Goal: Communication & Community: Answer question/provide support

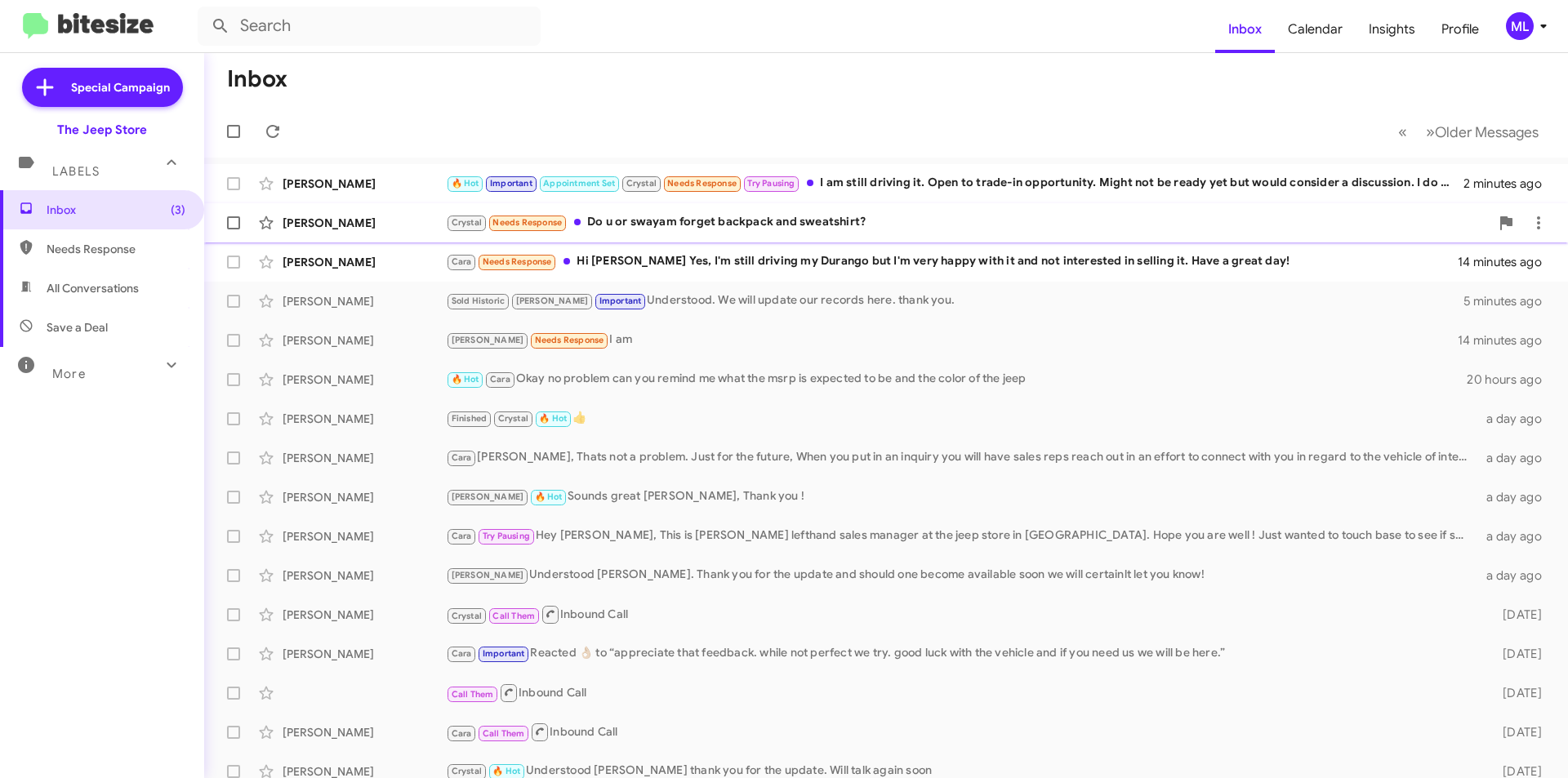
click at [700, 227] on div "Crystal Needs Response Do u or swayam forget backpack and sweatshirt?" at bounding box center [967, 223] width 1043 height 19
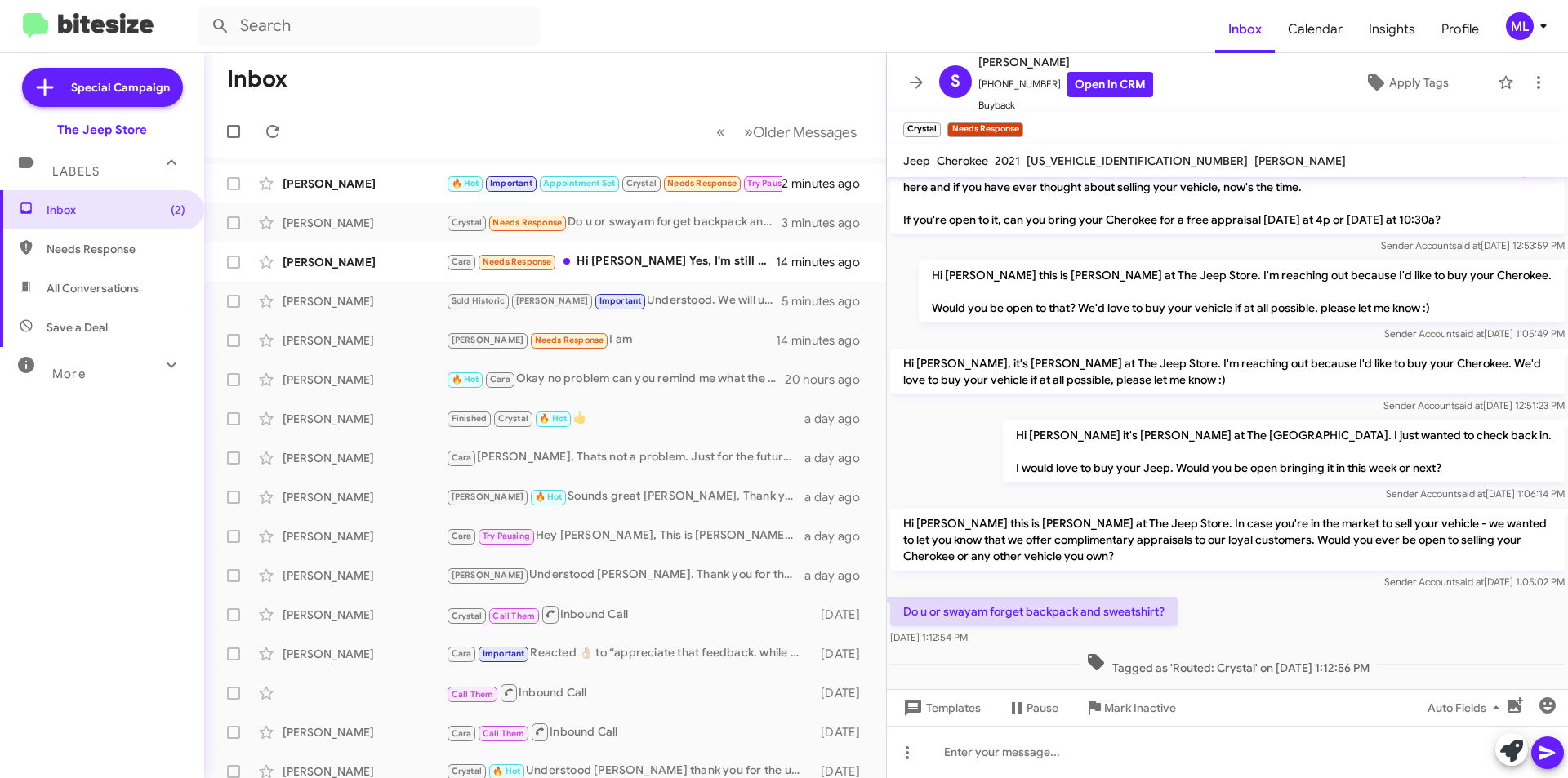
scroll to position [227, 0]
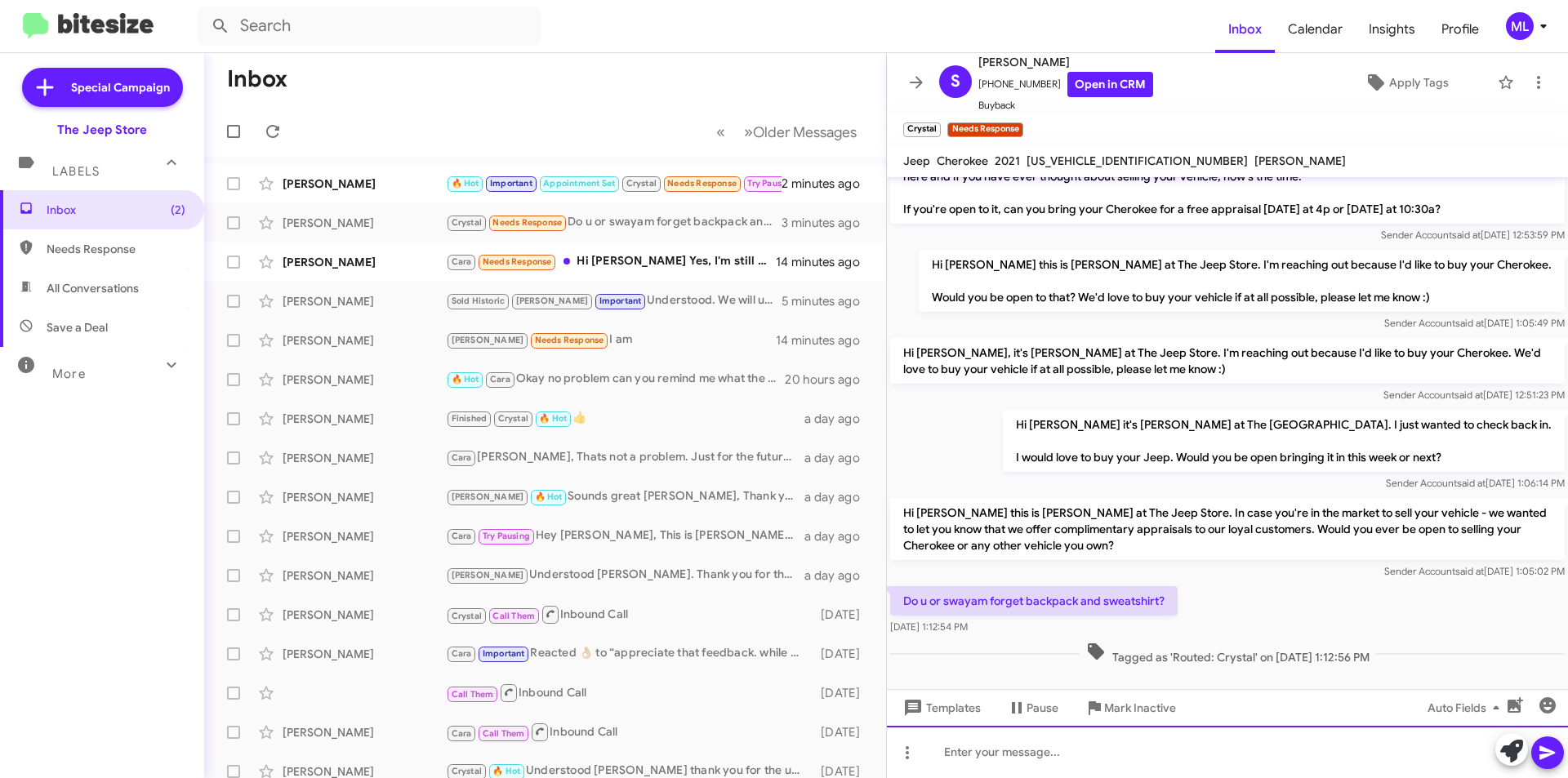
click at [1007, 757] on div at bounding box center [1227, 752] width 681 height 52
click at [1020, 125] on span "×" at bounding box center [1021, 122] width 13 height 19
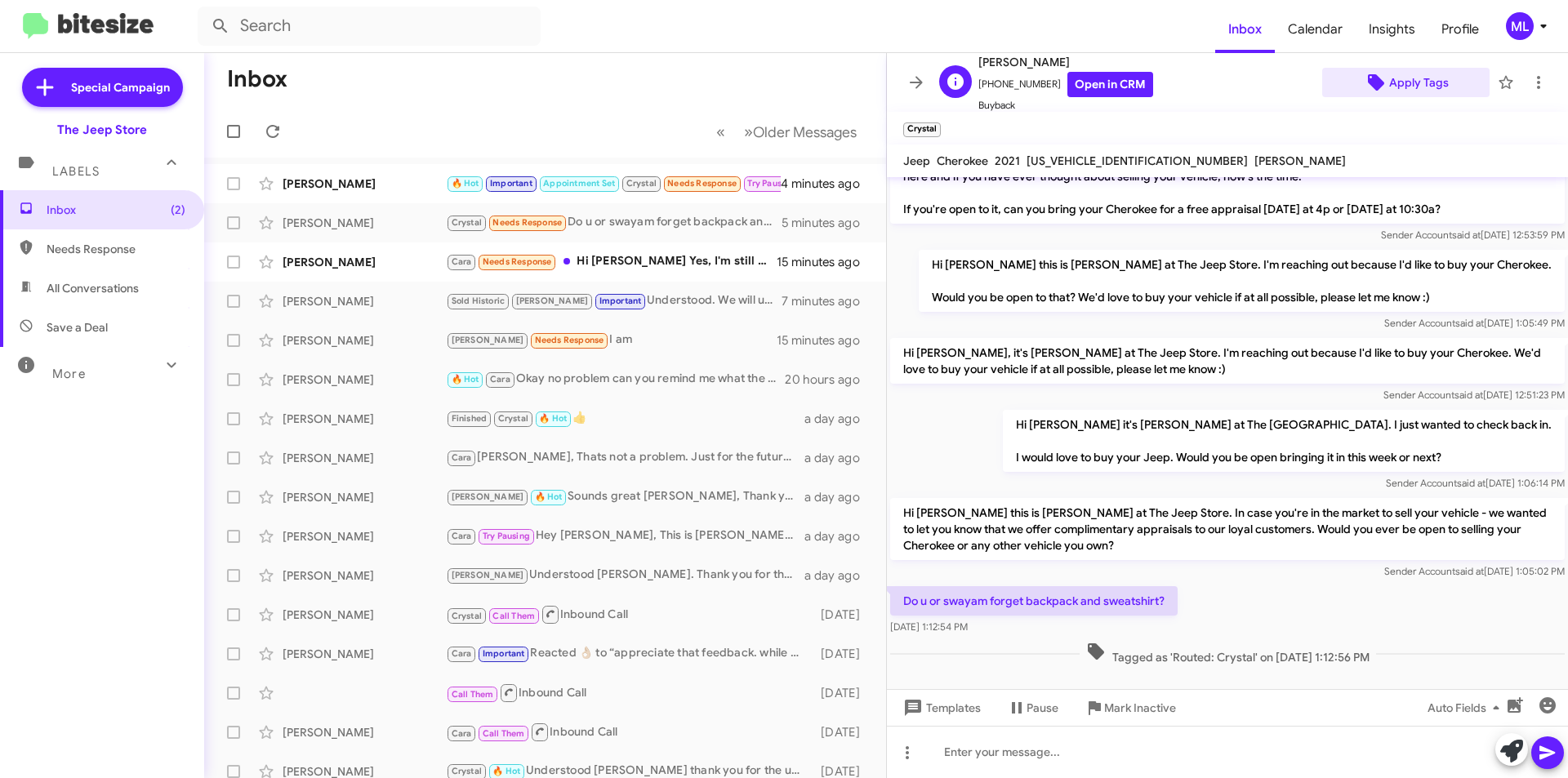
click at [1410, 79] on span "Apply Tags" at bounding box center [1419, 83] width 59 height 30
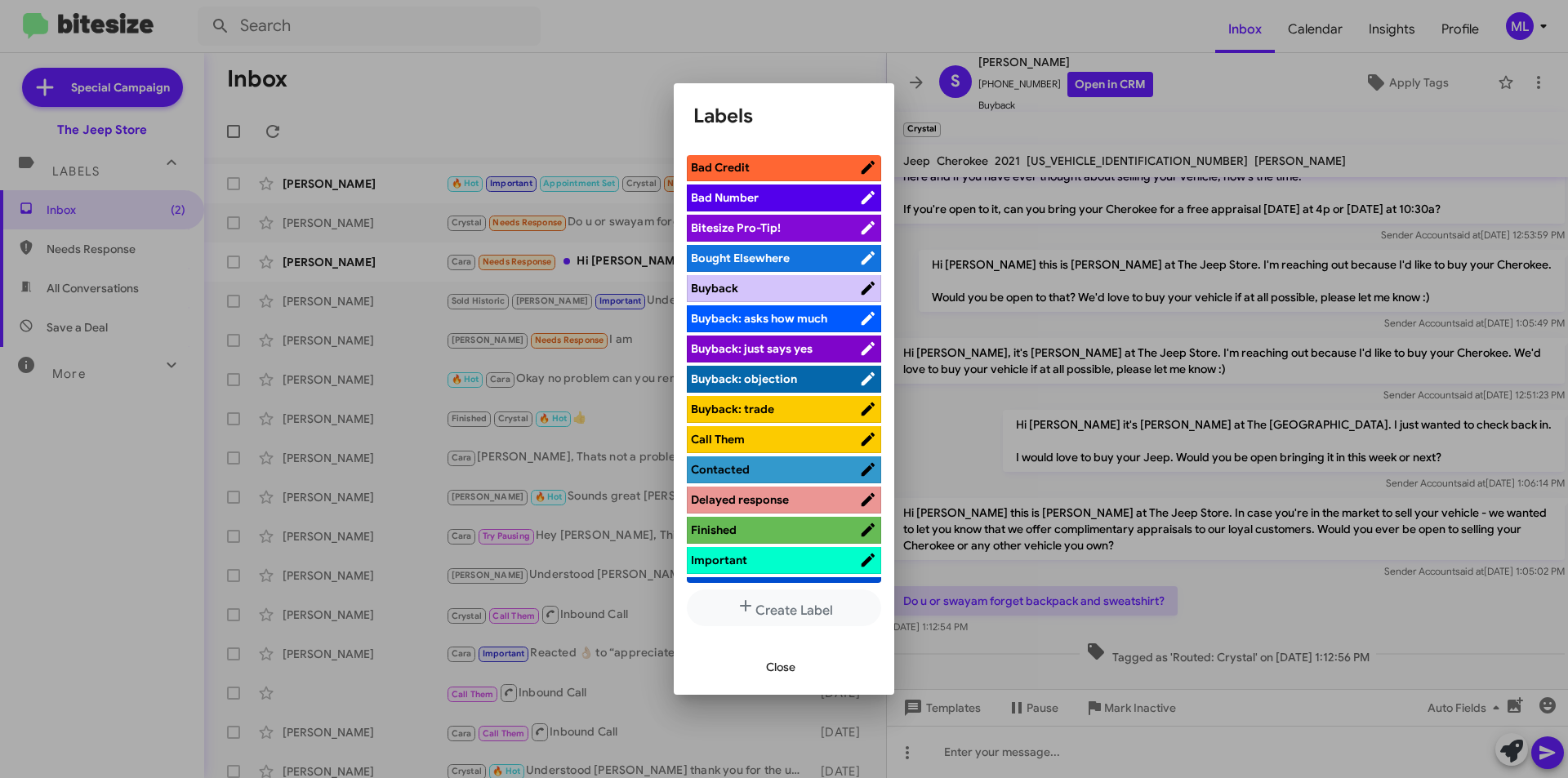
scroll to position [408, 0]
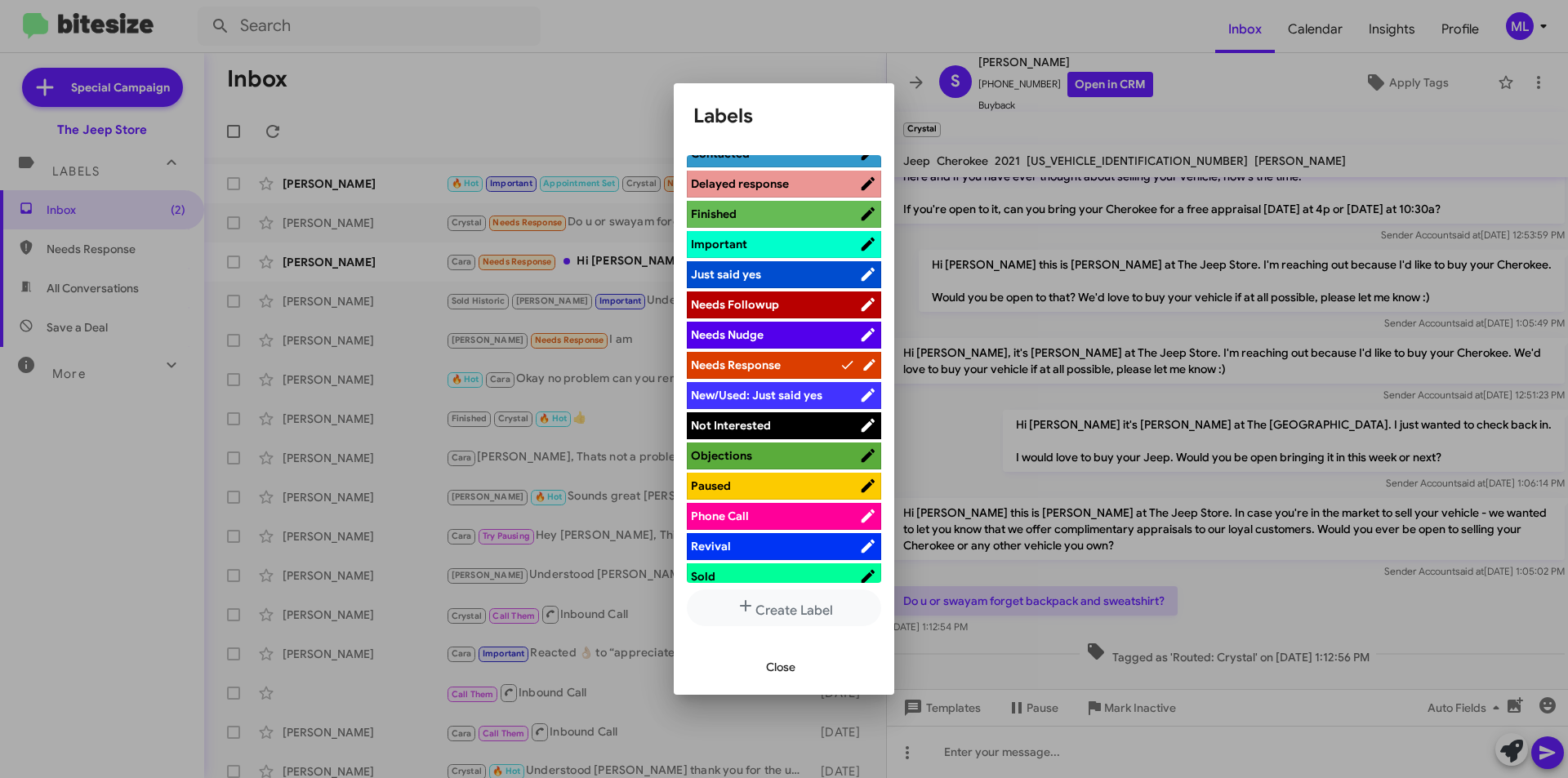
click at [810, 428] on span "Not Interested" at bounding box center [774, 426] width 168 height 17
click at [797, 659] on button "Close" at bounding box center [781, 668] width 56 height 30
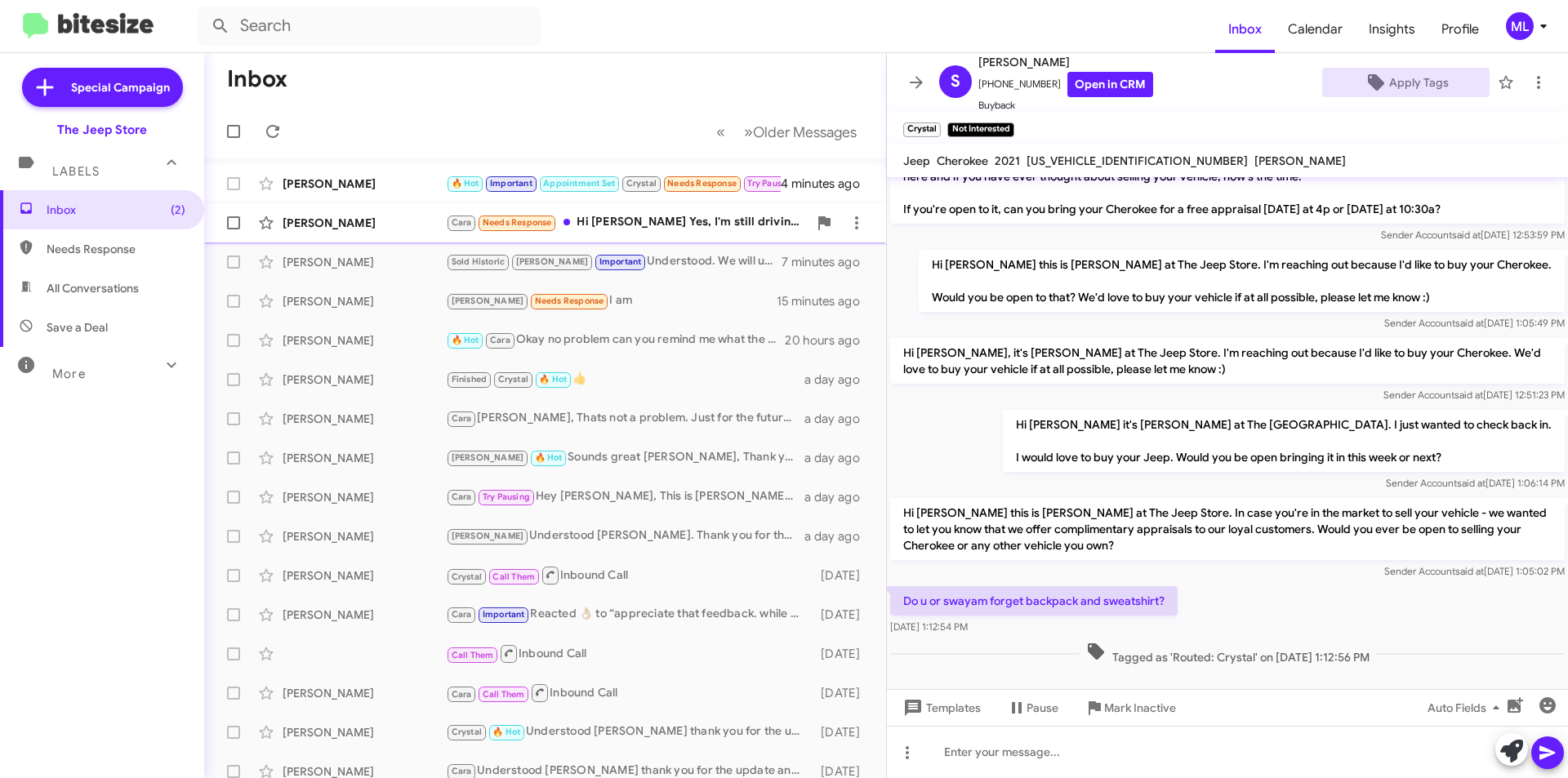
click at [631, 227] on div "Cara Needs Response Hi Michael Yes, I'm still driving my Durango but I'm very h…" at bounding box center [627, 223] width 362 height 19
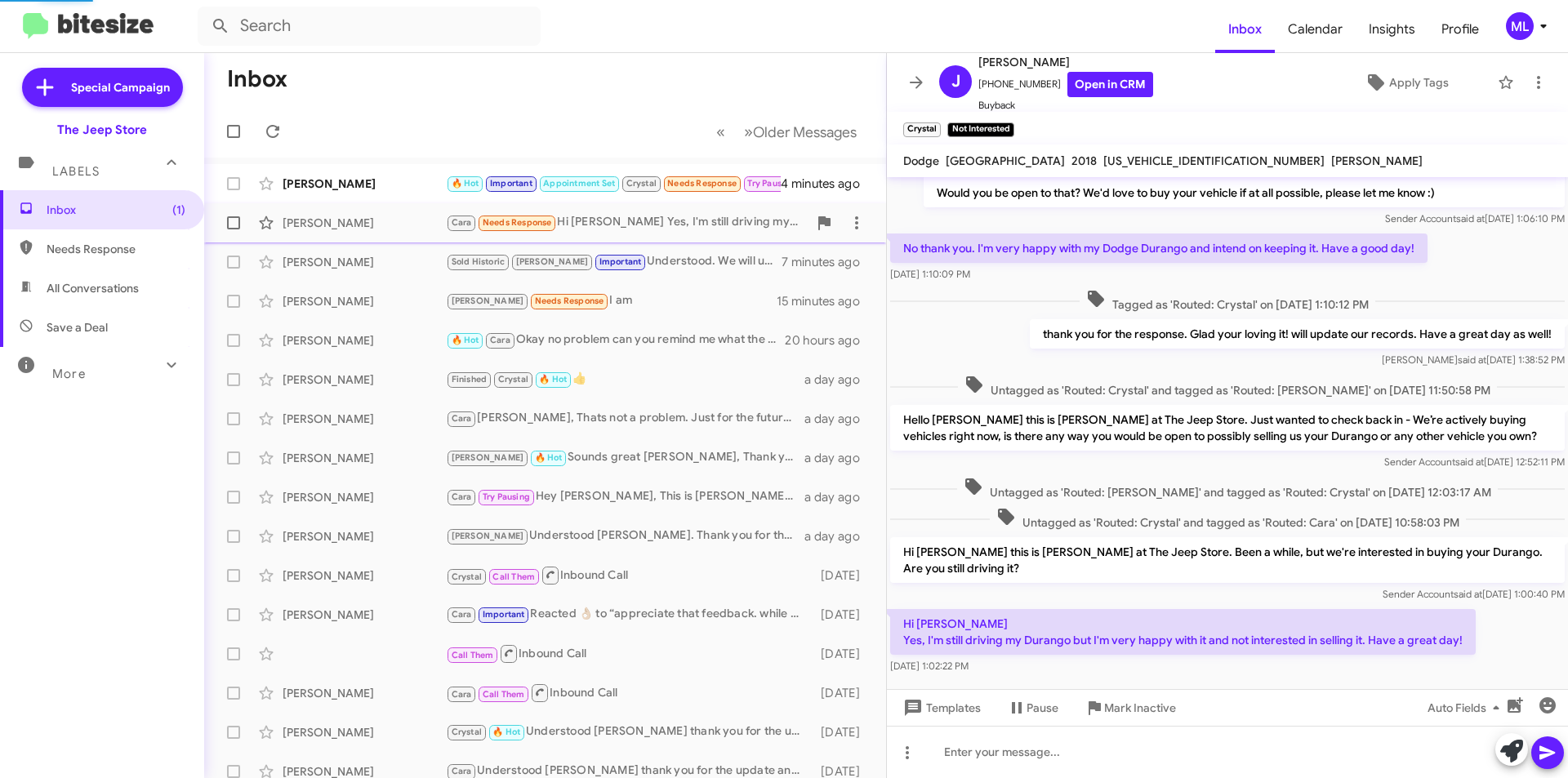
scroll to position [249, 0]
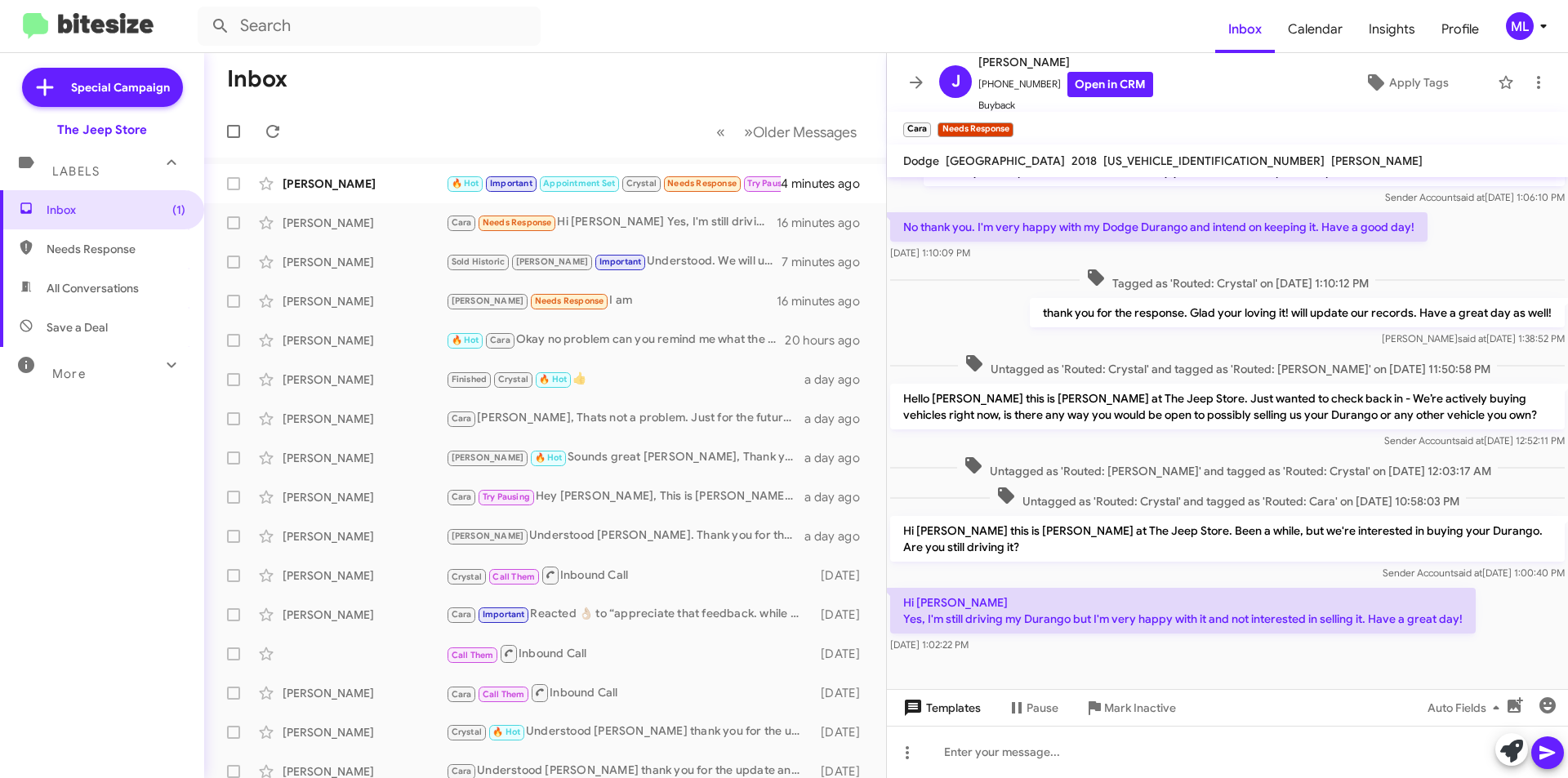
click at [960, 704] on span "Templates" at bounding box center [940, 708] width 81 height 30
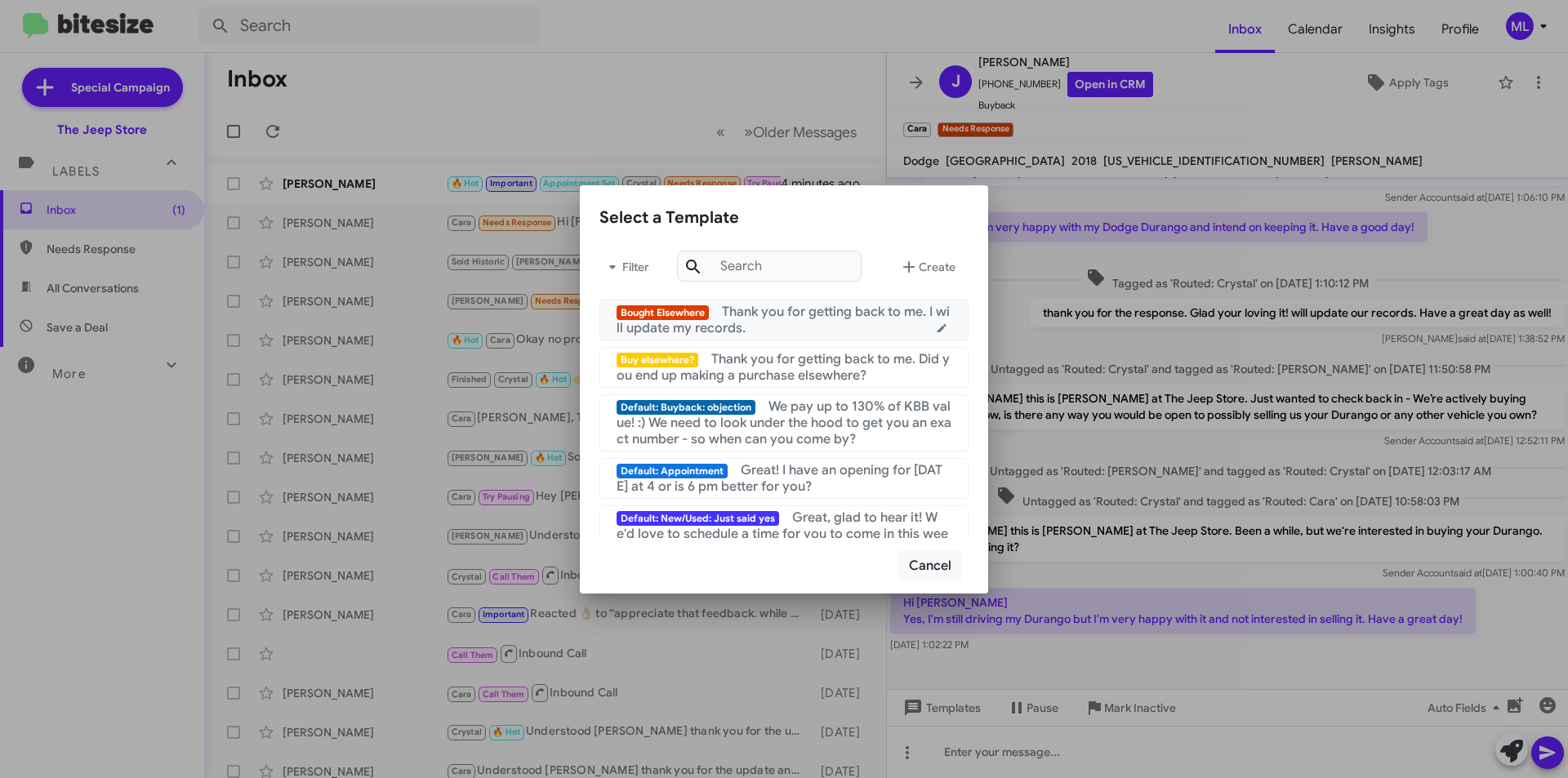
click at [798, 323] on div "Bought Elsewhere Thank you for getting back to me. I will update my records." at bounding box center [784, 319] width 335 height 32
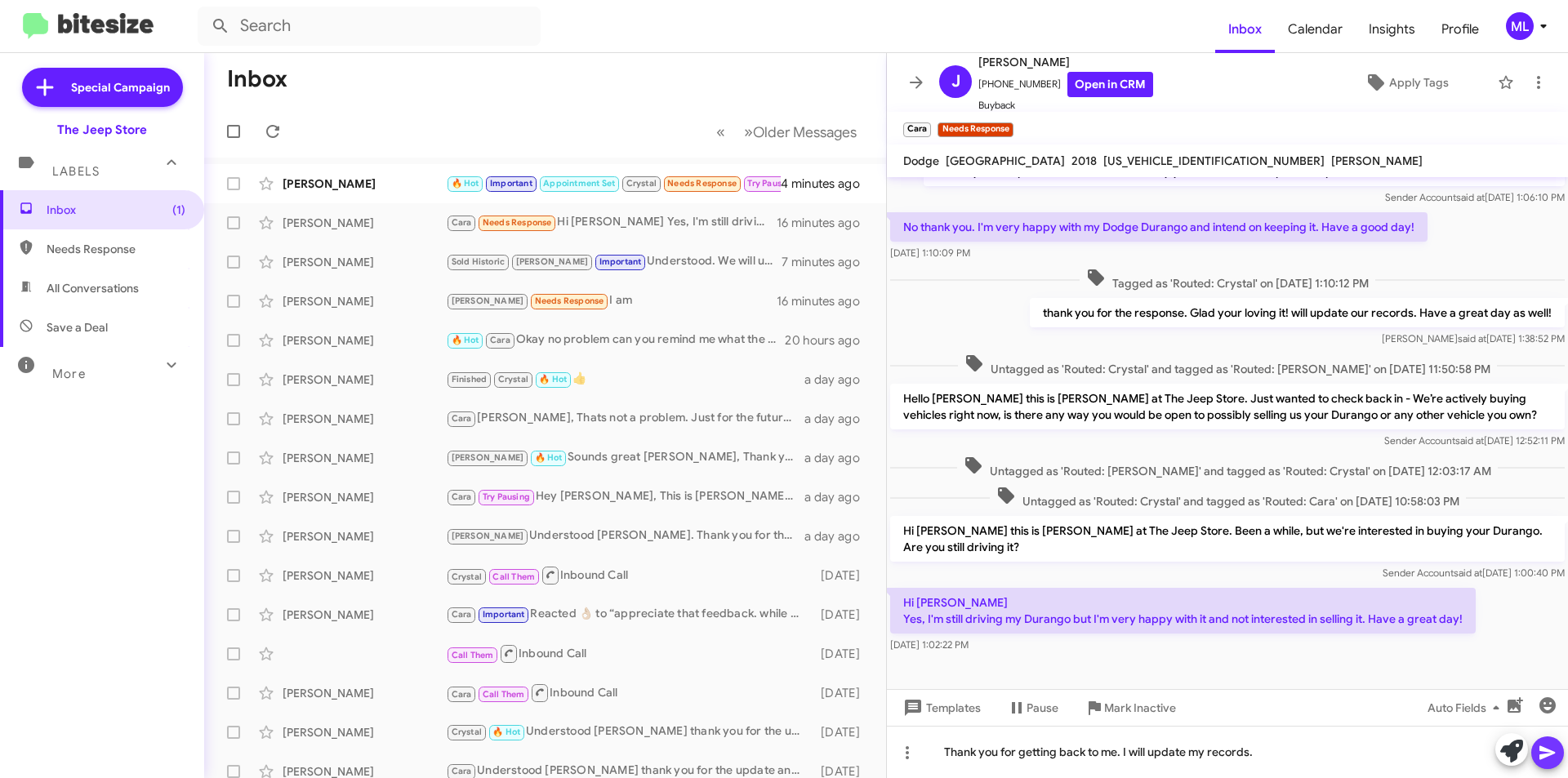
click at [1542, 750] on icon at bounding box center [1547, 753] width 16 height 14
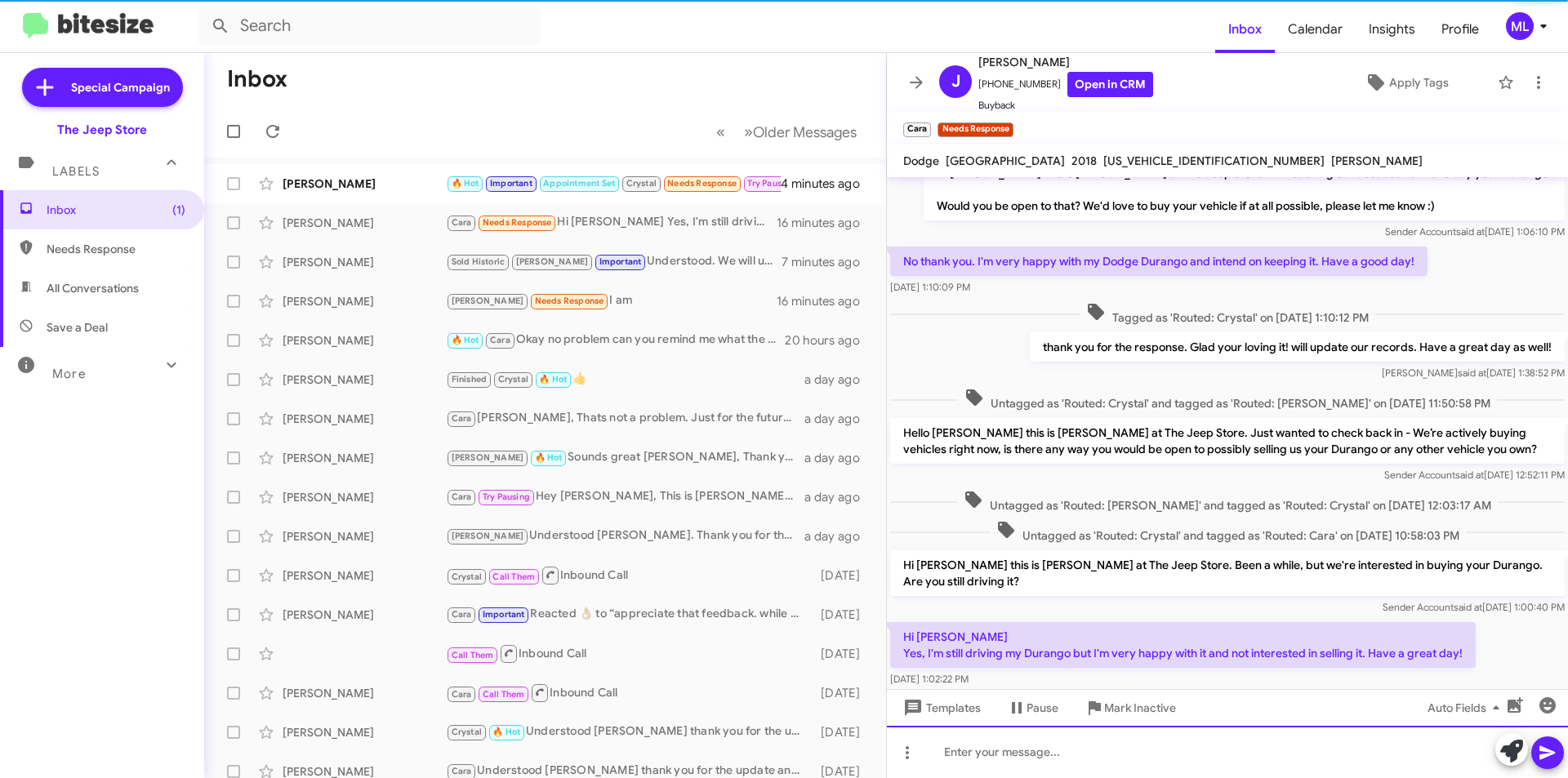
scroll to position [309, 0]
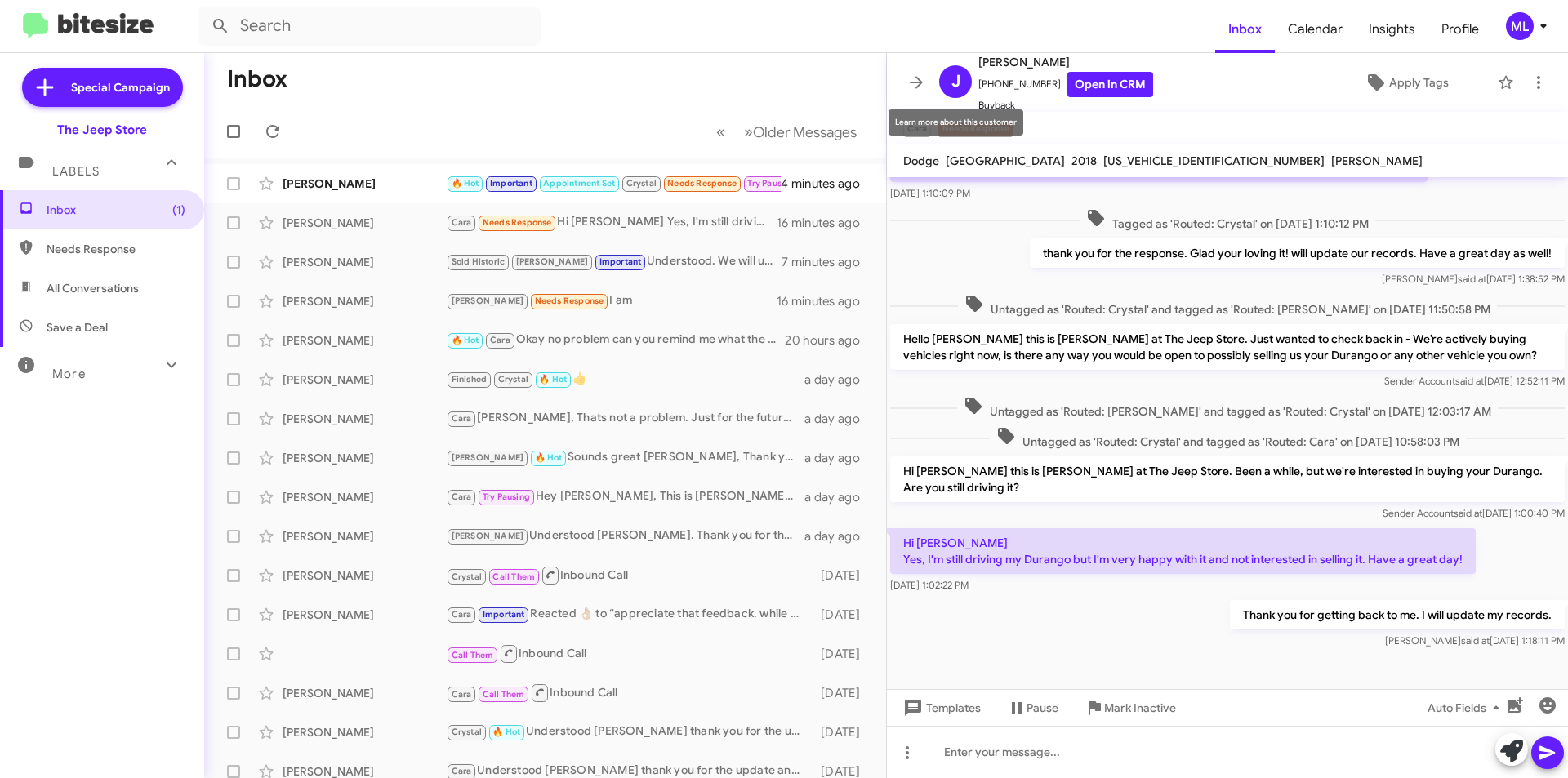
click at [1010, 126] on div "Learn more about this customer" at bounding box center [955, 123] width 135 height 26
drag, startPoint x: 1008, startPoint y: 122, endPoint x: 1059, endPoint y: 115, distance: 51.5
click at [1008, 122] on span "×" at bounding box center [1009, 122] width 10 height 19
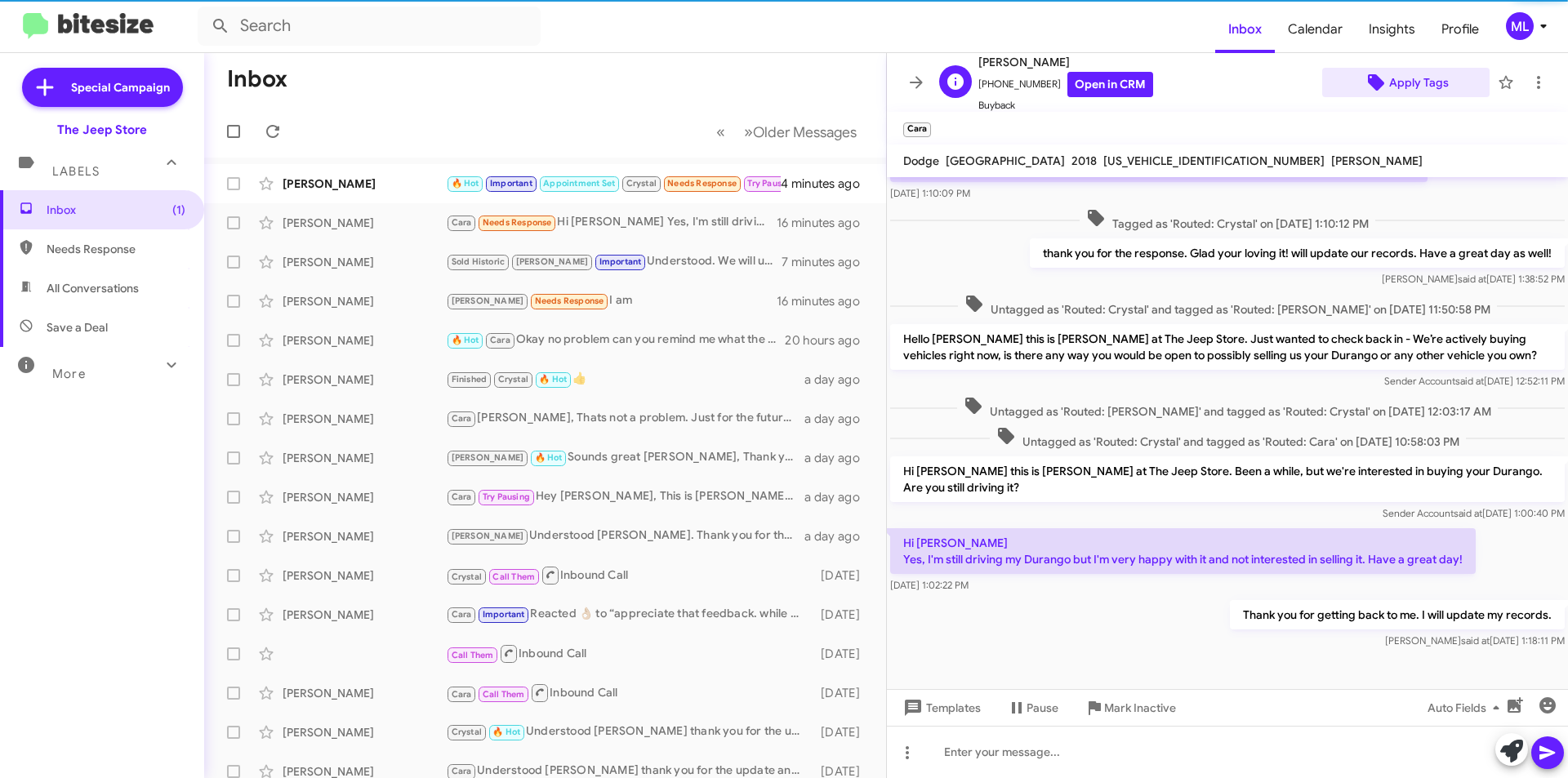
click at [1427, 75] on span "Apply Tags" at bounding box center [1419, 83] width 59 height 30
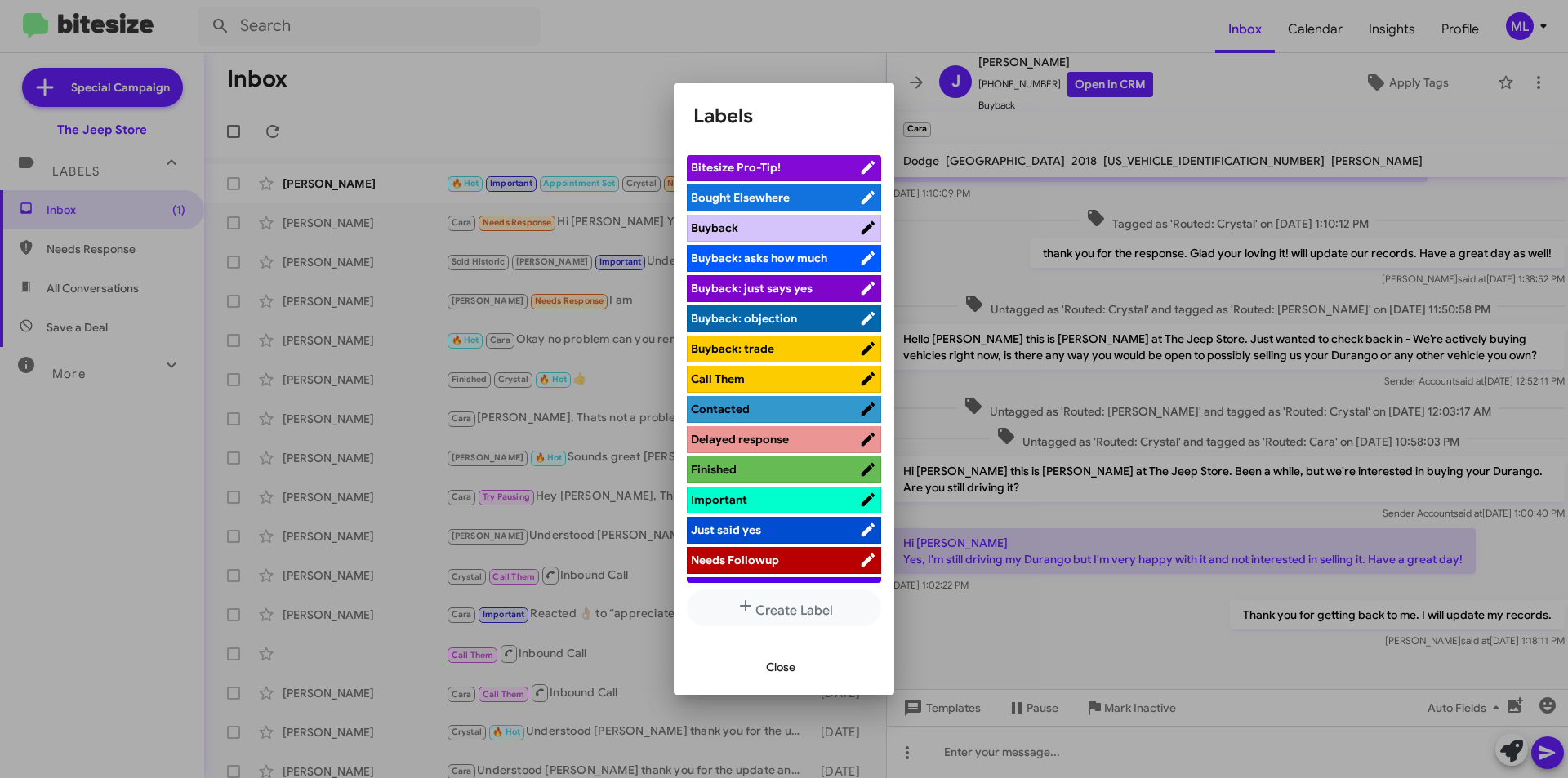
scroll to position [408, 0]
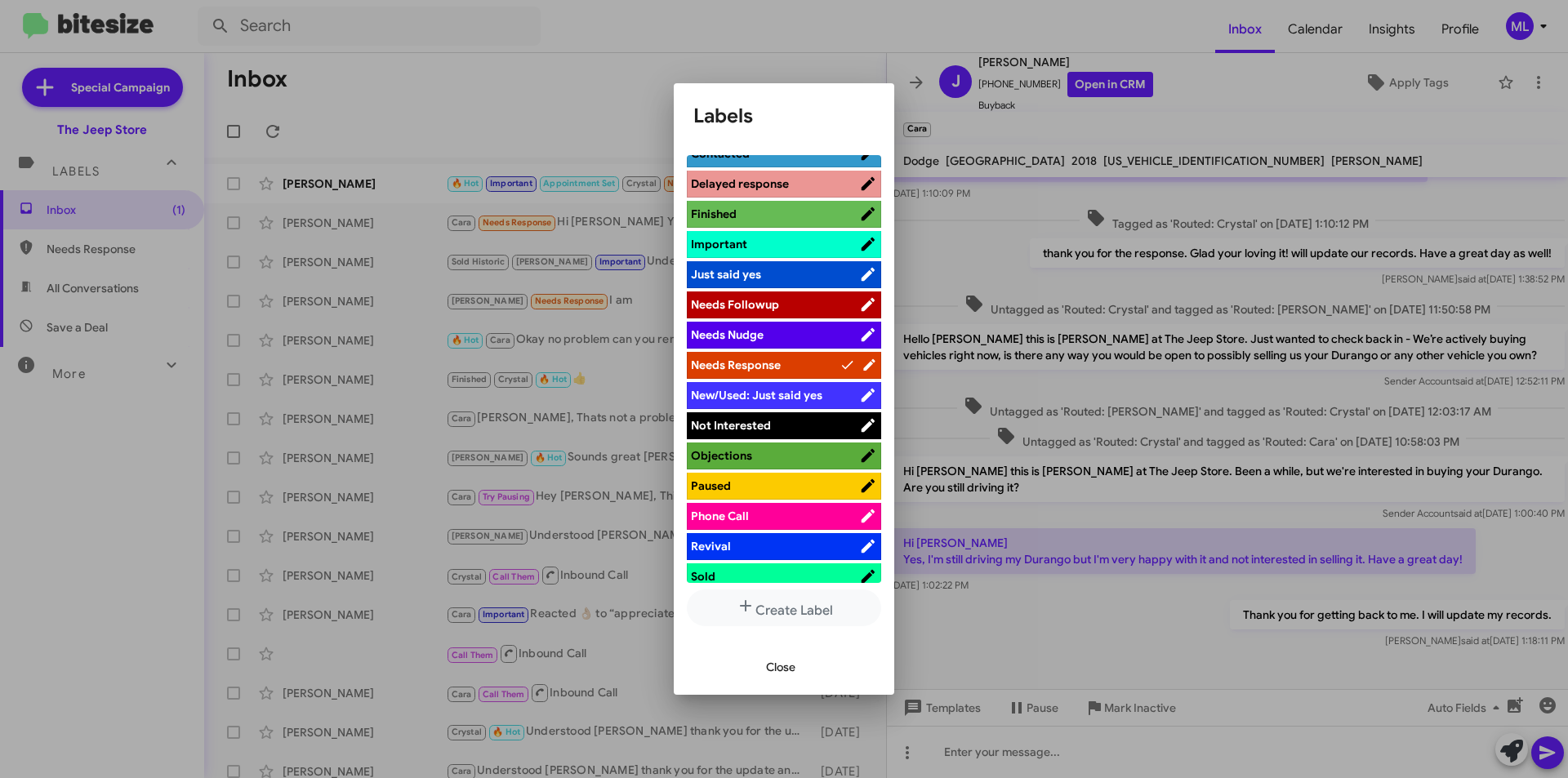
click at [771, 429] on span "Not Interested" at bounding box center [774, 426] width 168 height 17
click at [777, 659] on span "Close" at bounding box center [781, 668] width 30 height 30
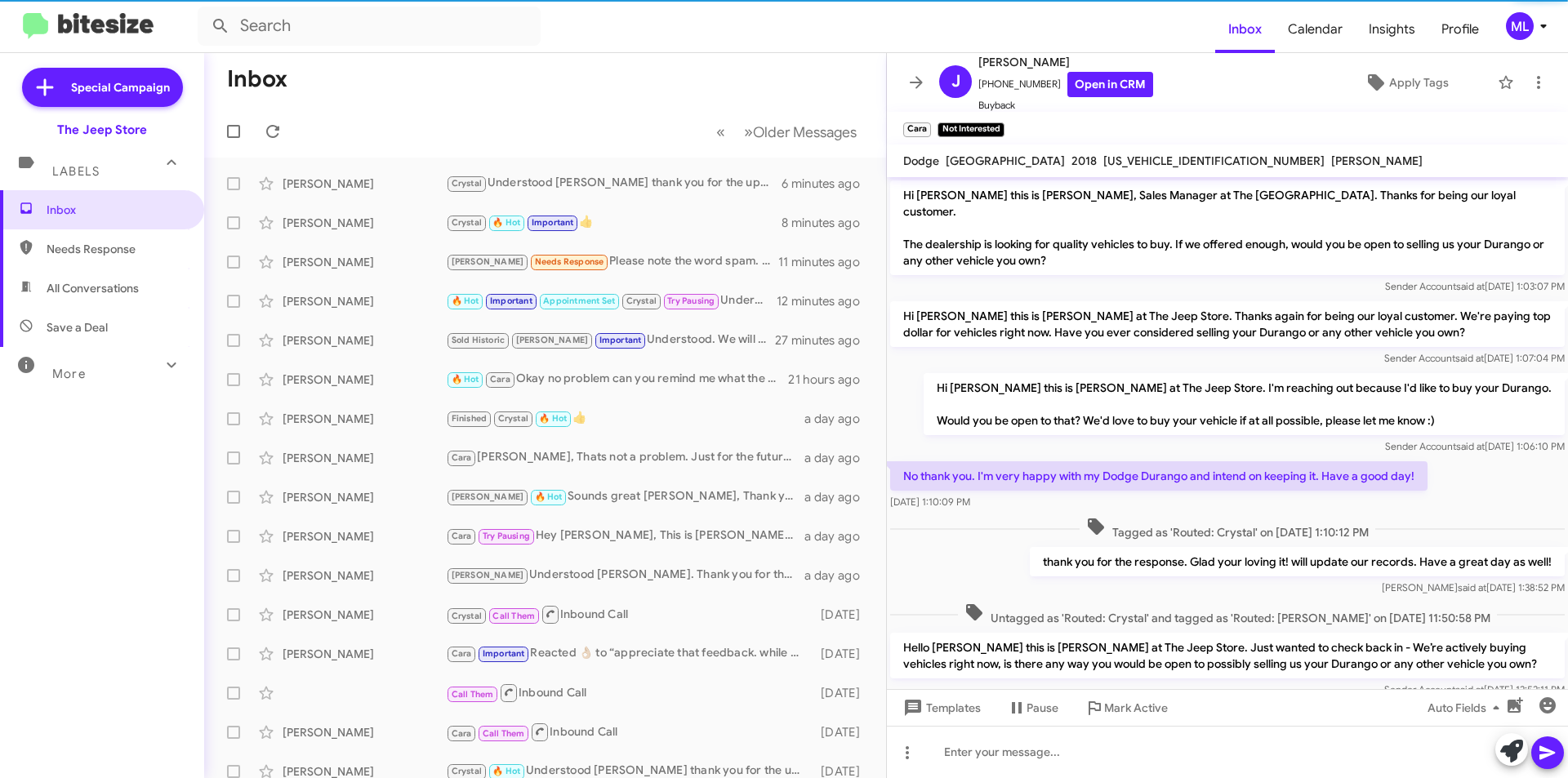
scroll to position [343, 0]
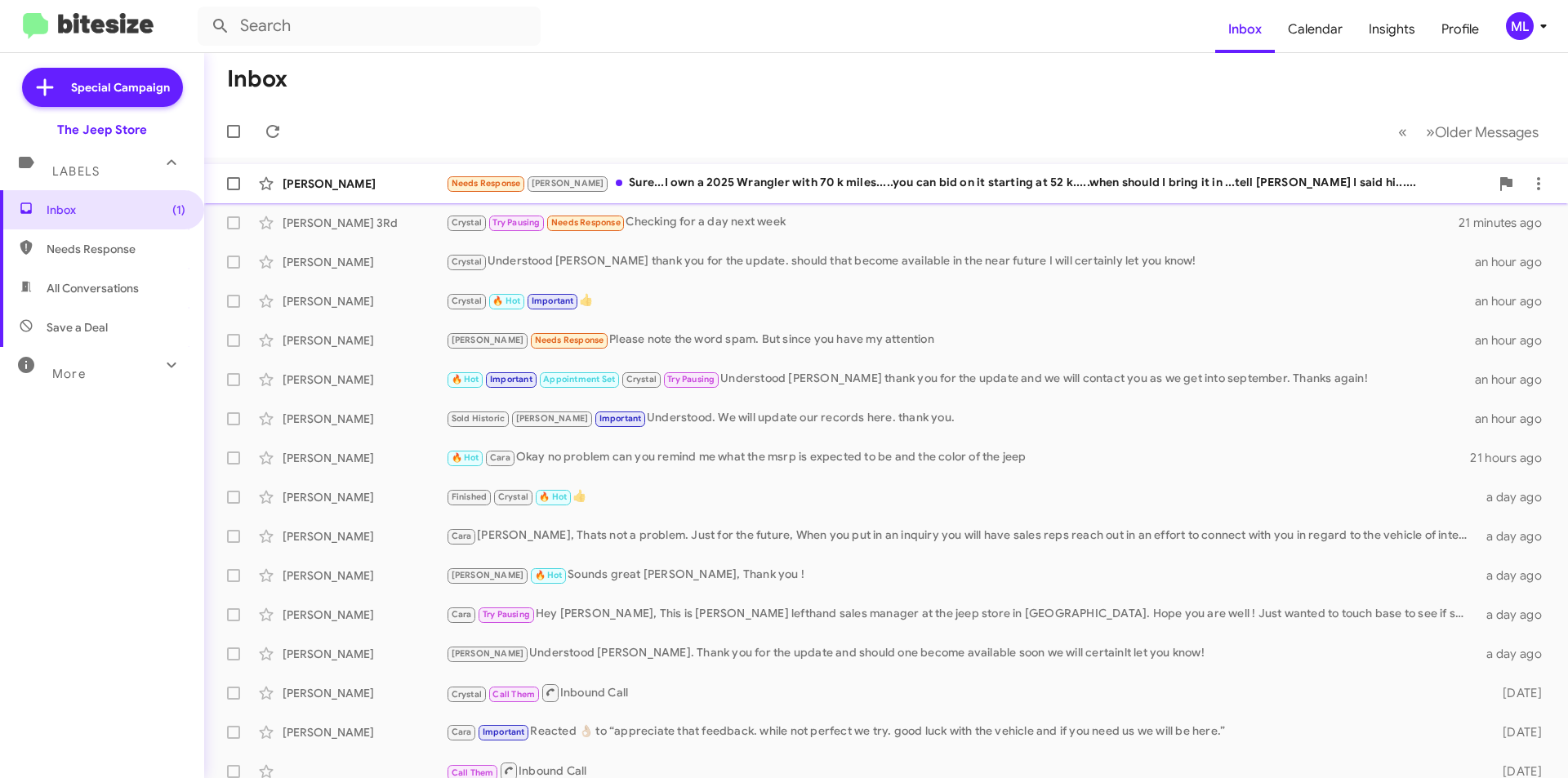
click at [719, 186] on div "Needs Response [PERSON_NAME]...I own a 2025 Wrangler with 70 k miles.....you ca…" at bounding box center [967, 183] width 1043 height 19
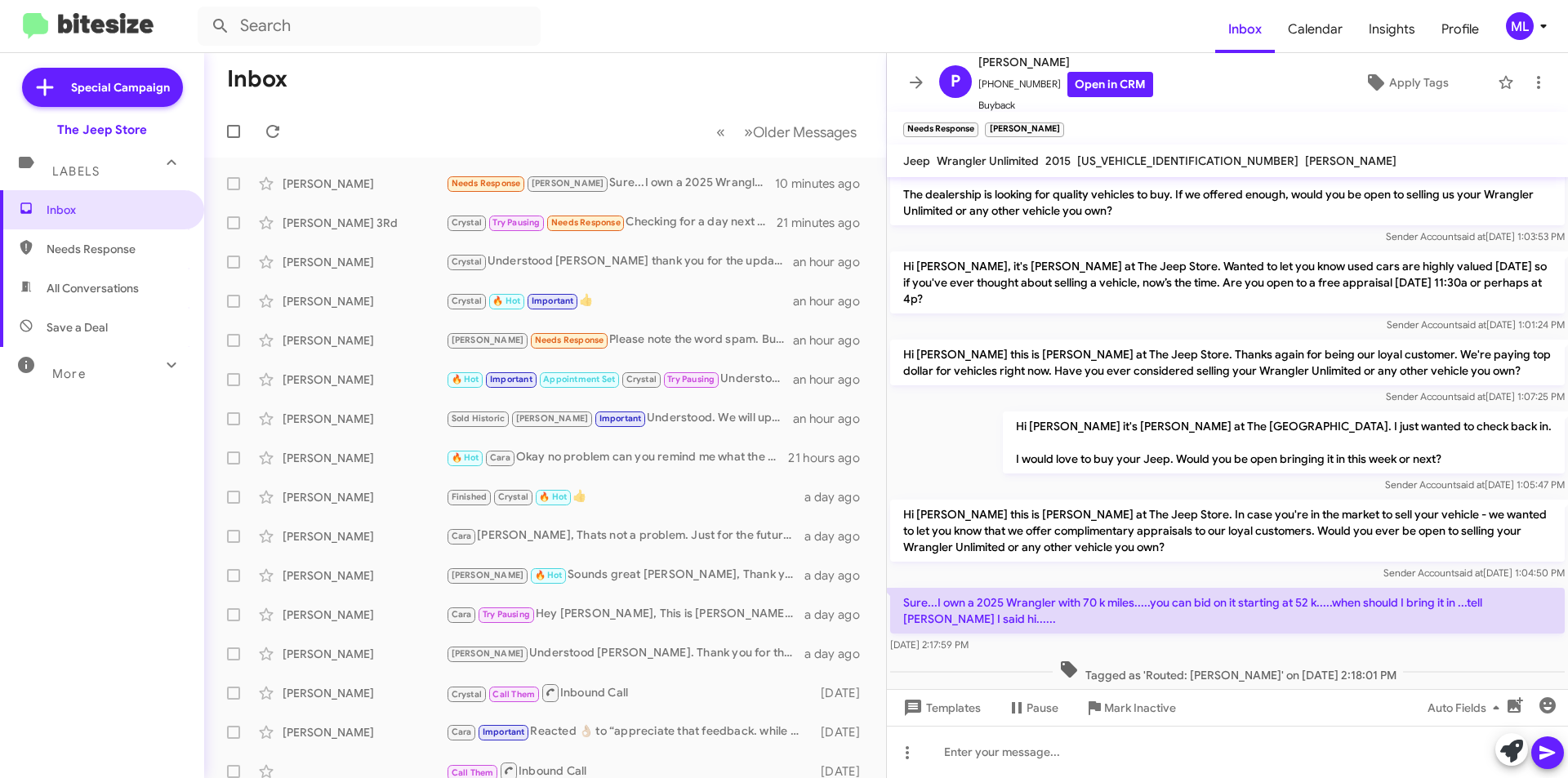
scroll to position [44, 0]
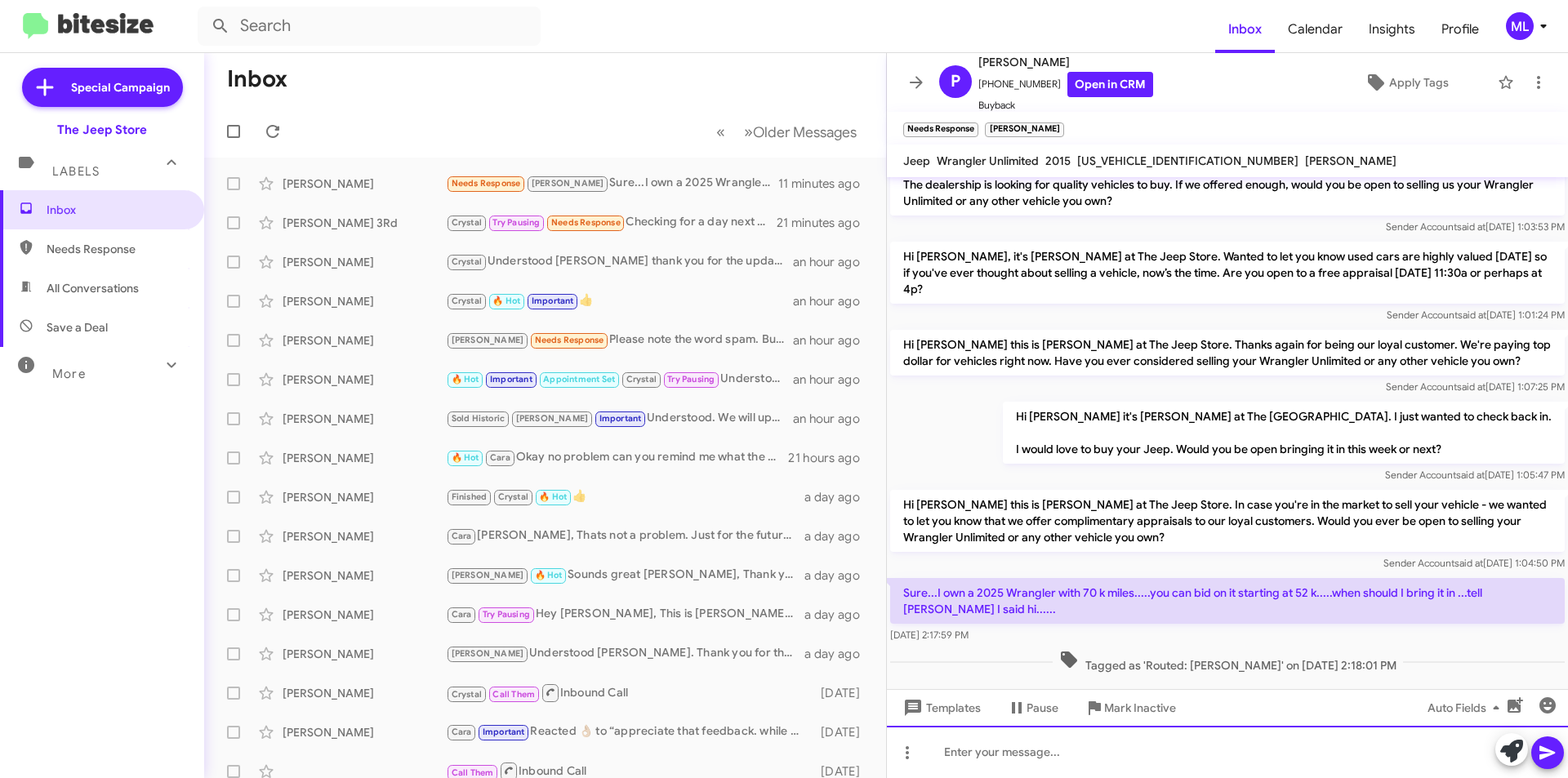
click at [999, 758] on div at bounding box center [1227, 752] width 681 height 52
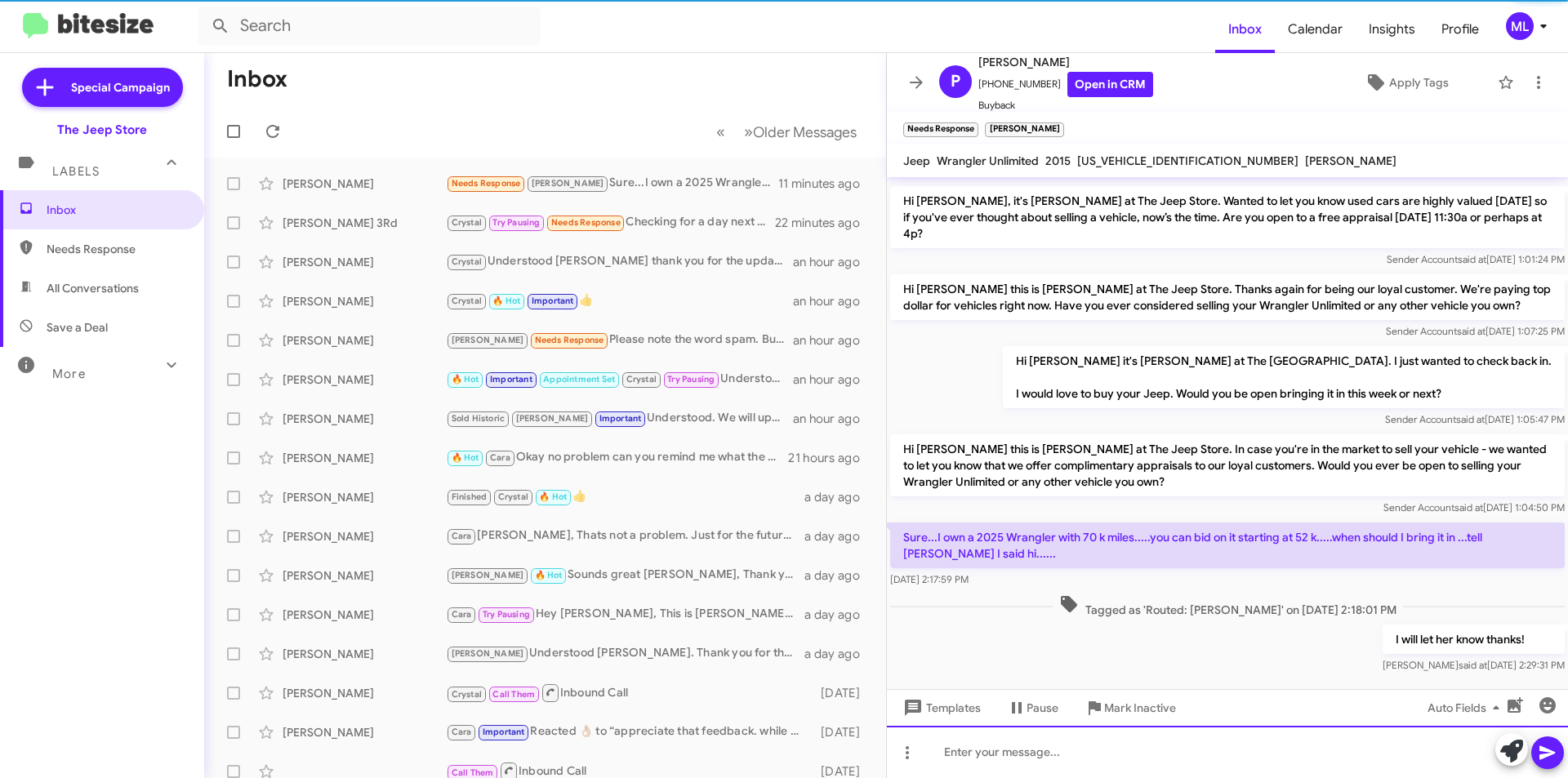
scroll to position [103, 0]
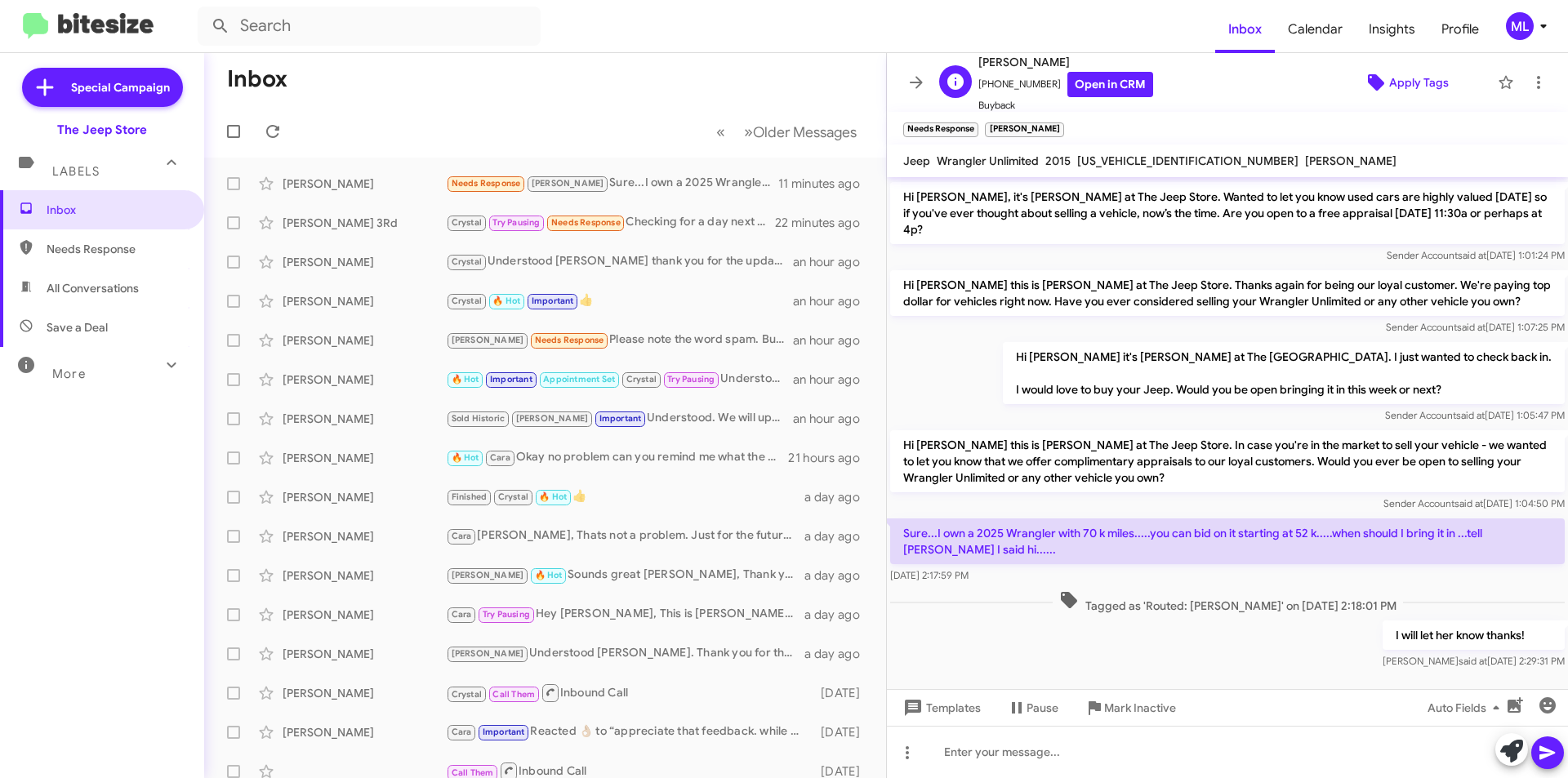
click at [1398, 72] on span "Apply Tags" at bounding box center [1419, 83] width 59 height 30
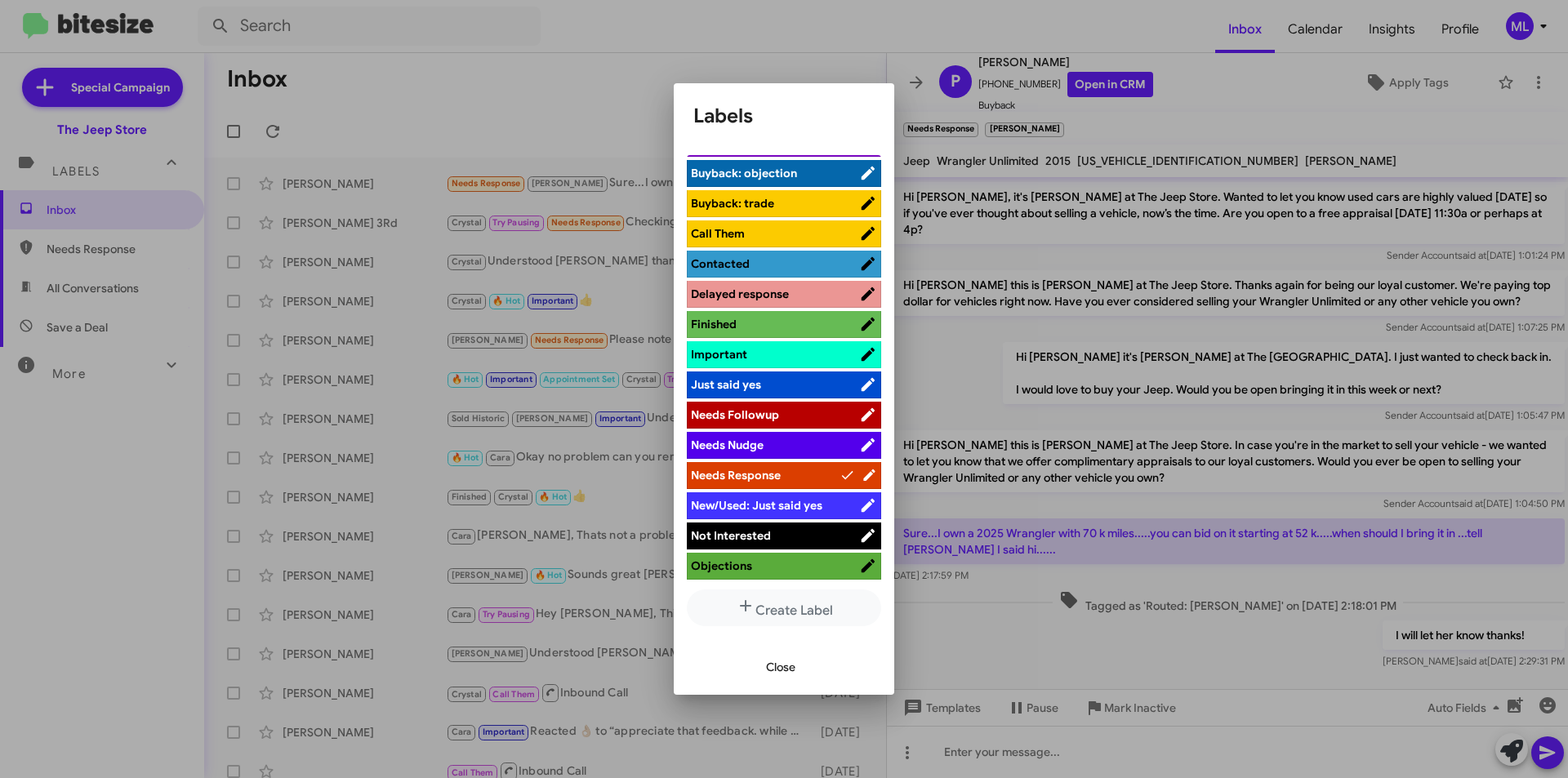
scroll to position [327, 0]
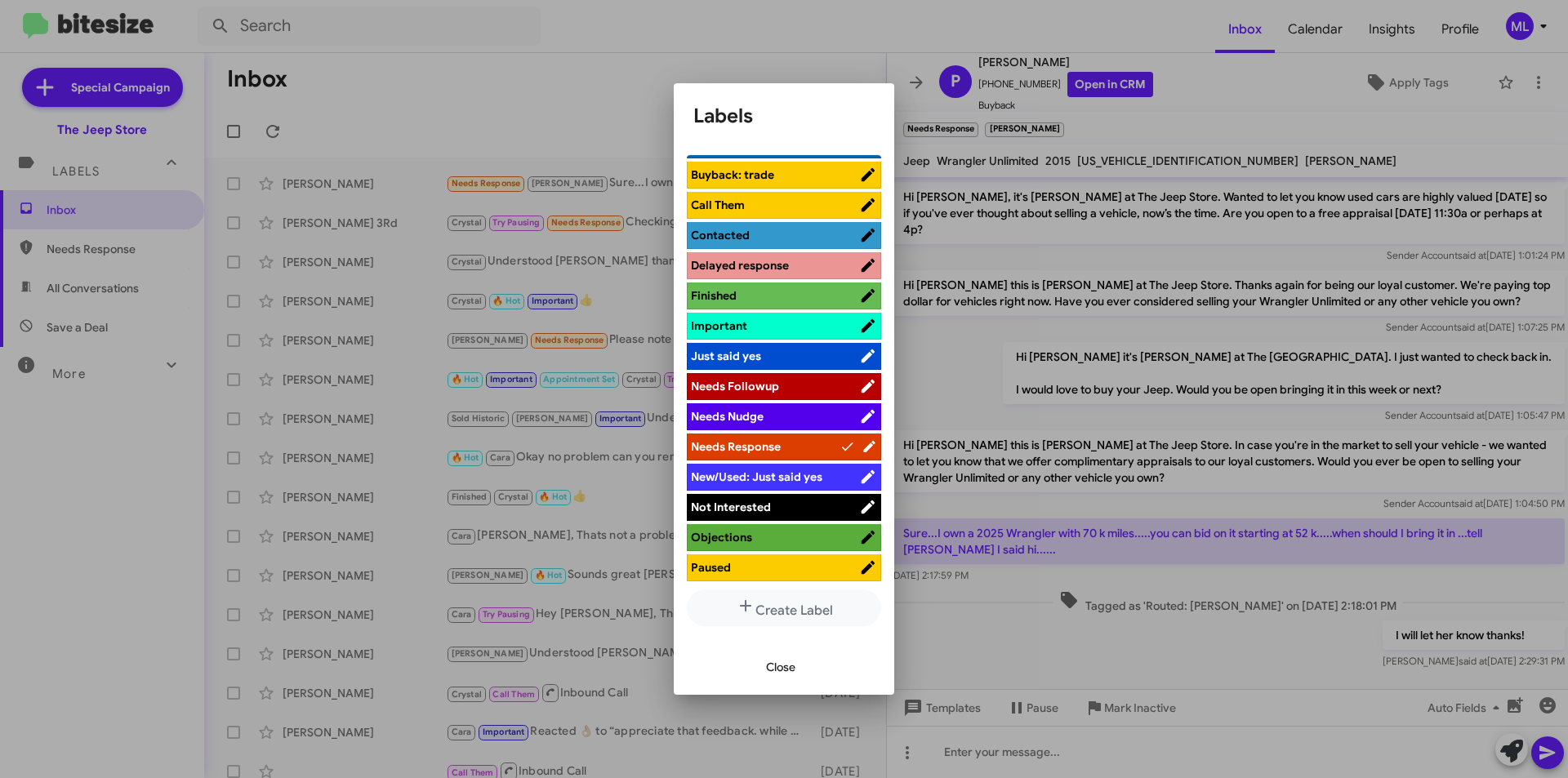
click at [781, 506] on span "Not Interested" at bounding box center [774, 507] width 168 height 17
click at [787, 668] on span "Close" at bounding box center [781, 668] width 30 height 30
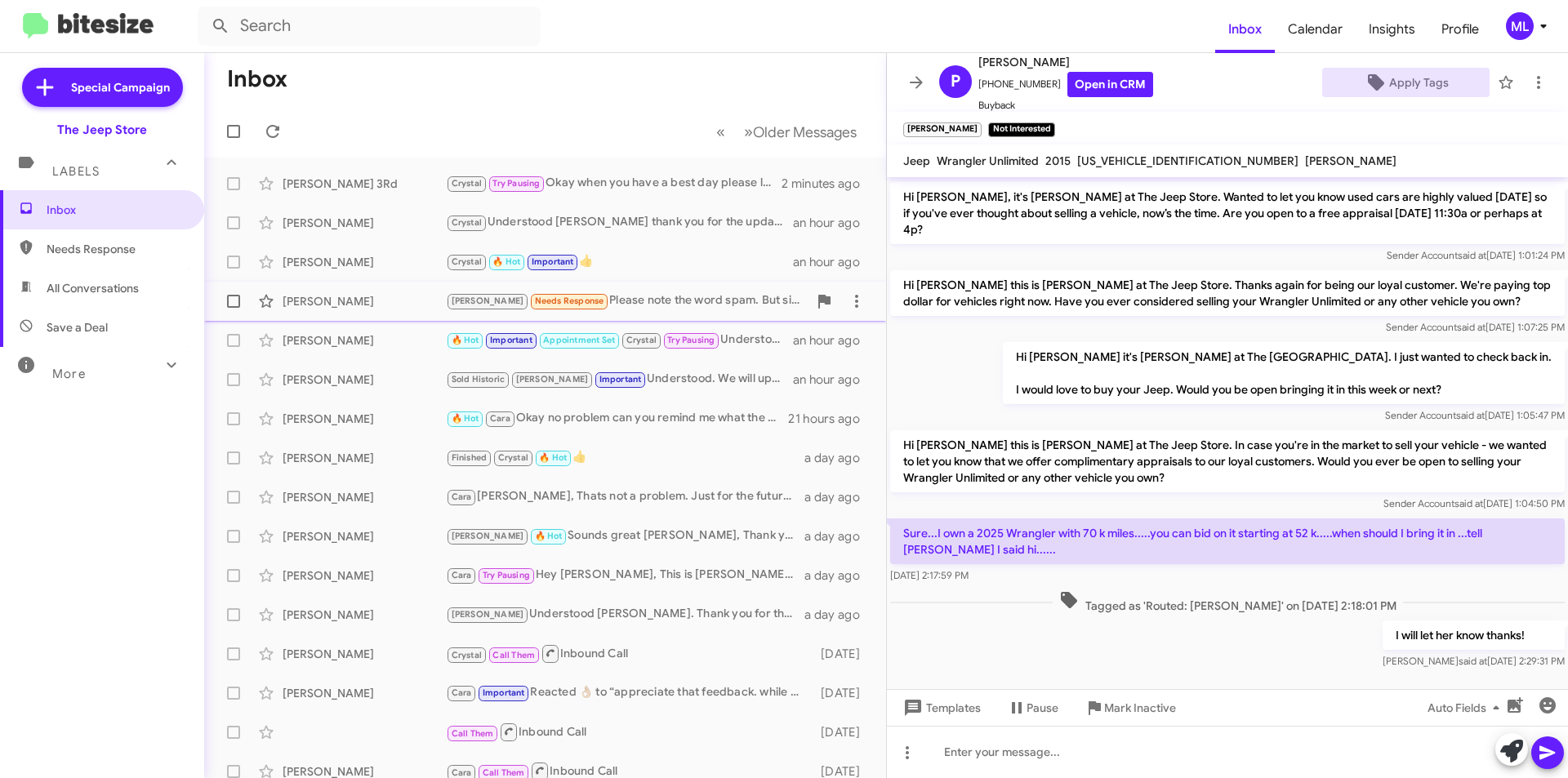
click at [697, 302] on div "[PERSON_NAME] Needs Response Please note the word spam. But since you have my a…" at bounding box center [627, 301] width 362 height 19
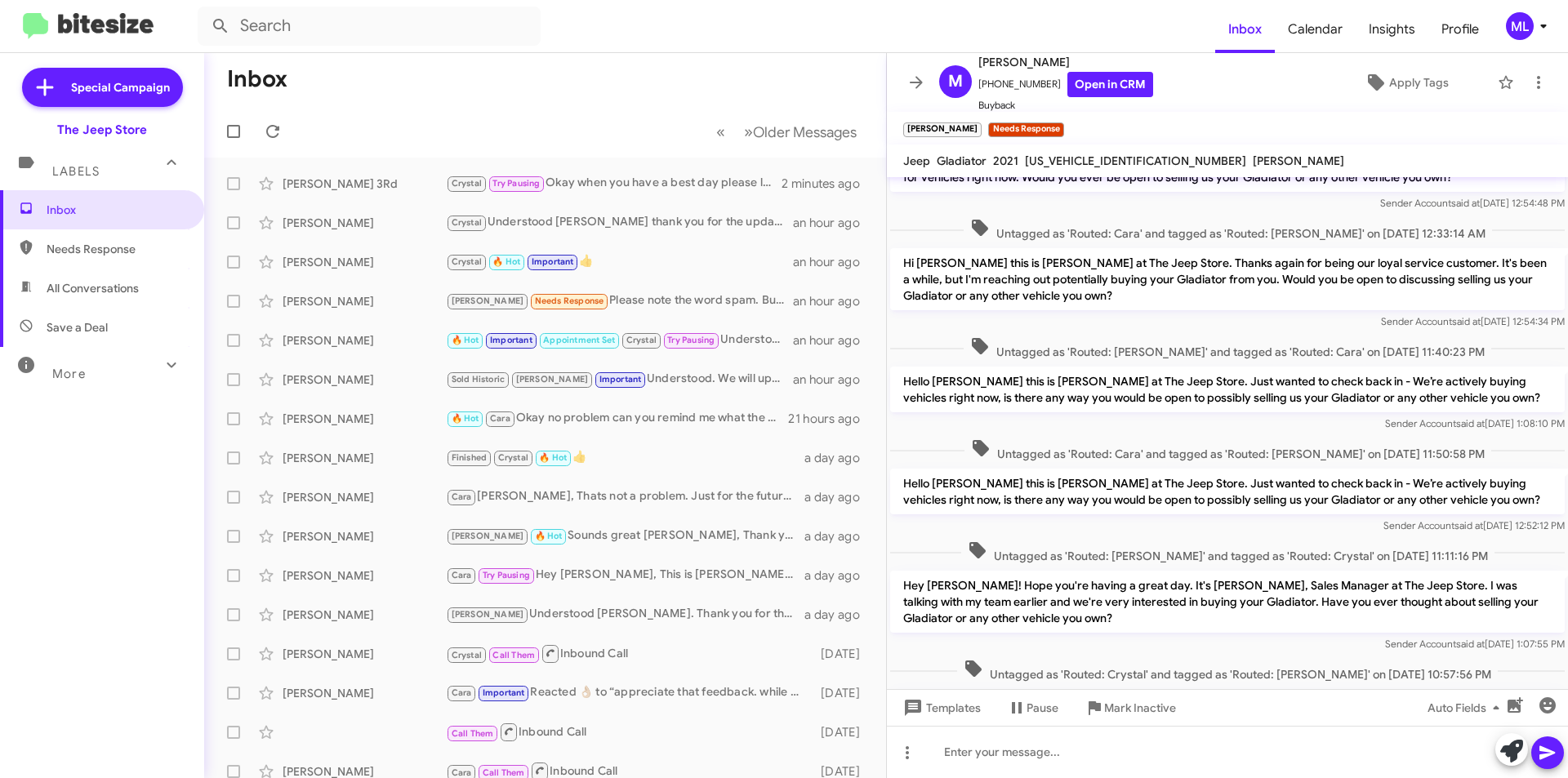
scroll to position [716, 0]
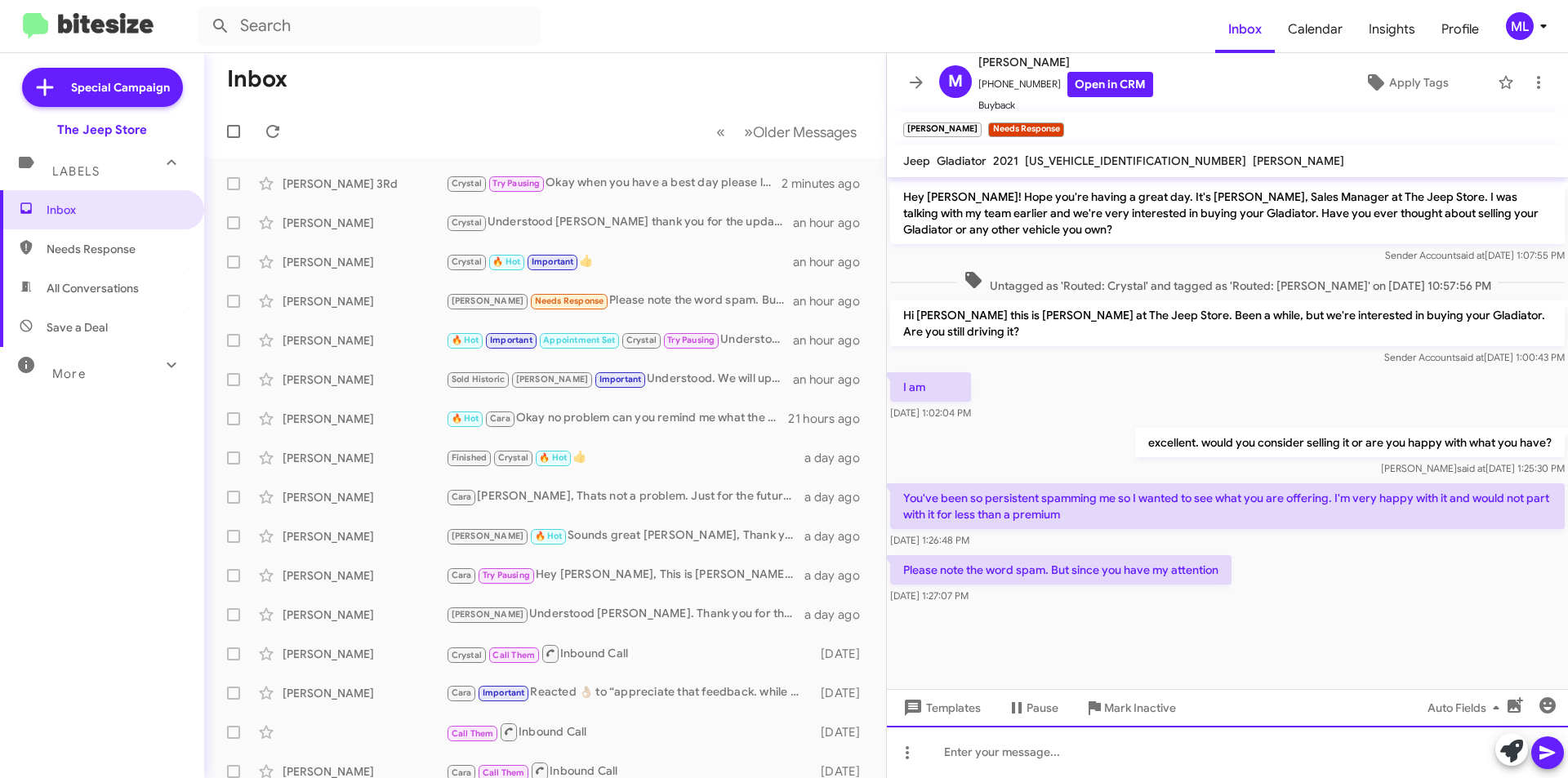
click at [1069, 759] on div at bounding box center [1227, 752] width 681 height 52
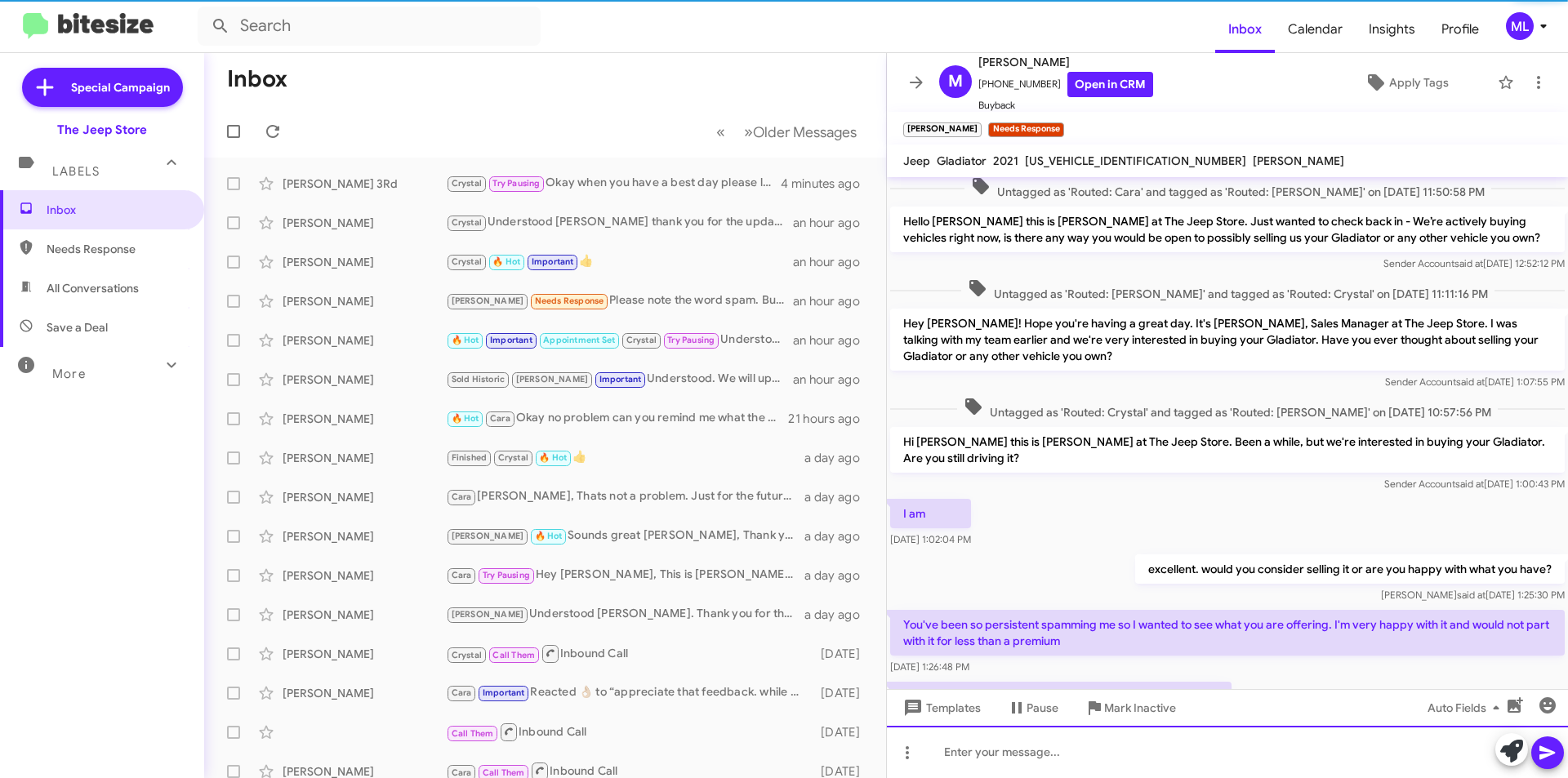
scroll to position [824, 0]
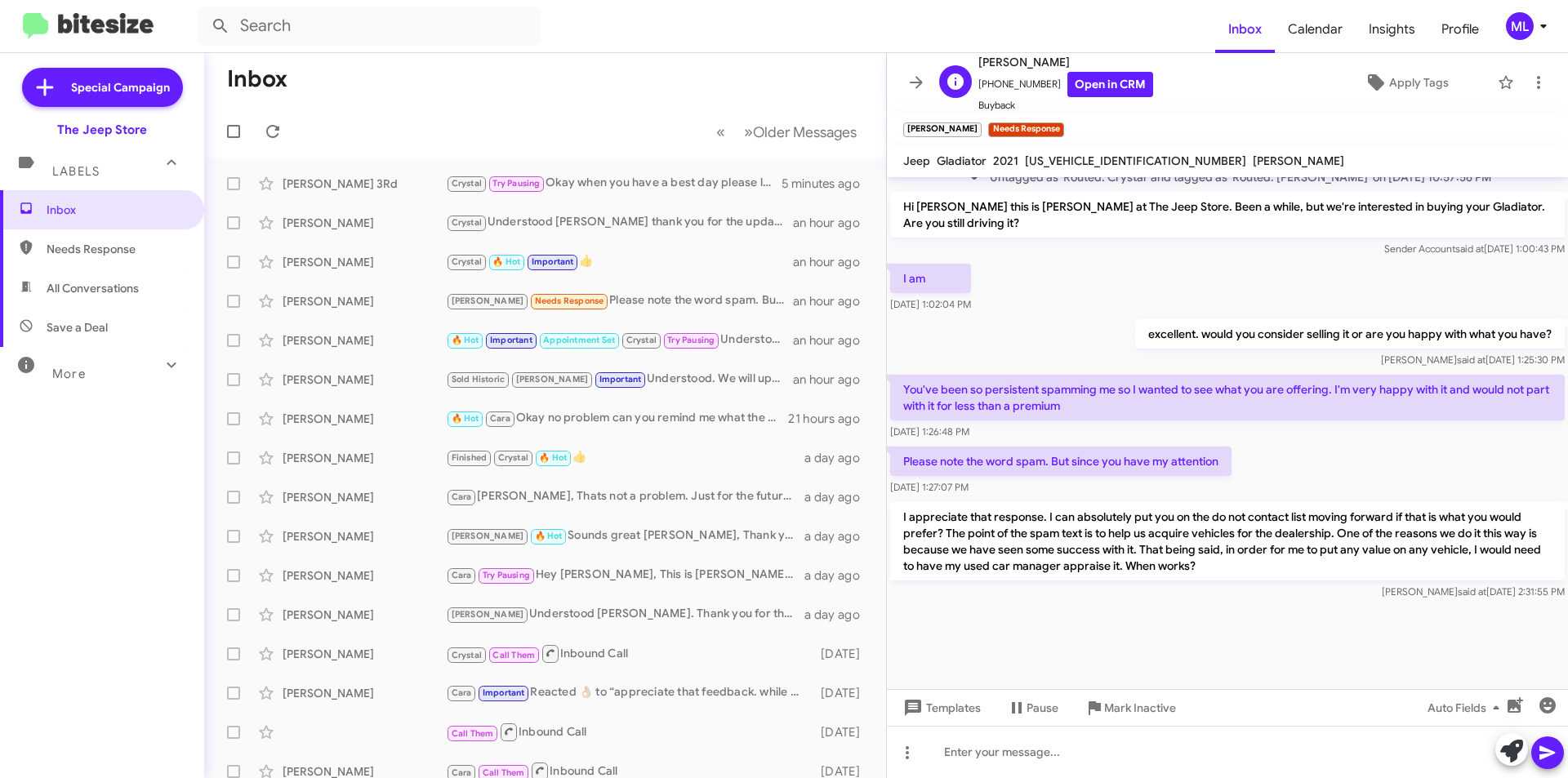
drag, startPoint x: 1043, startPoint y: 78, endPoint x: 986, endPoint y: 86, distance: 57.6
click at [986, 86] on span "[PHONE_NUMBER] Open in CRM" at bounding box center [1066, 84] width 175 height 25
copy span "7326736041"
click at [1401, 78] on span "Apply Tags" at bounding box center [1419, 83] width 59 height 30
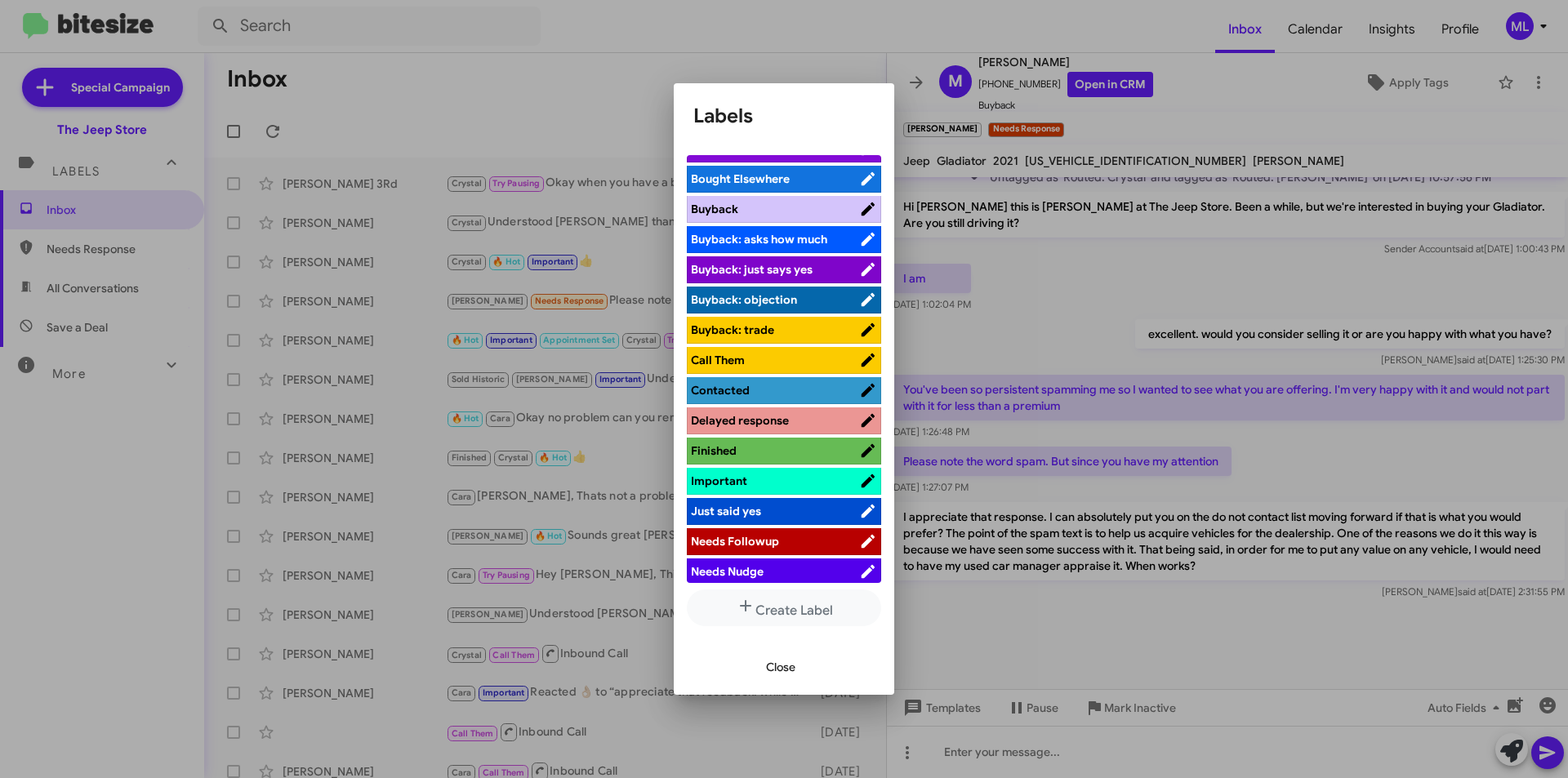
scroll to position [572, 0]
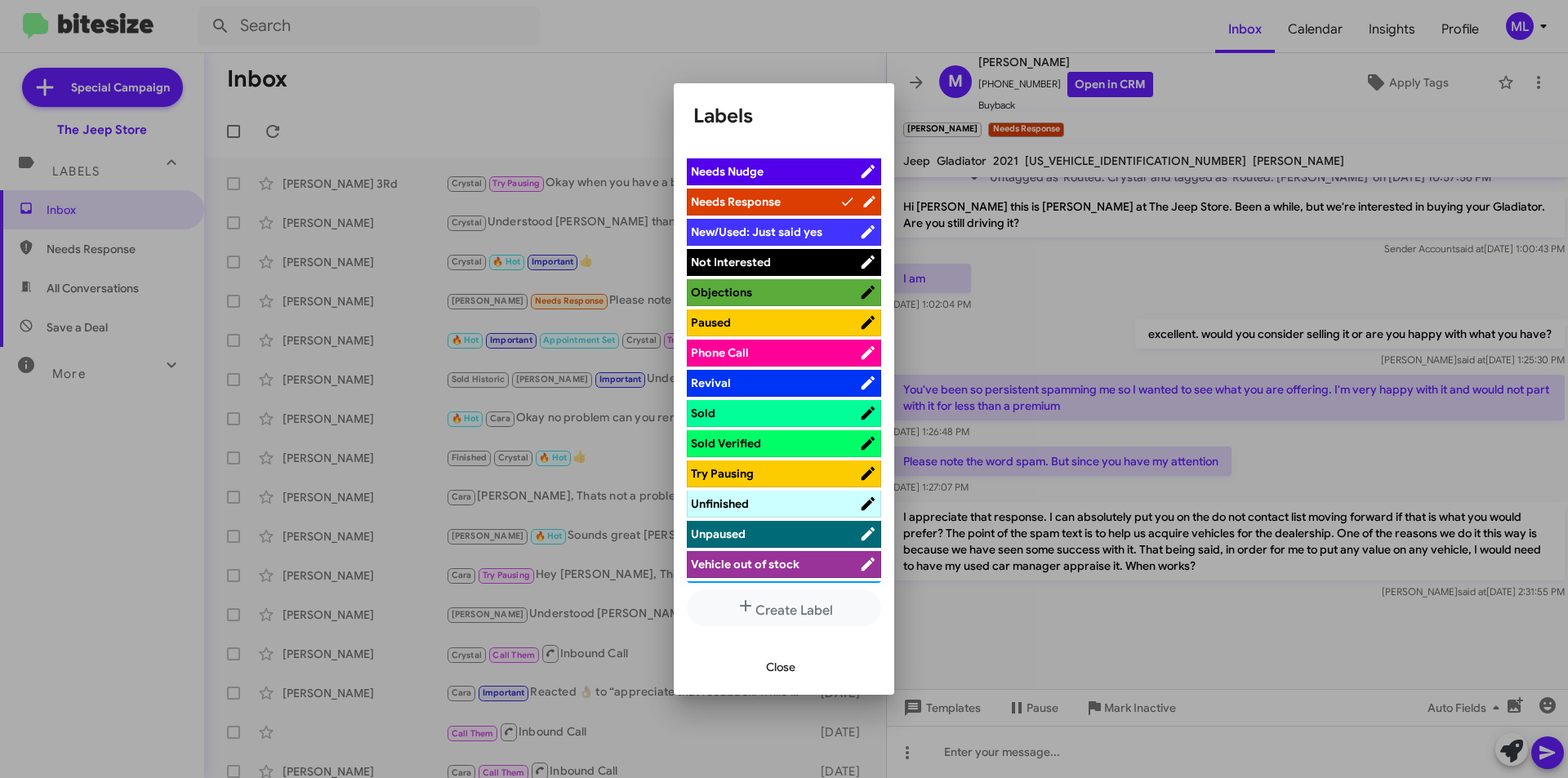
click at [772, 265] on span "Not Interested" at bounding box center [774, 263] width 168 height 17
click at [797, 669] on button "Close" at bounding box center [781, 668] width 56 height 30
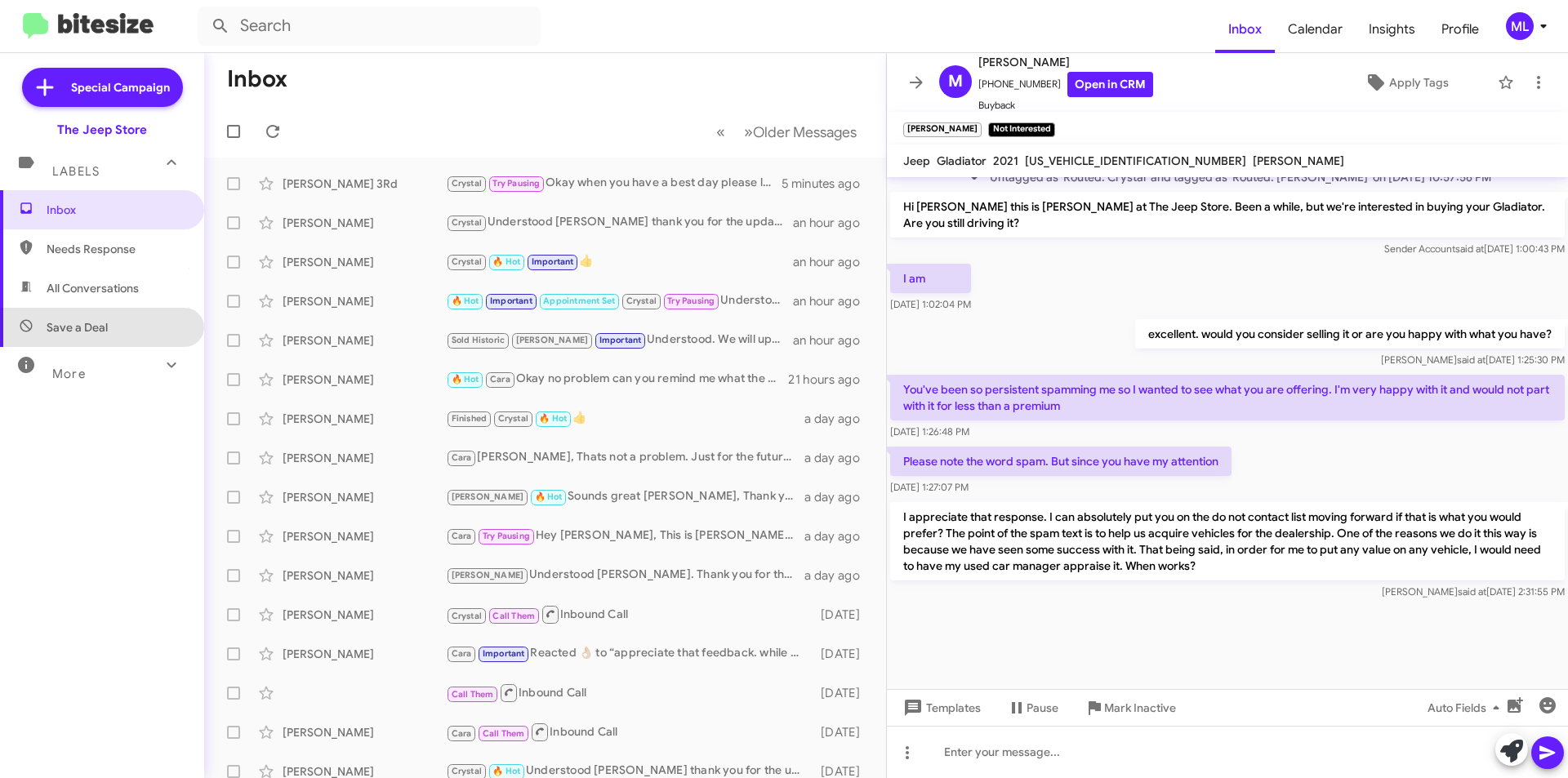
click at [113, 326] on span "Save a Deal" at bounding box center [102, 328] width 204 height 39
type input "in:not-interested"
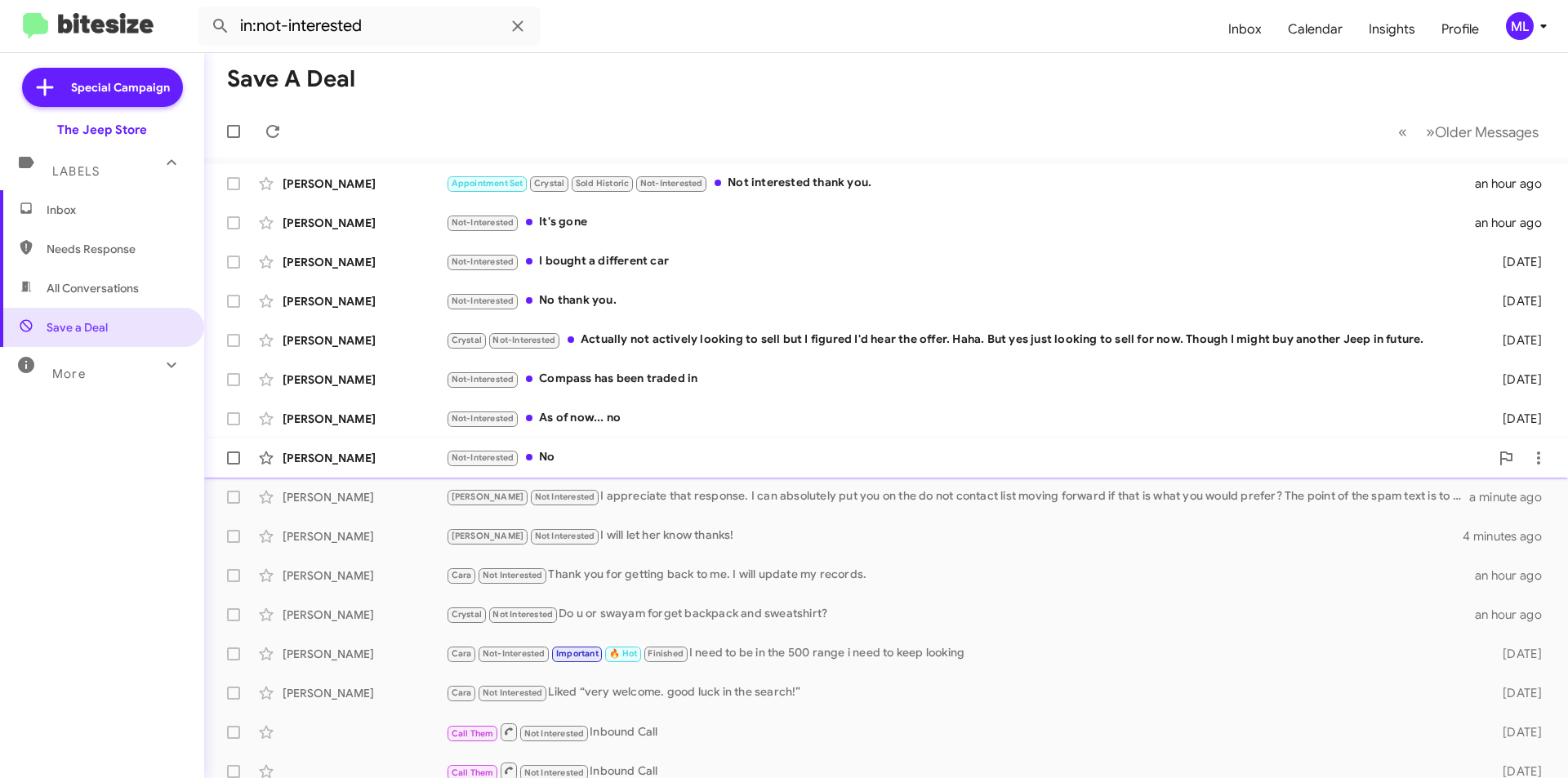
click at [594, 460] on div "Not-Interested No" at bounding box center [967, 458] width 1043 height 19
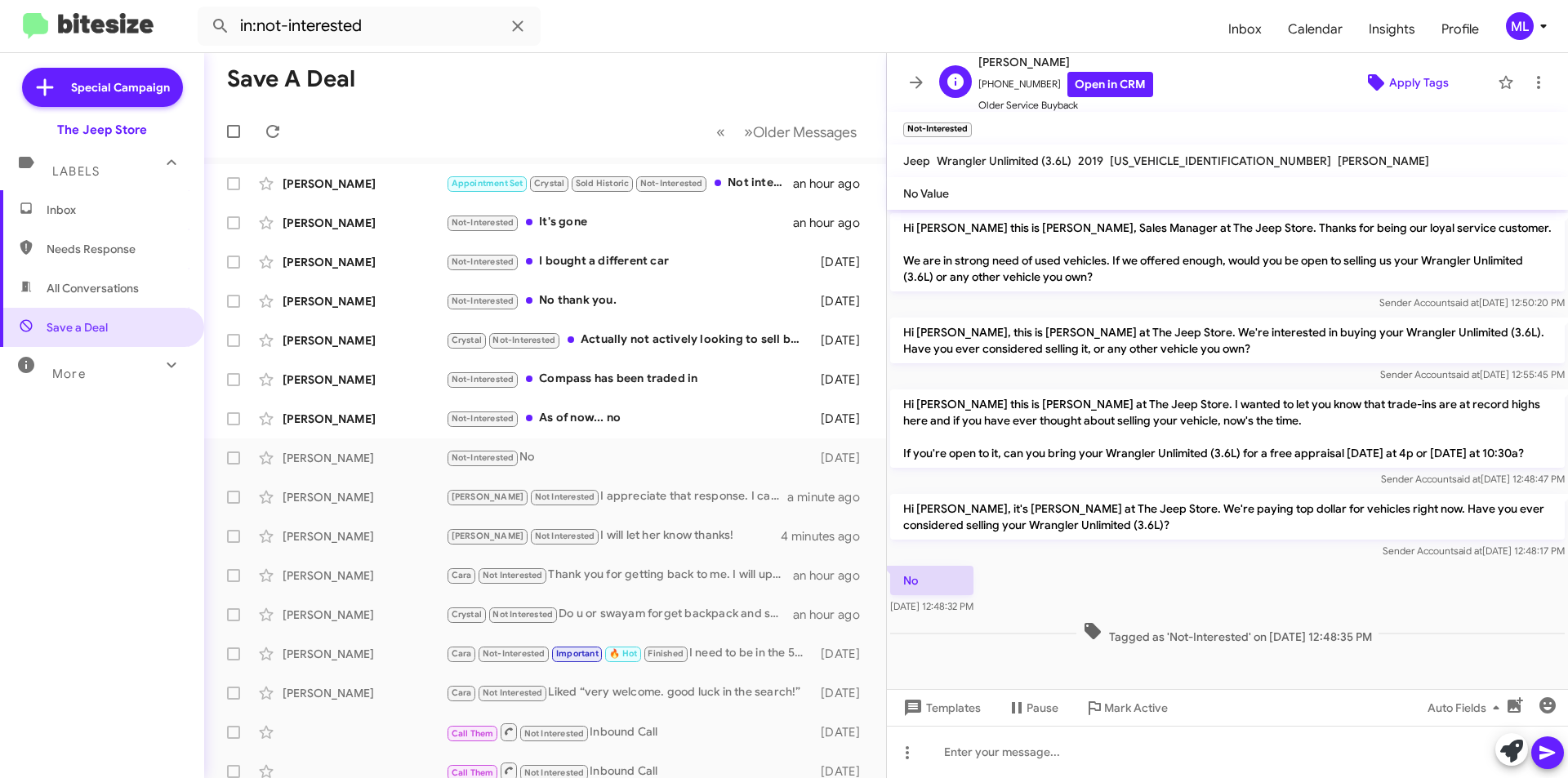
click at [1403, 81] on span "Apply Tags" at bounding box center [1419, 83] width 59 height 30
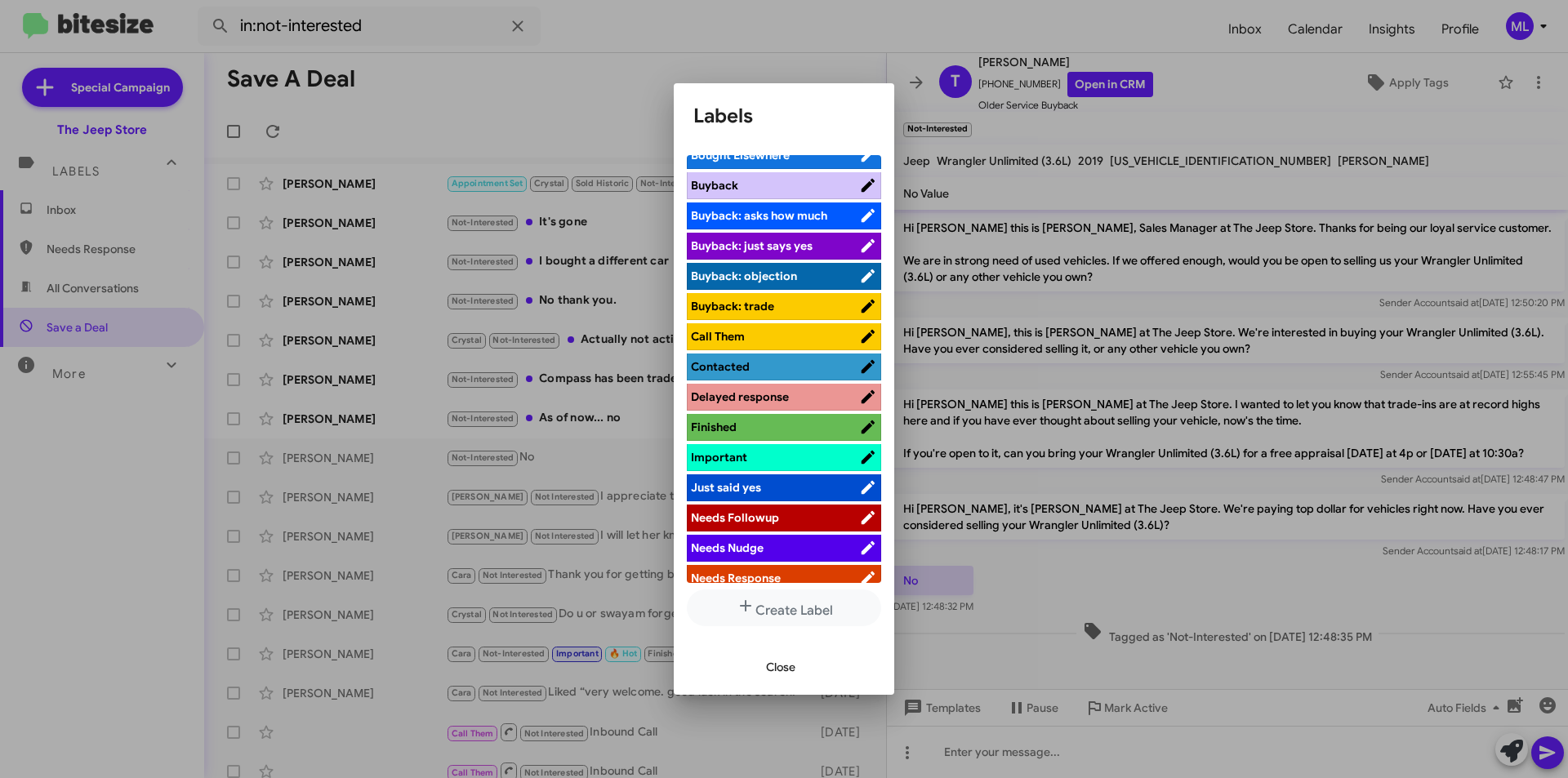
scroll to position [327, 0]
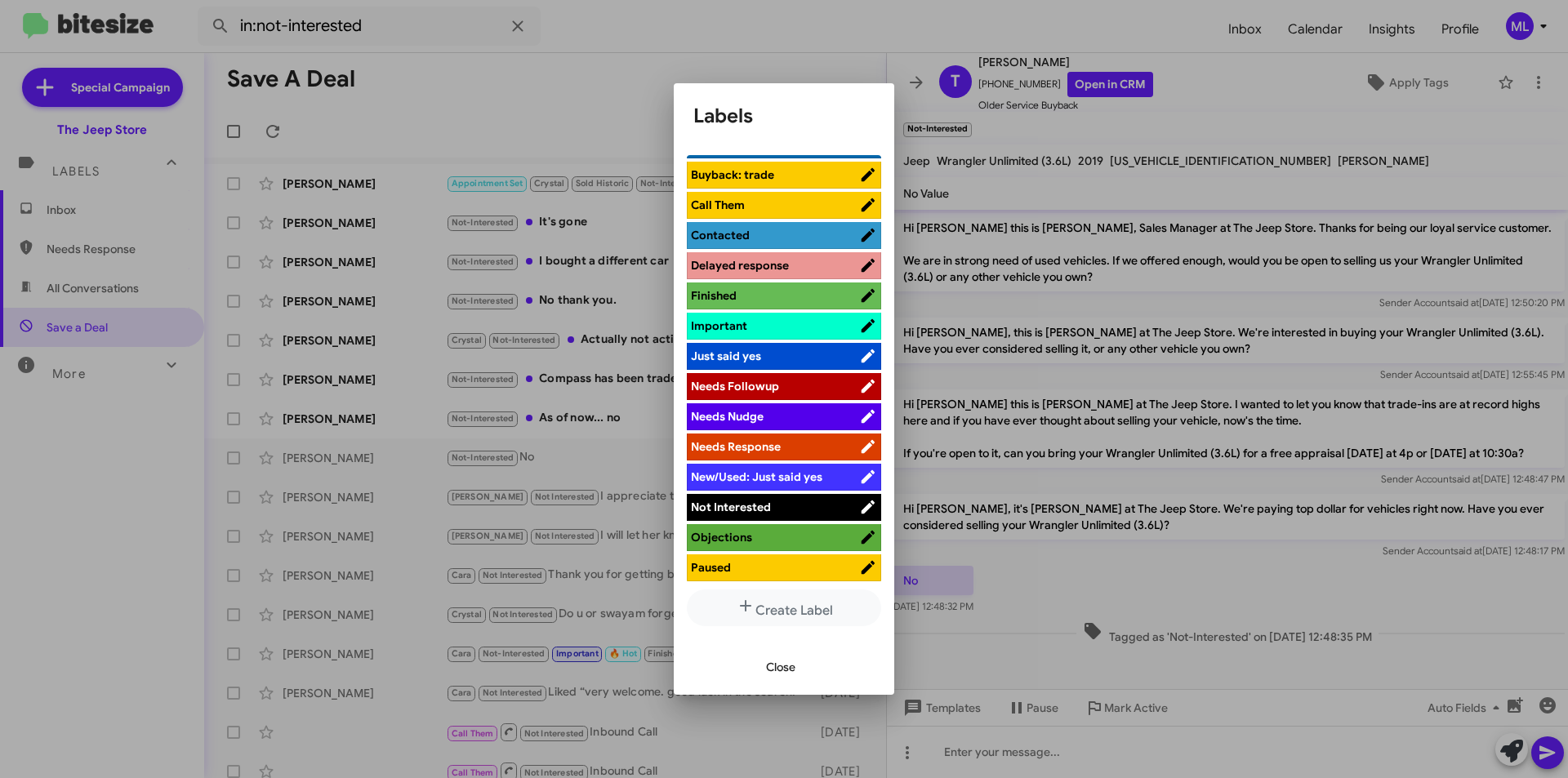
click at [801, 510] on span "Not Interested" at bounding box center [774, 507] width 168 height 17
click at [781, 666] on span "Close" at bounding box center [781, 668] width 30 height 30
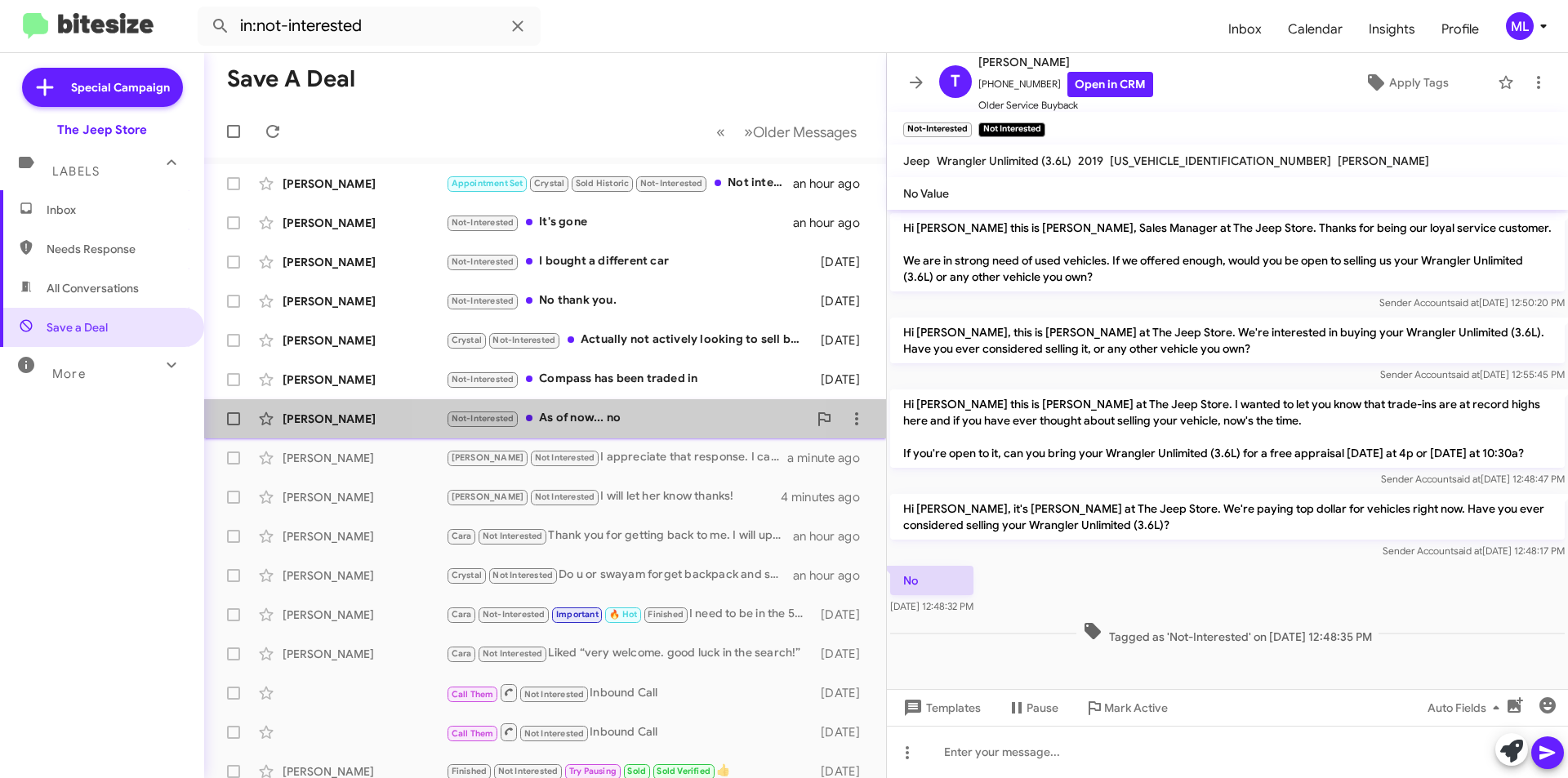
click at [636, 421] on div "Not-Interested As of now... no" at bounding box center [627, 419] width 362 height 19
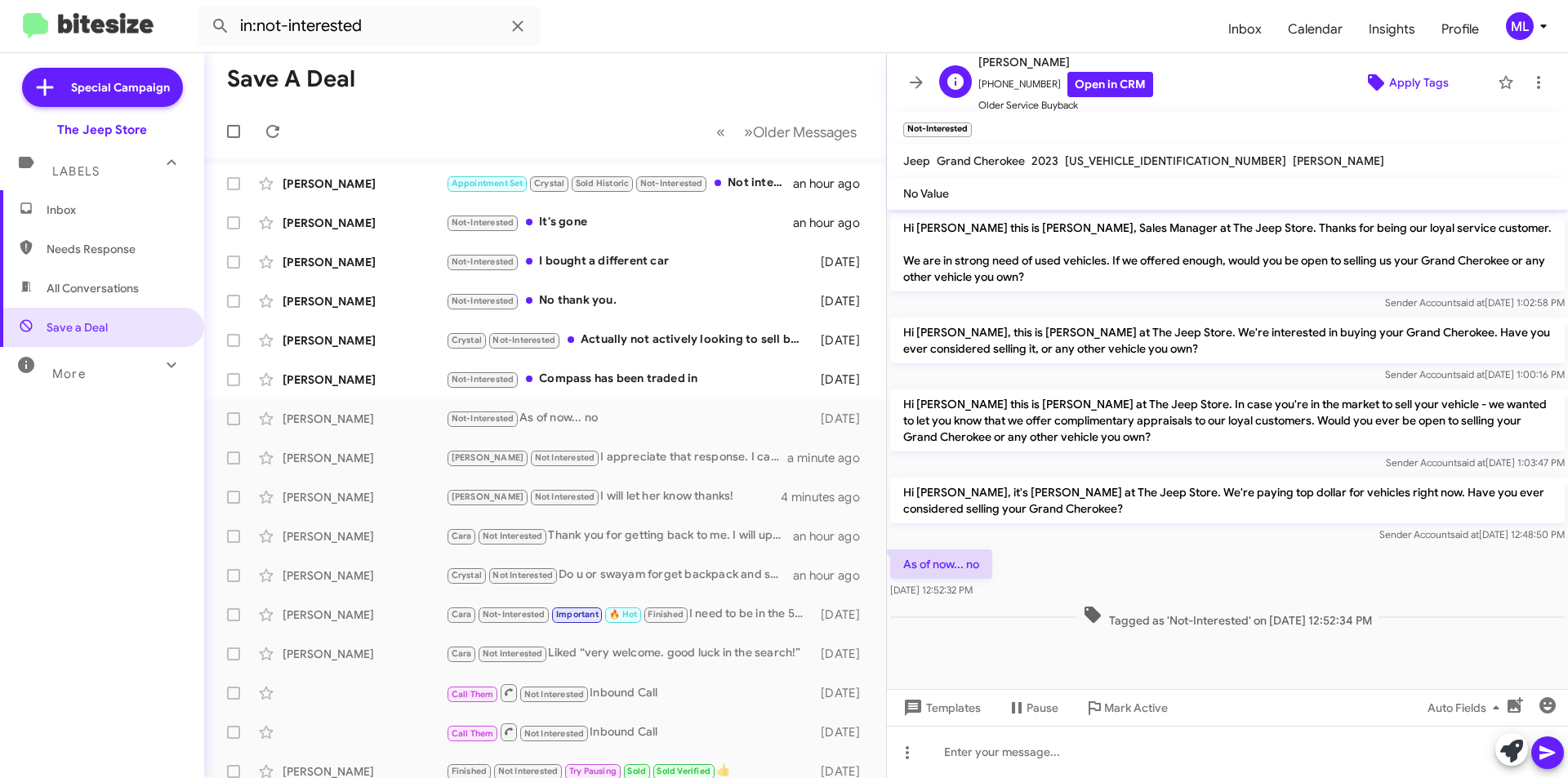
click at [1395, 74] on span "Apply Tags" at bounding box center [1419, 83] width 59 height 30
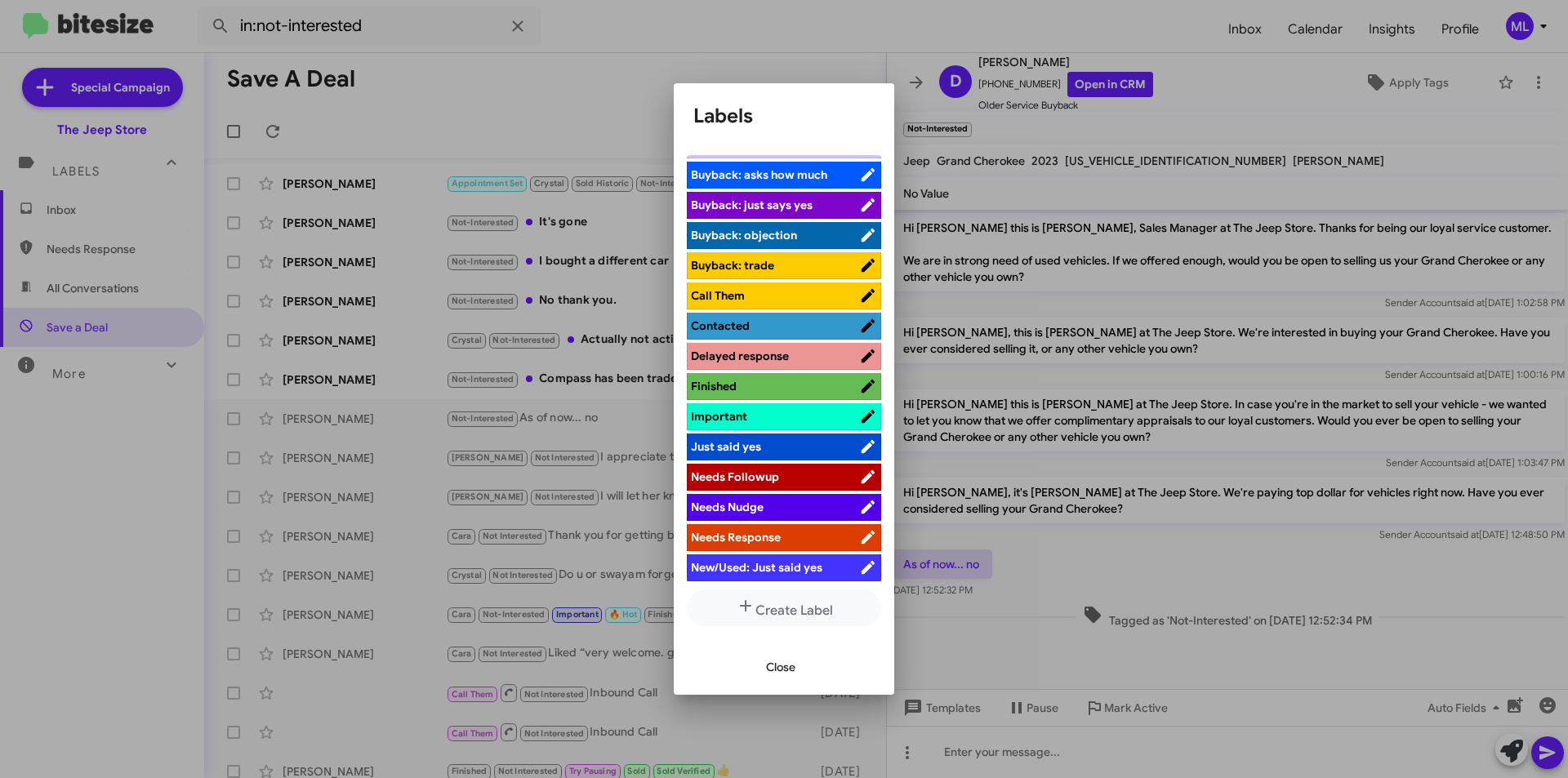
scroll to position [408, 0]
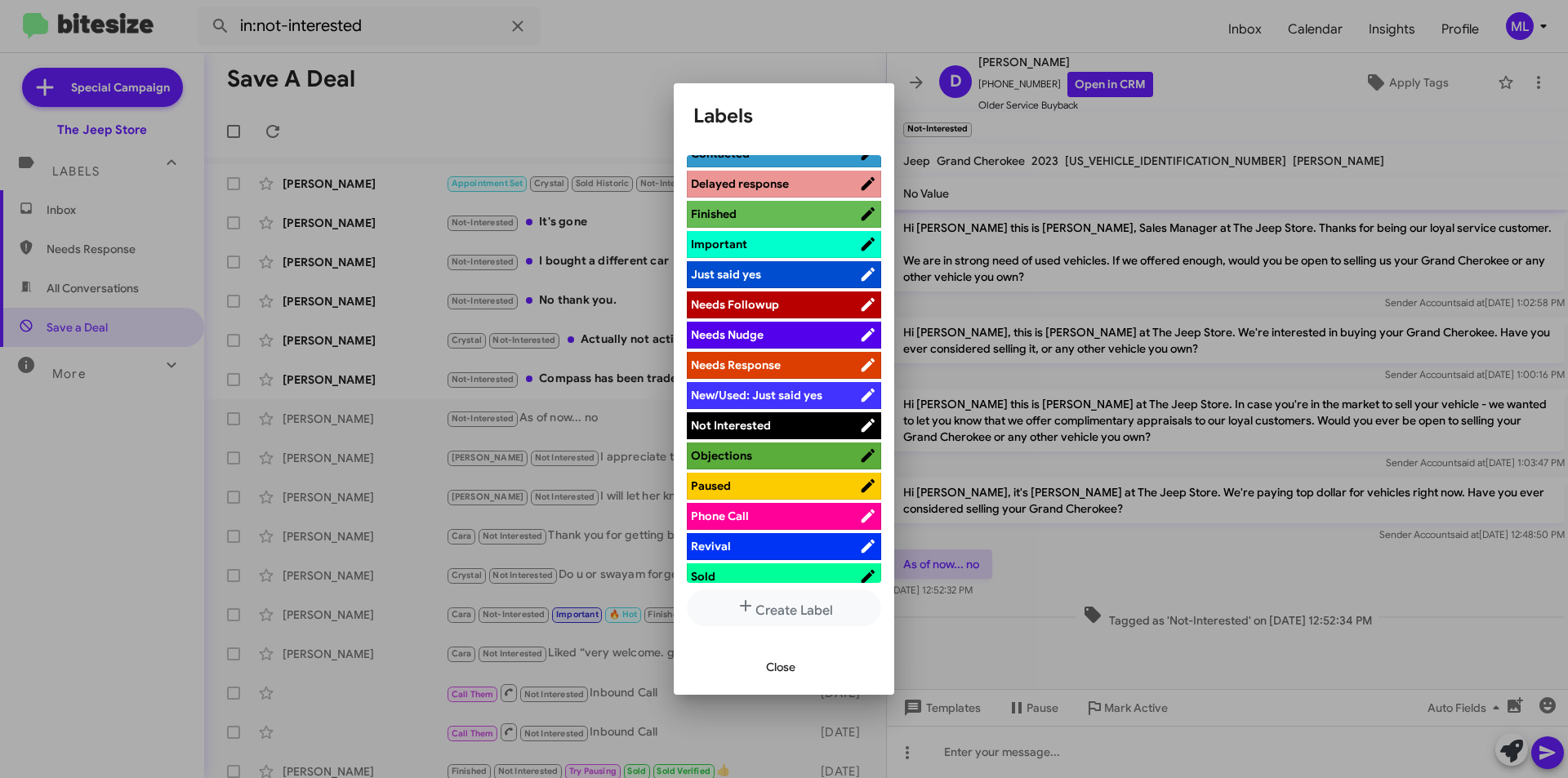
click at [798, 423] on span "Not Interested" at bounding box center [774, 426] width 168 height 17
click at [766, 662] on span "Close" at bounding box center [781, 668] width 30 height 30
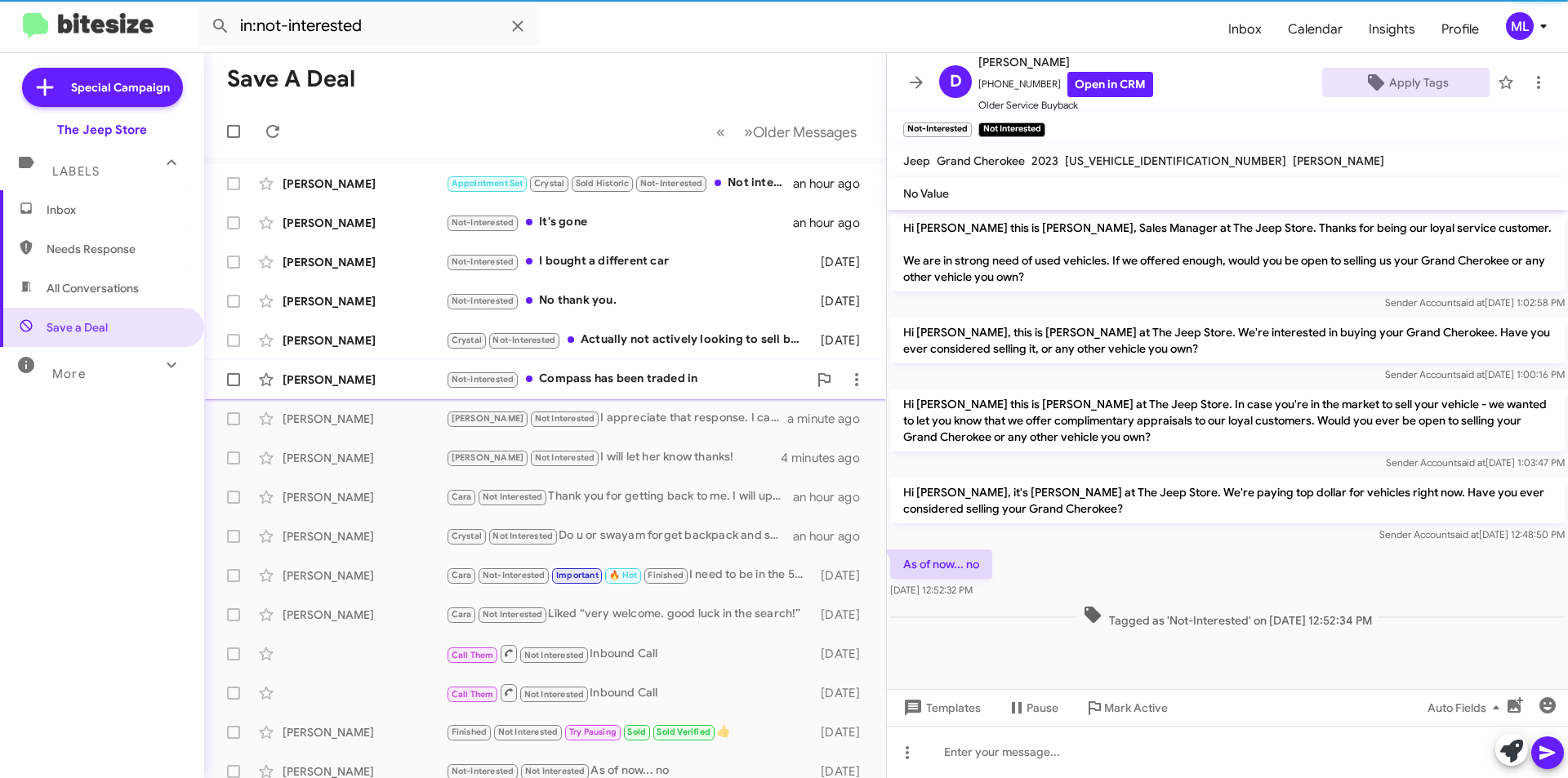
click at [673, 388] on div "Not-Interested Compass has been traded in" at bounding box center [627, 380] width 362 height 19
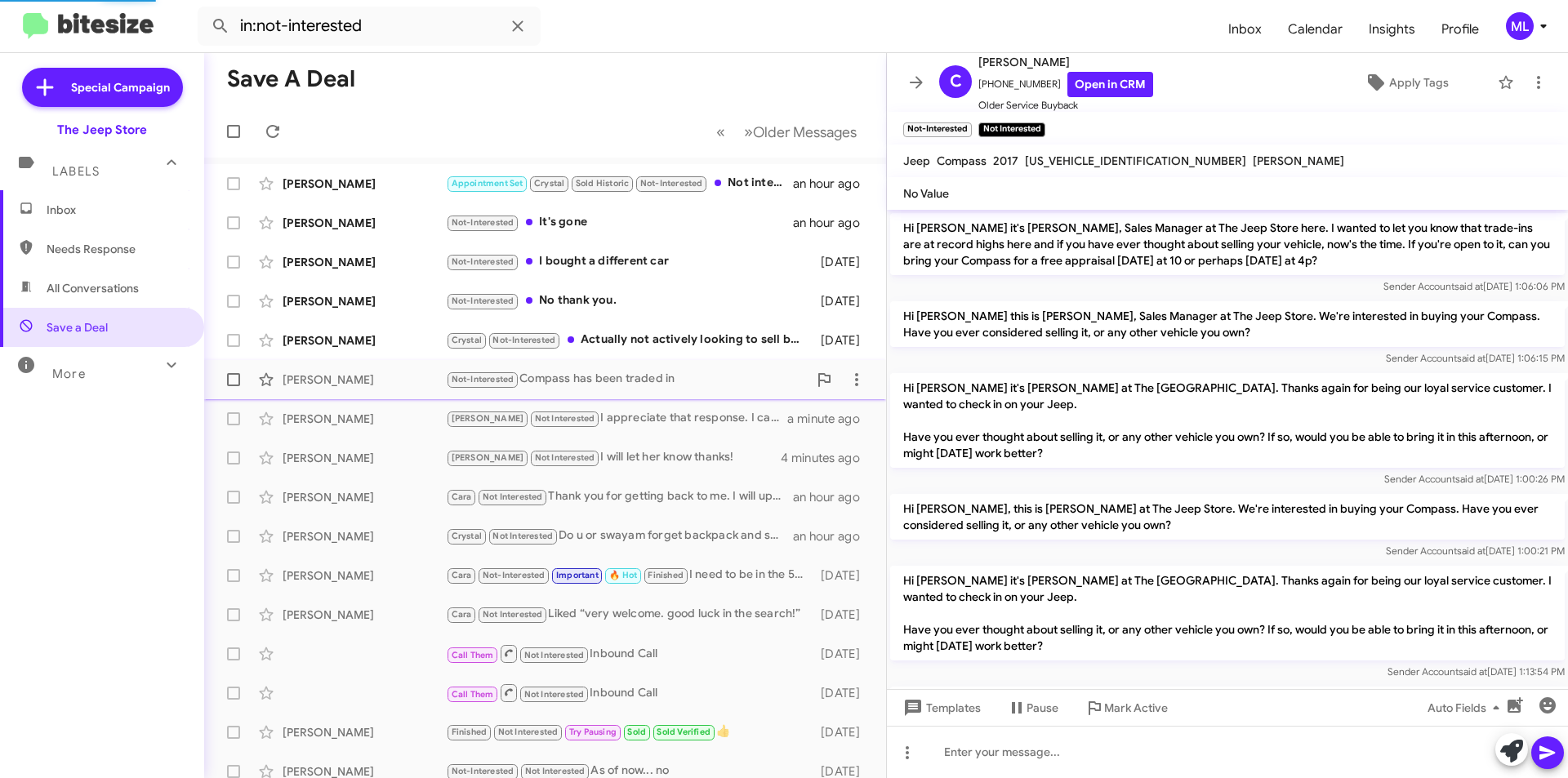
scroll to position [494, 0]
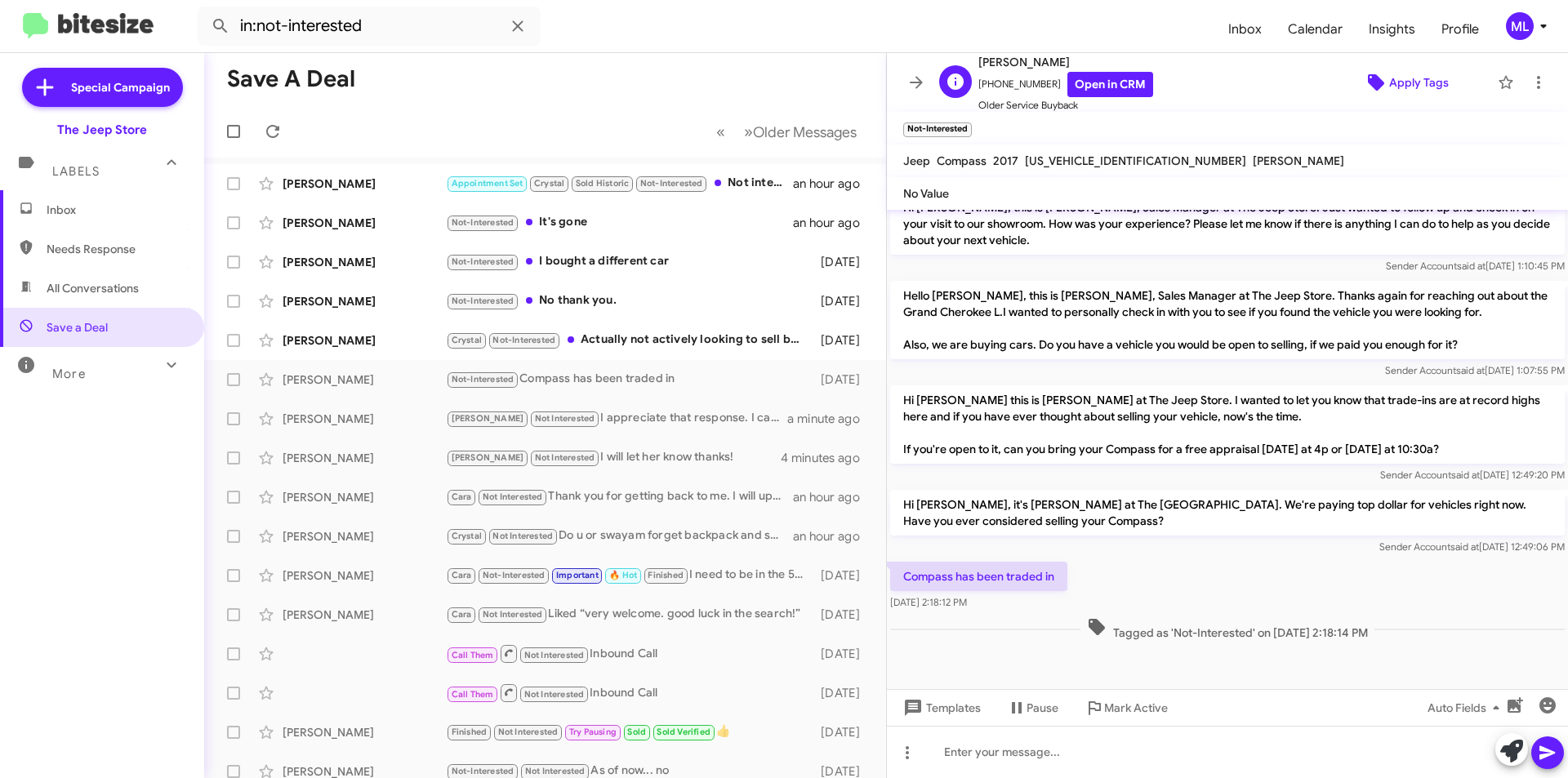
click at [1411, 80] on span "Apply Tags" at bounding box center [1419, 83] width 59 height 30
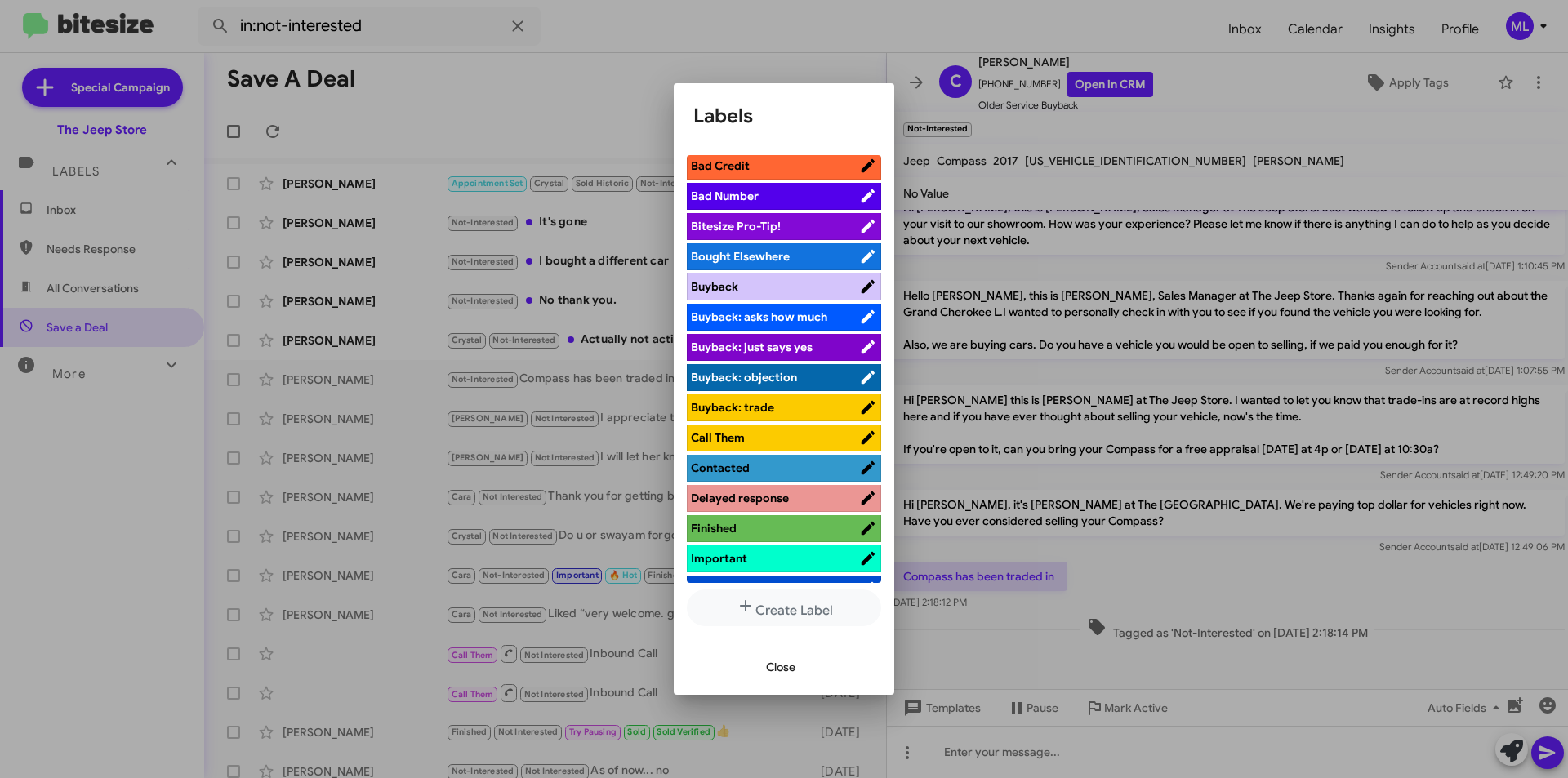
scroll to position [327, 0]
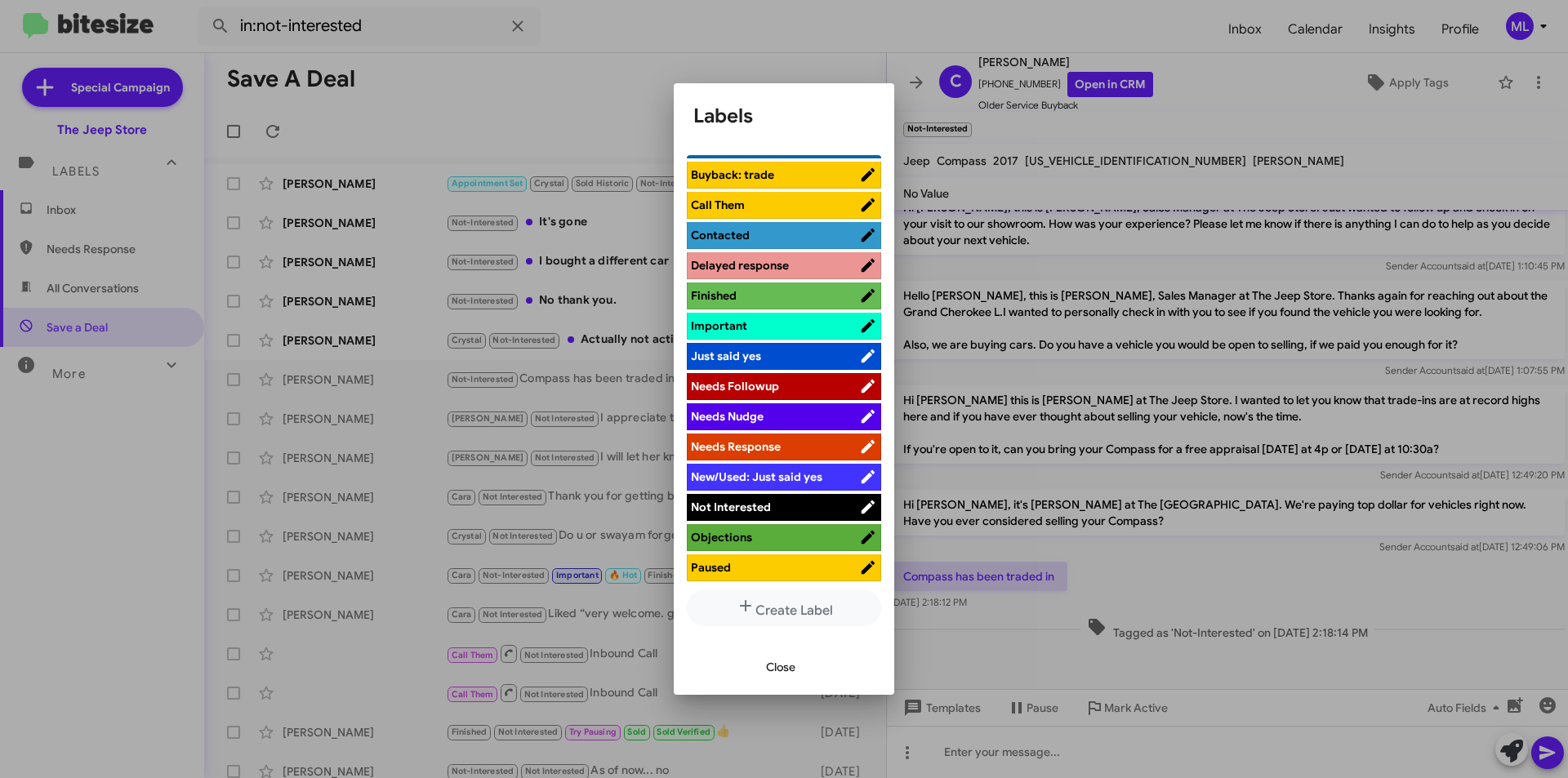
click at [820, 509] on span "Not Interested" at bounding box center [774, 507] width 168 height 17
click at [792, 678] on span "Close" at bounding box center [781, 668] width 30 height 30
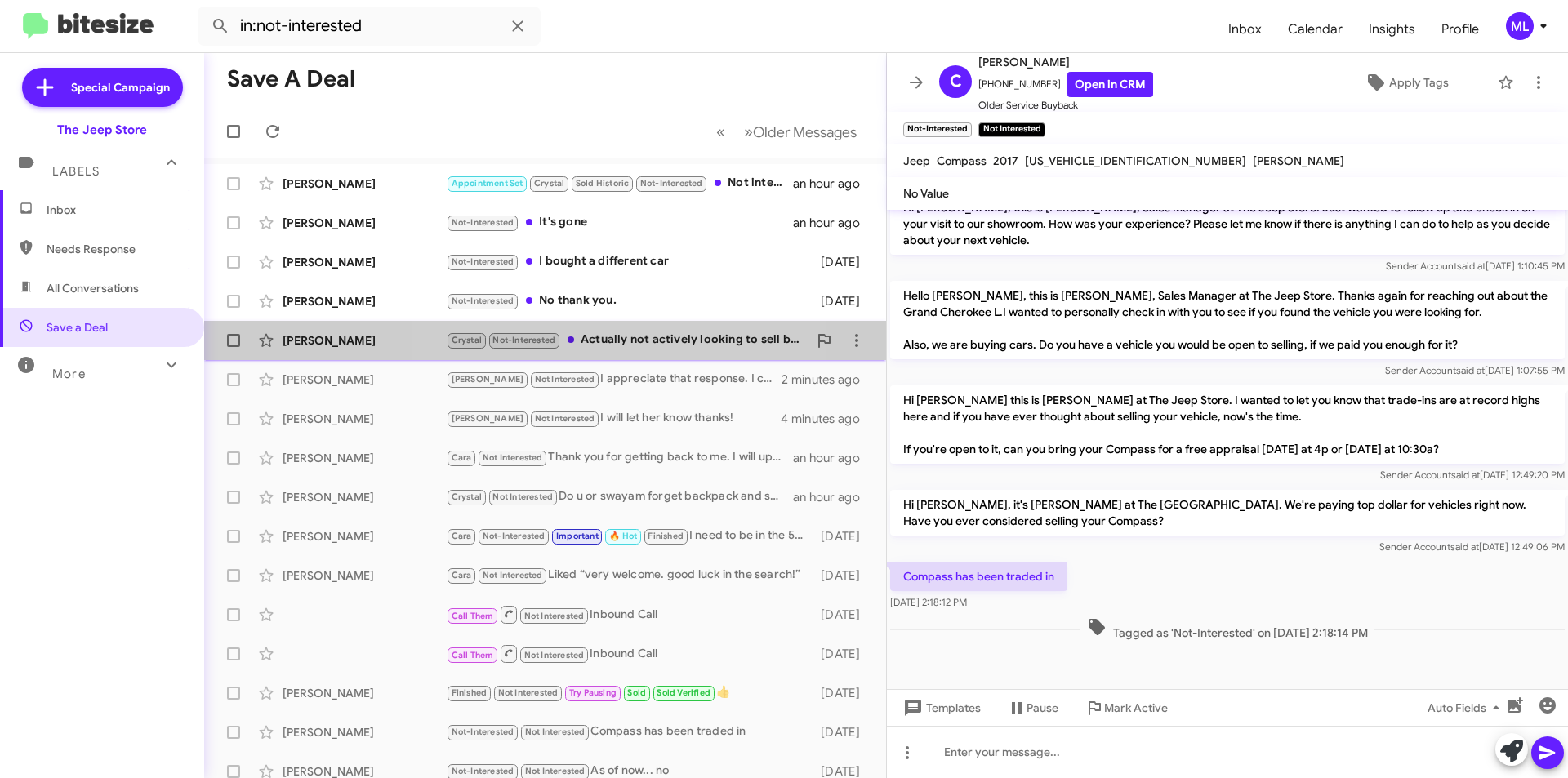
click at [626, 346] on div "Crystal Not-Interested Actually not actively looking to sell but I figured I'd …" at bounding box center [627, 340] width 362 height 19
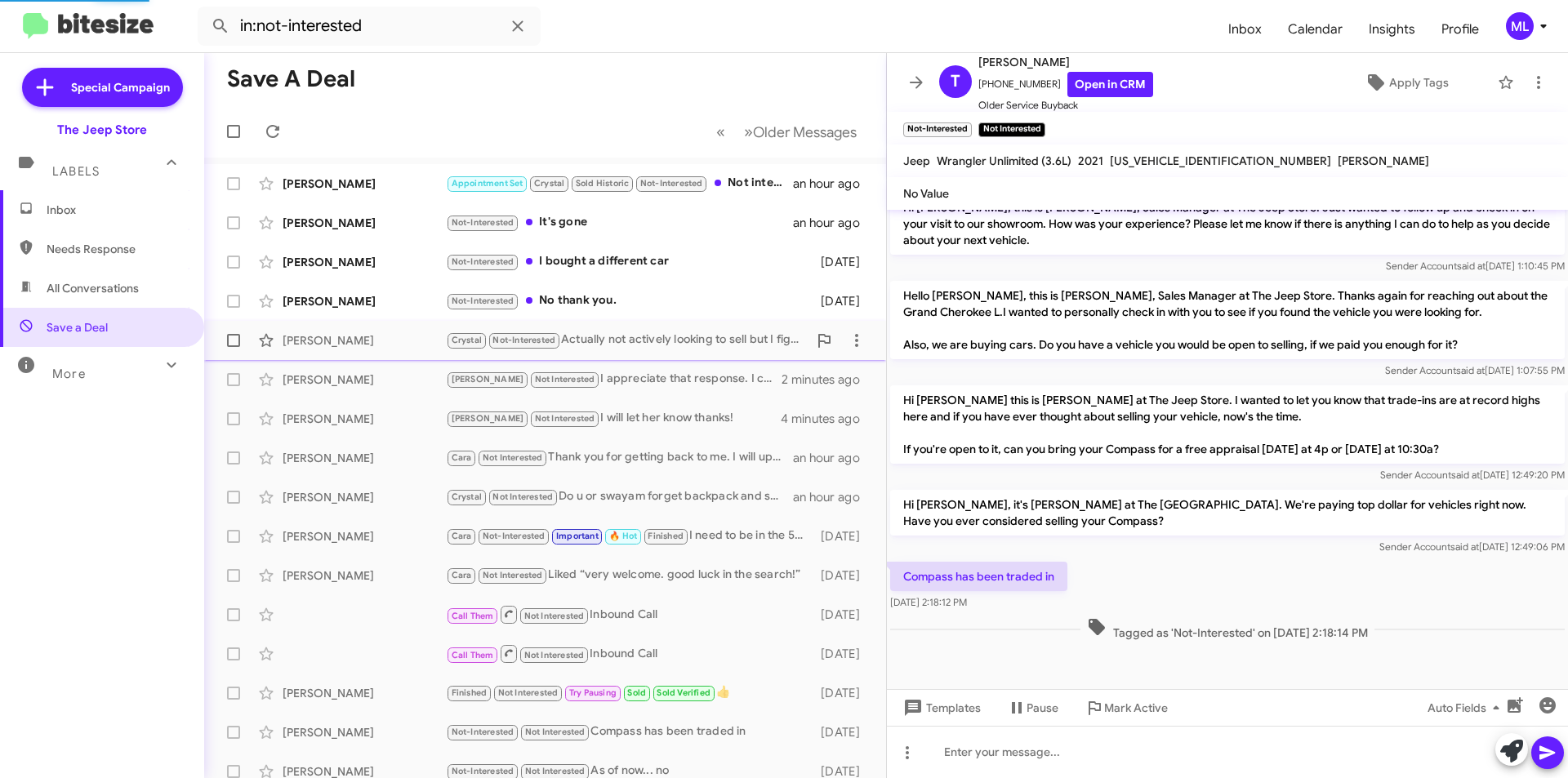
scroll to position [300, 0]
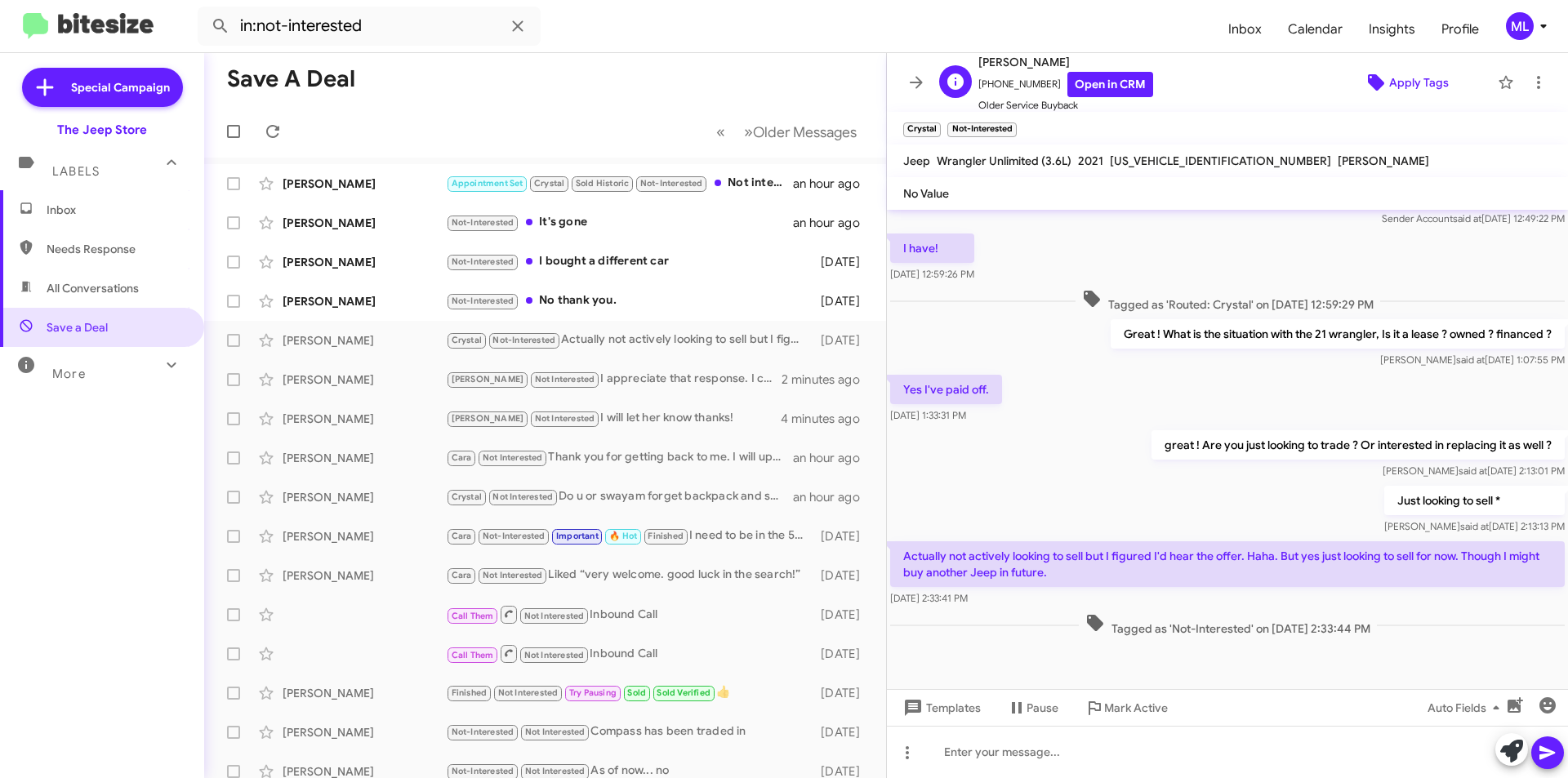
click at [1408, 79] on span "Apply Tags" at bounding box center [1419, 83] width 59 height 30
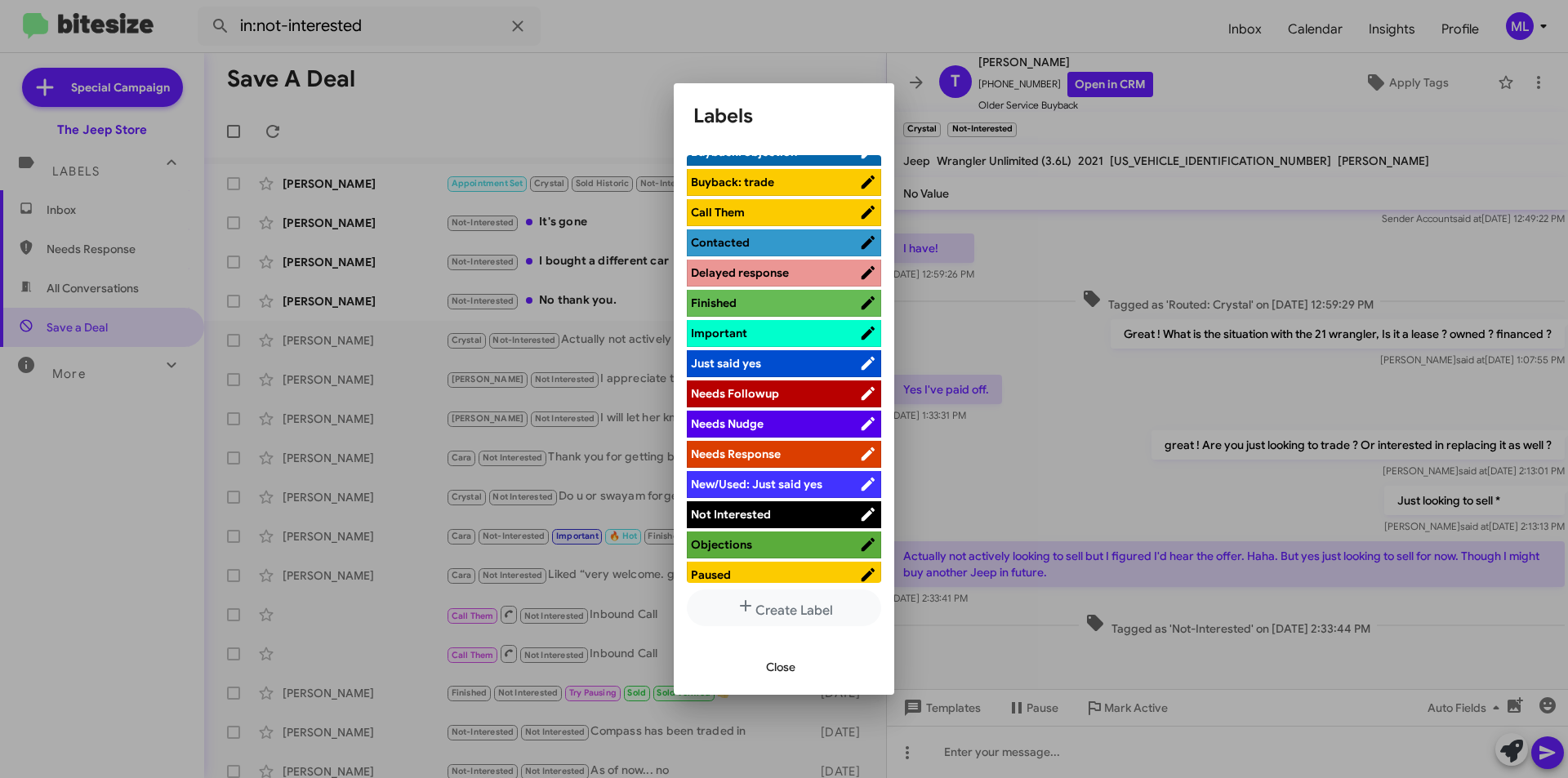
scroll to position [327, 0]
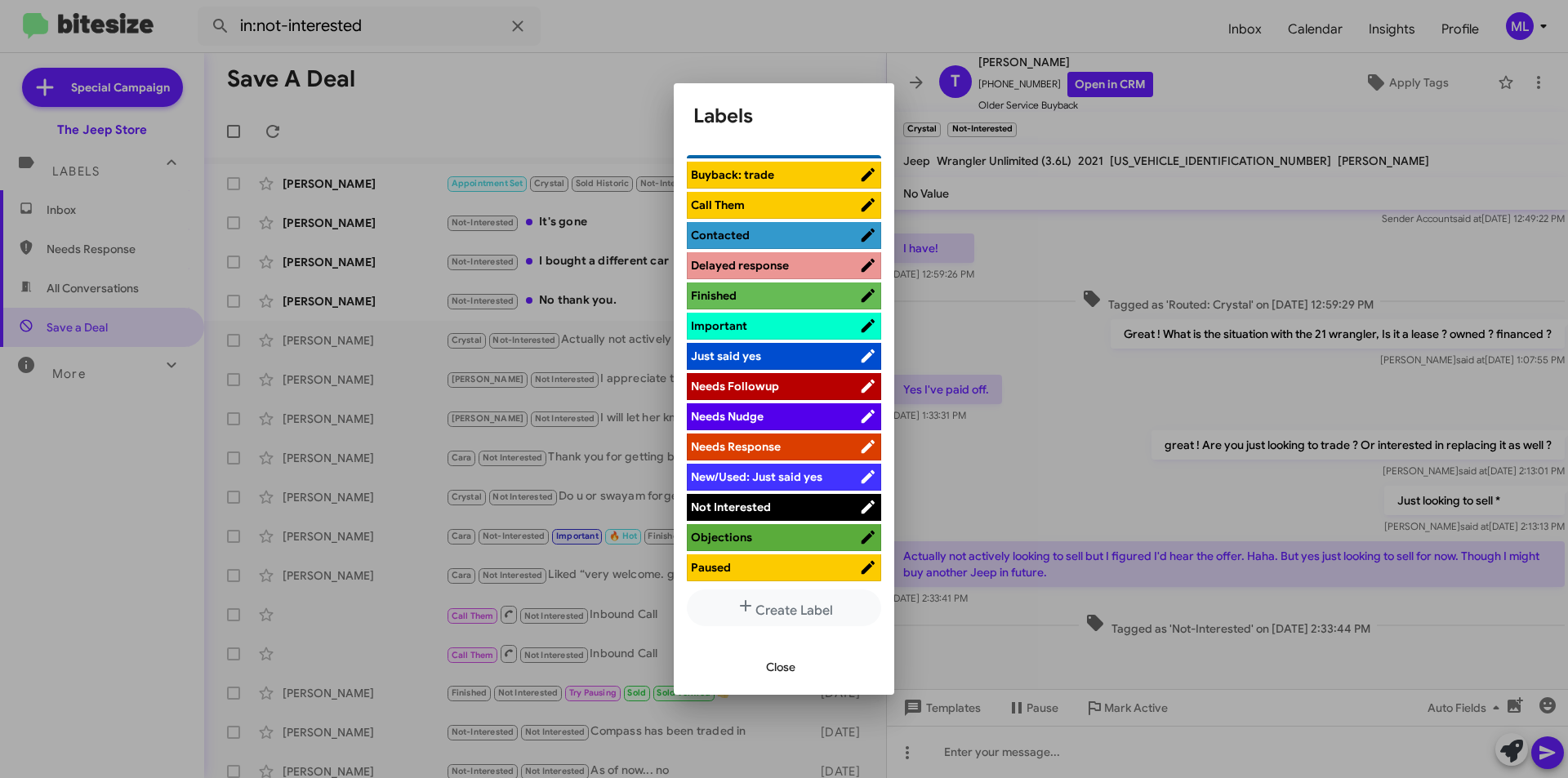
click at [791, 507] on span "Not Interested" at bounding box center [774, 507] width 168 height 17
click at [772, 662] on span "Close" at bounding box center [781, 668] width 30 height 30
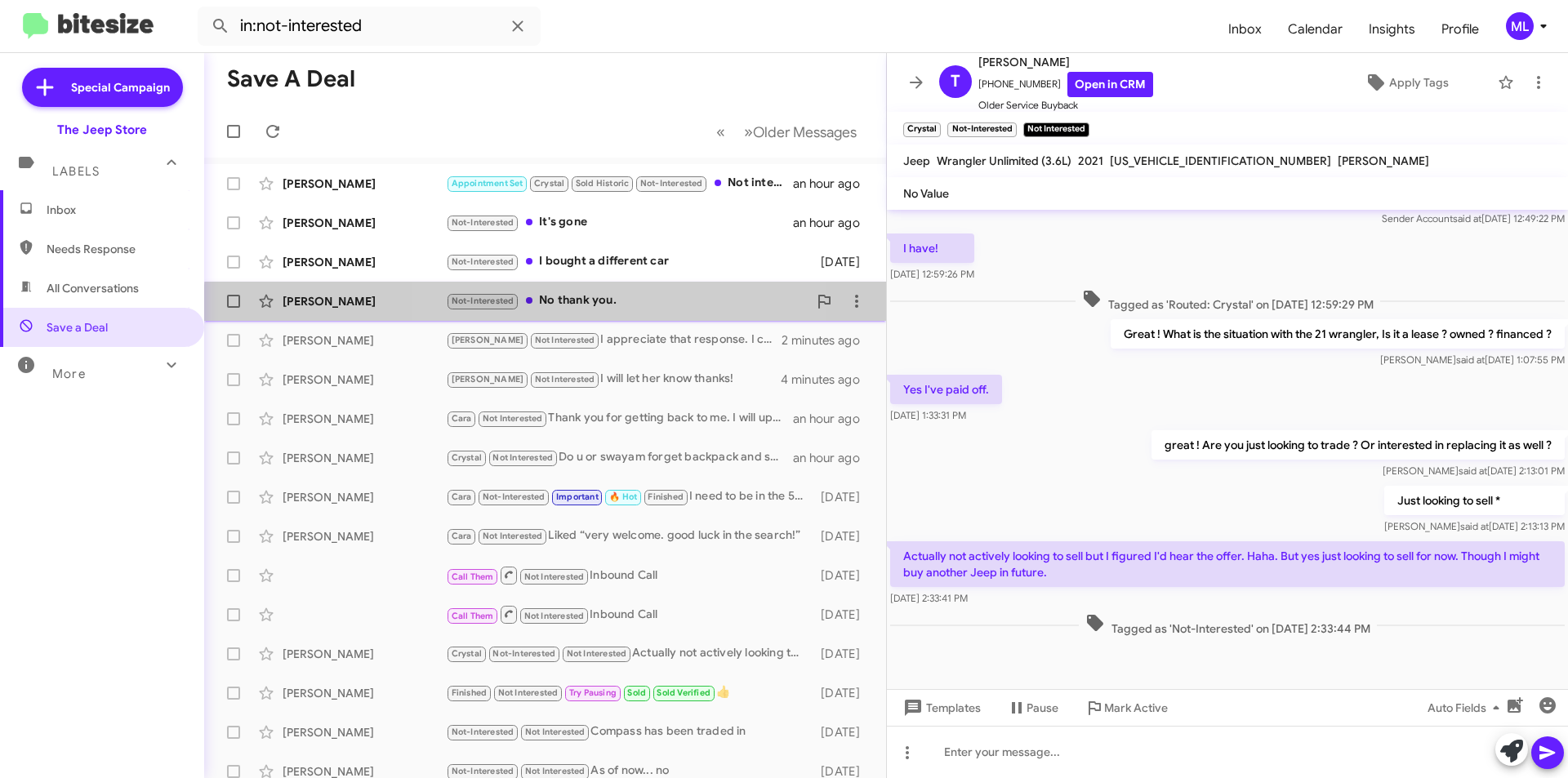
click at [613, 309] on div "Not-Interested No thank you." at bounding box center [627, 301] width 362 height 19
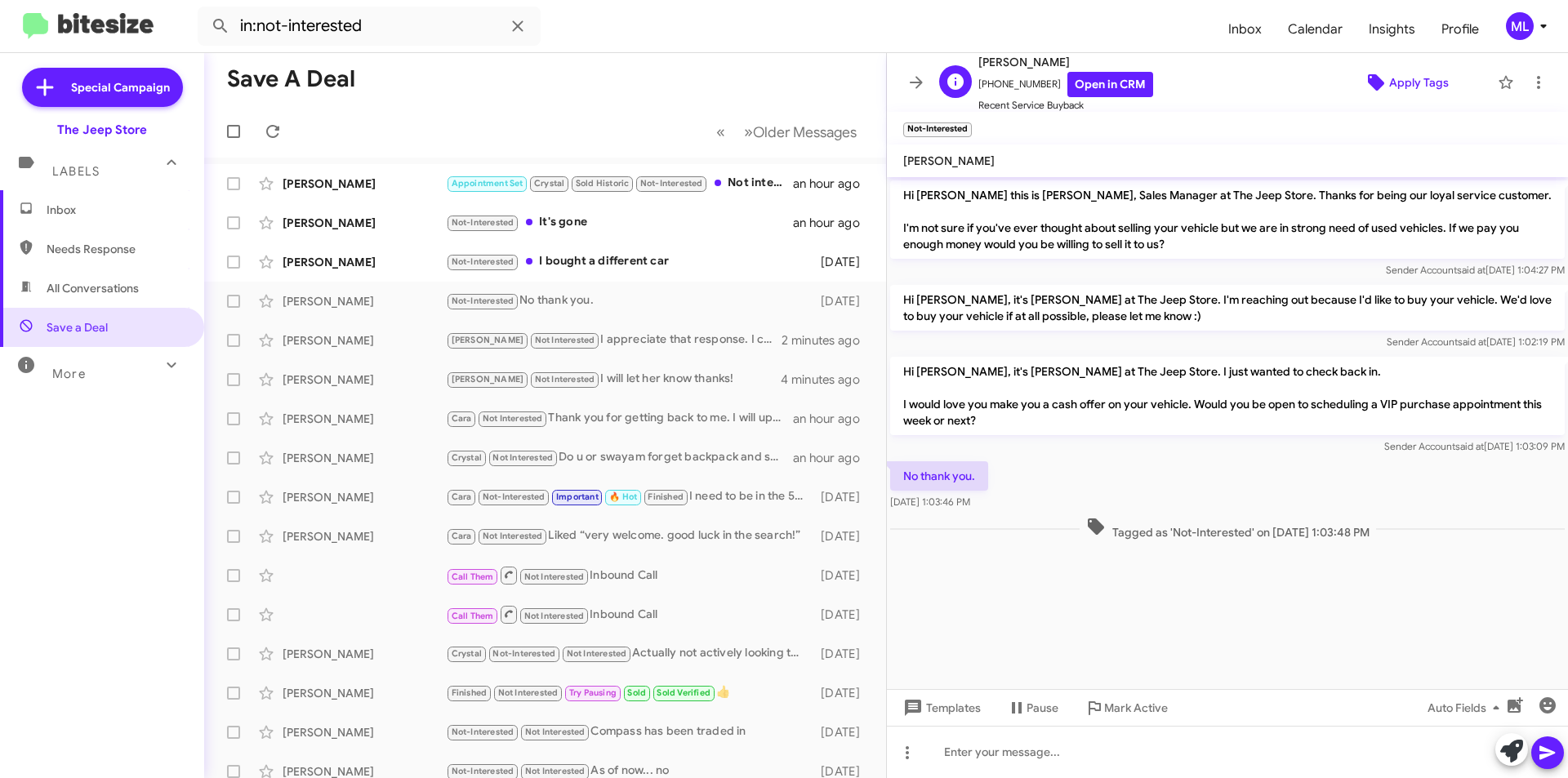
click at [1407, 89] on span "Apply Tags" at bounding box center [1419, 83] width 59 height 30
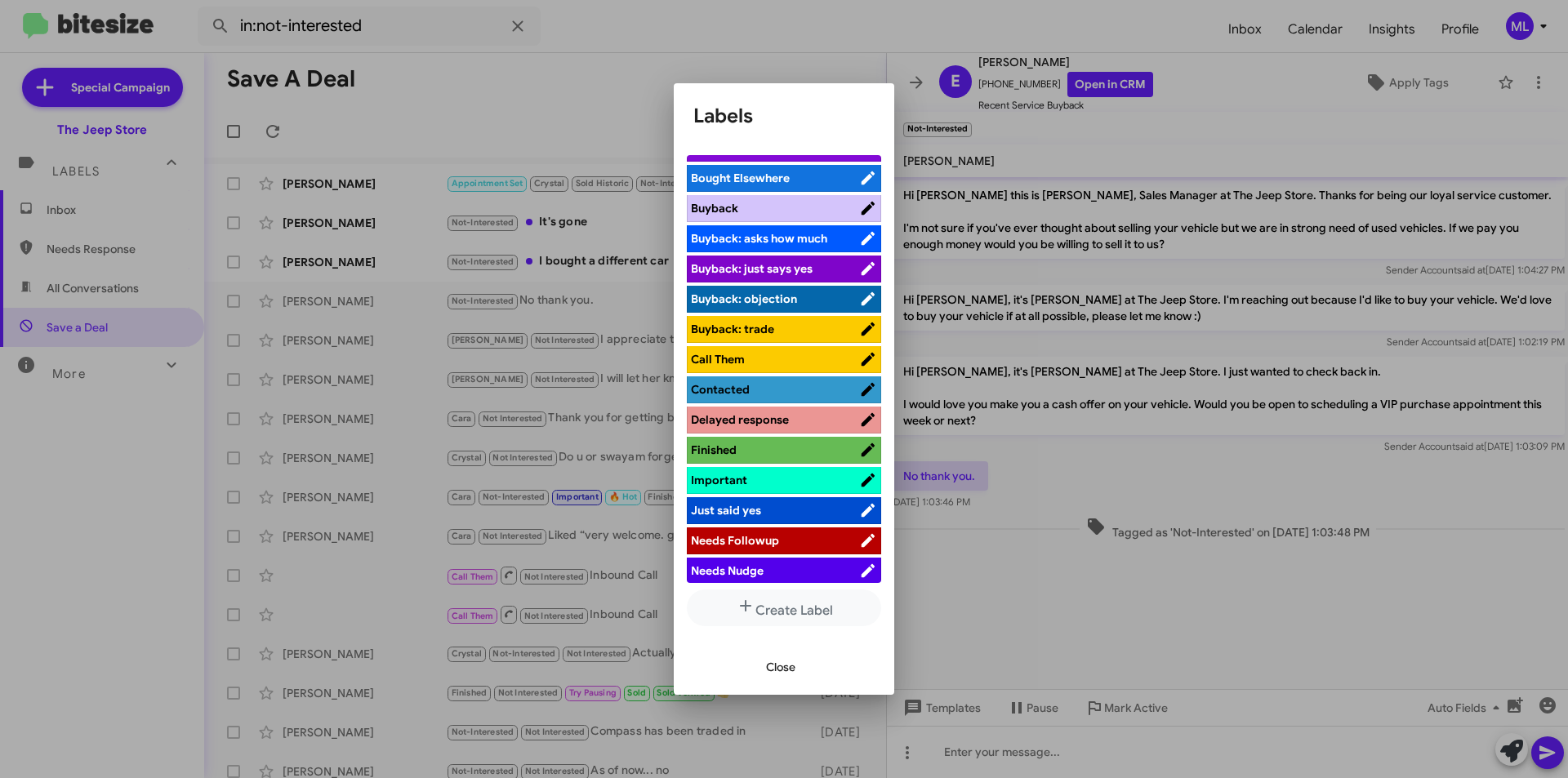
scroll to position [327, 0]
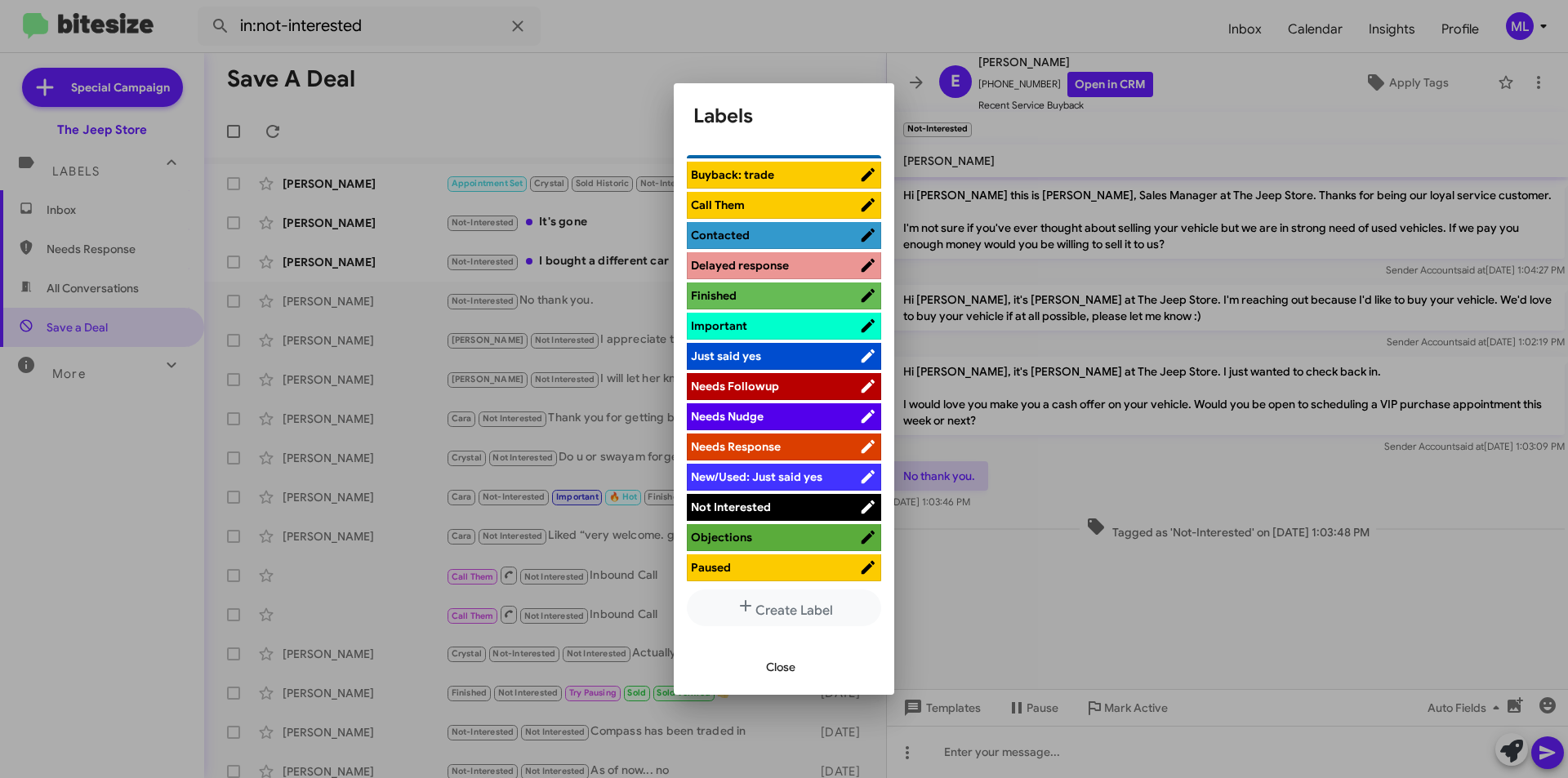
click at [804, 507] on span "Not Interested" at bounding box center [774, 507] width 168 height 17
click at [771, 676] on span "Close" at bounding box center [781, 668] width 30 height 30
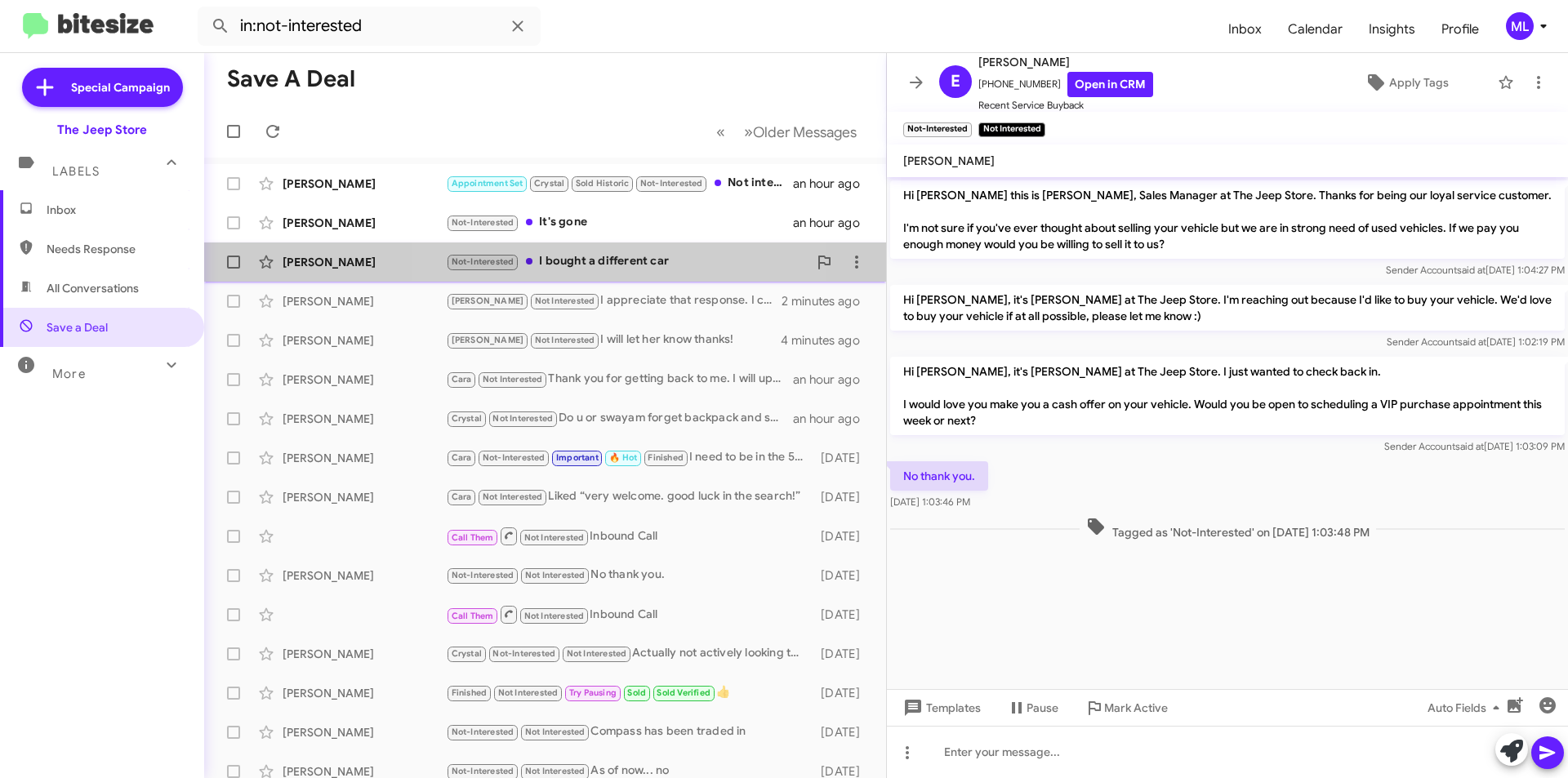
click at [634, 259] on div "Not-Interested I bought a different car" at bounding box center [627, 262] width 362 height 19
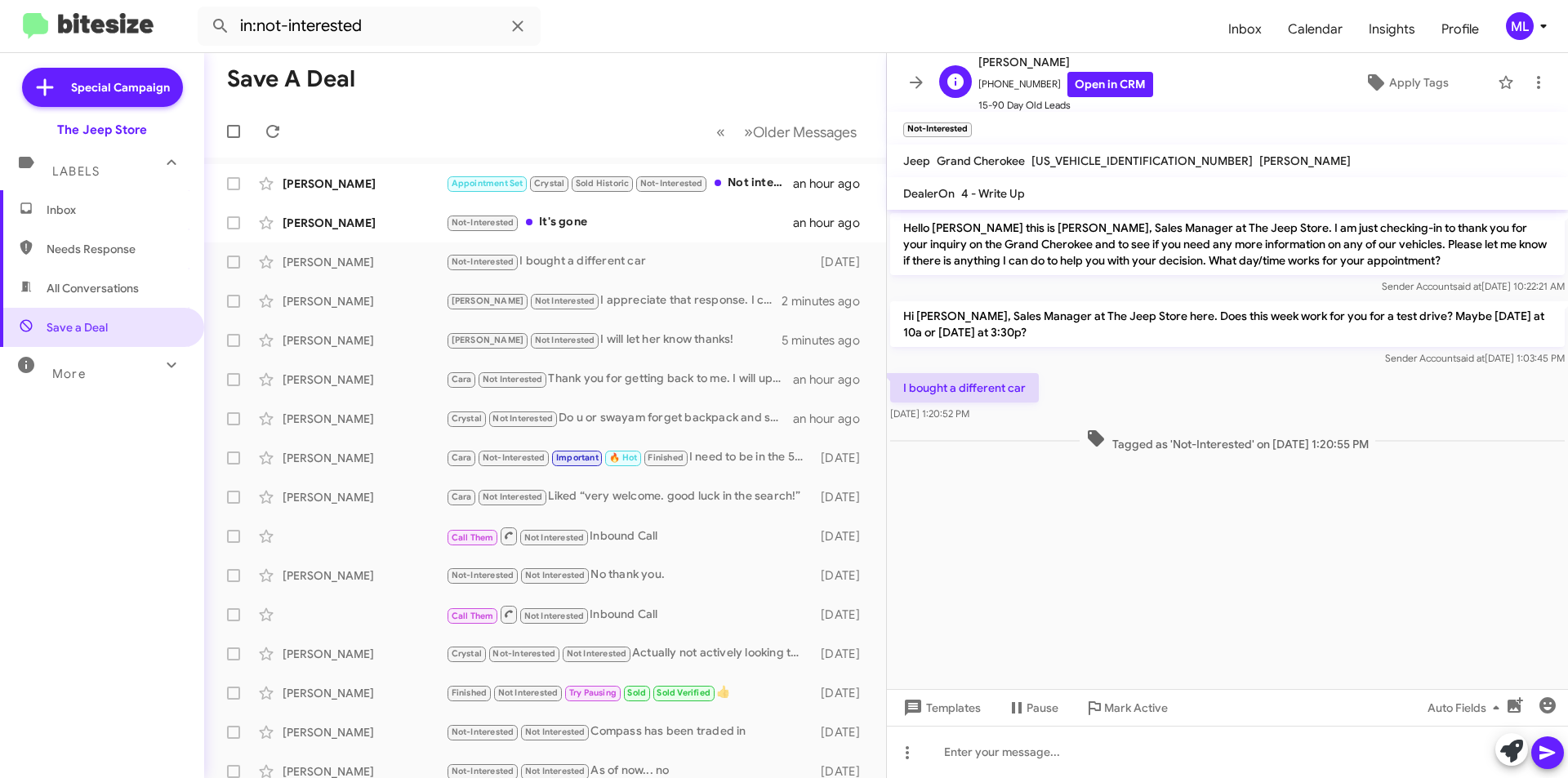
drag, startPoint x: 1043, startPoint y: 84, endPoint x: 988, endPoint y: 80, distance: 55.1
click at [988, 80] on span "[PHONE_NUMBER] Open in CRM" at bounding box center [1066, 84] width 175 height 25
copy span "7034754125"
click at [1419, 84] on span "Apply Tags" at bounding box center [1419, 83] width 59 height 30
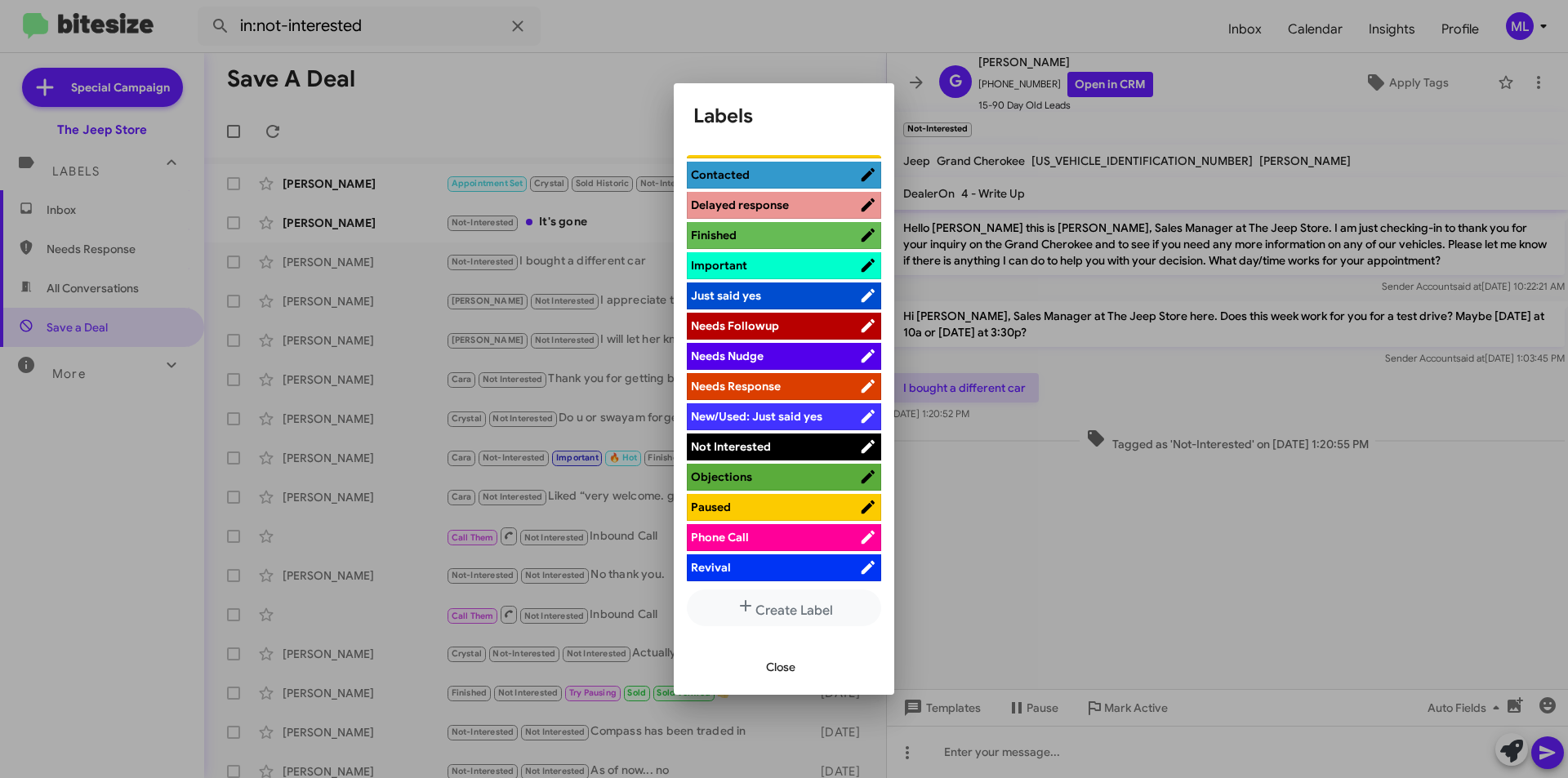
scroll to position [408, 0]
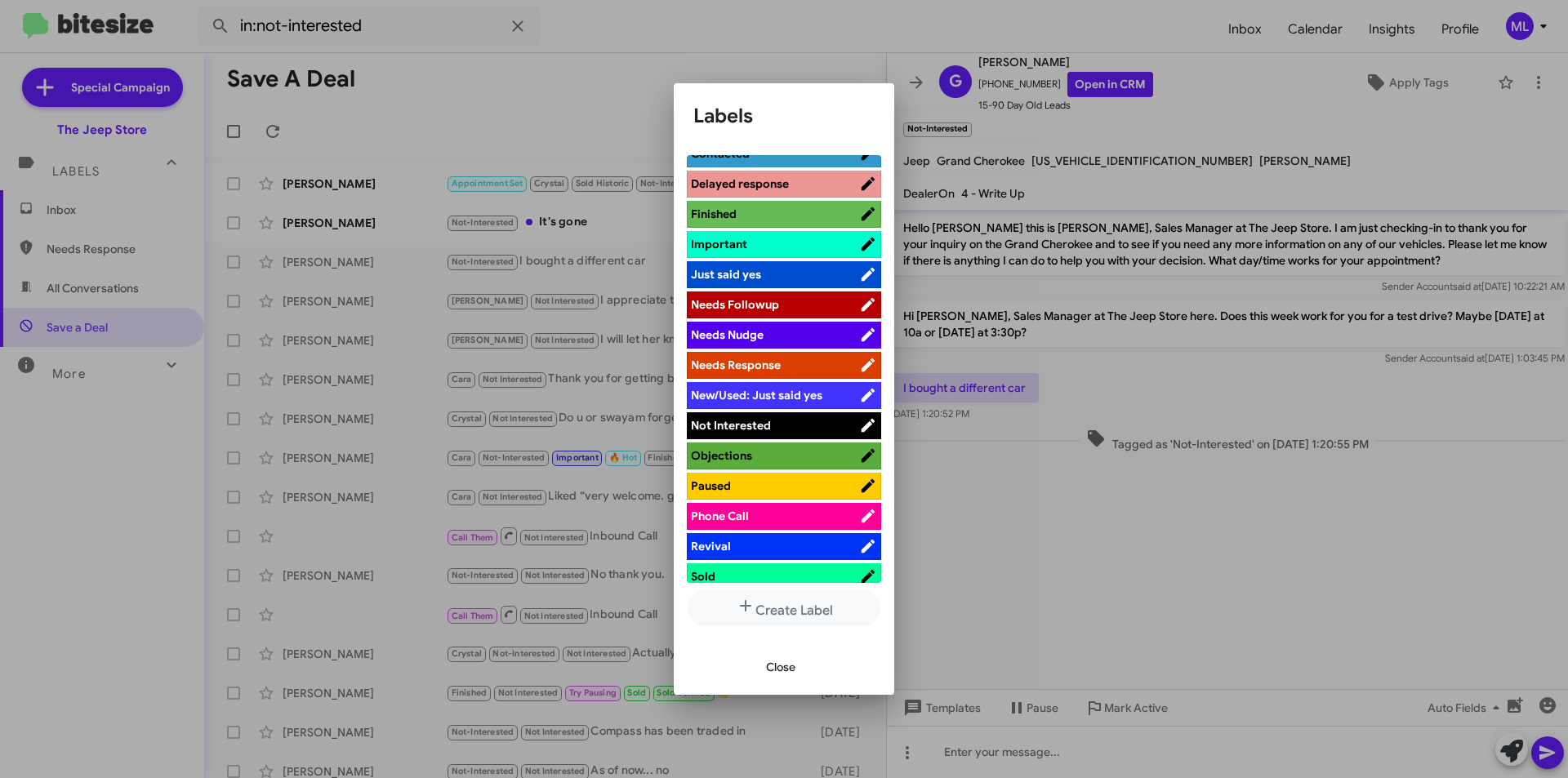
click at [768, 431] on span "Not Interested" at bounding box center [731, 425] width 80 height 15
click at [779, 666] on span "Close" at bounding box center [781, 668] width 30 height 30
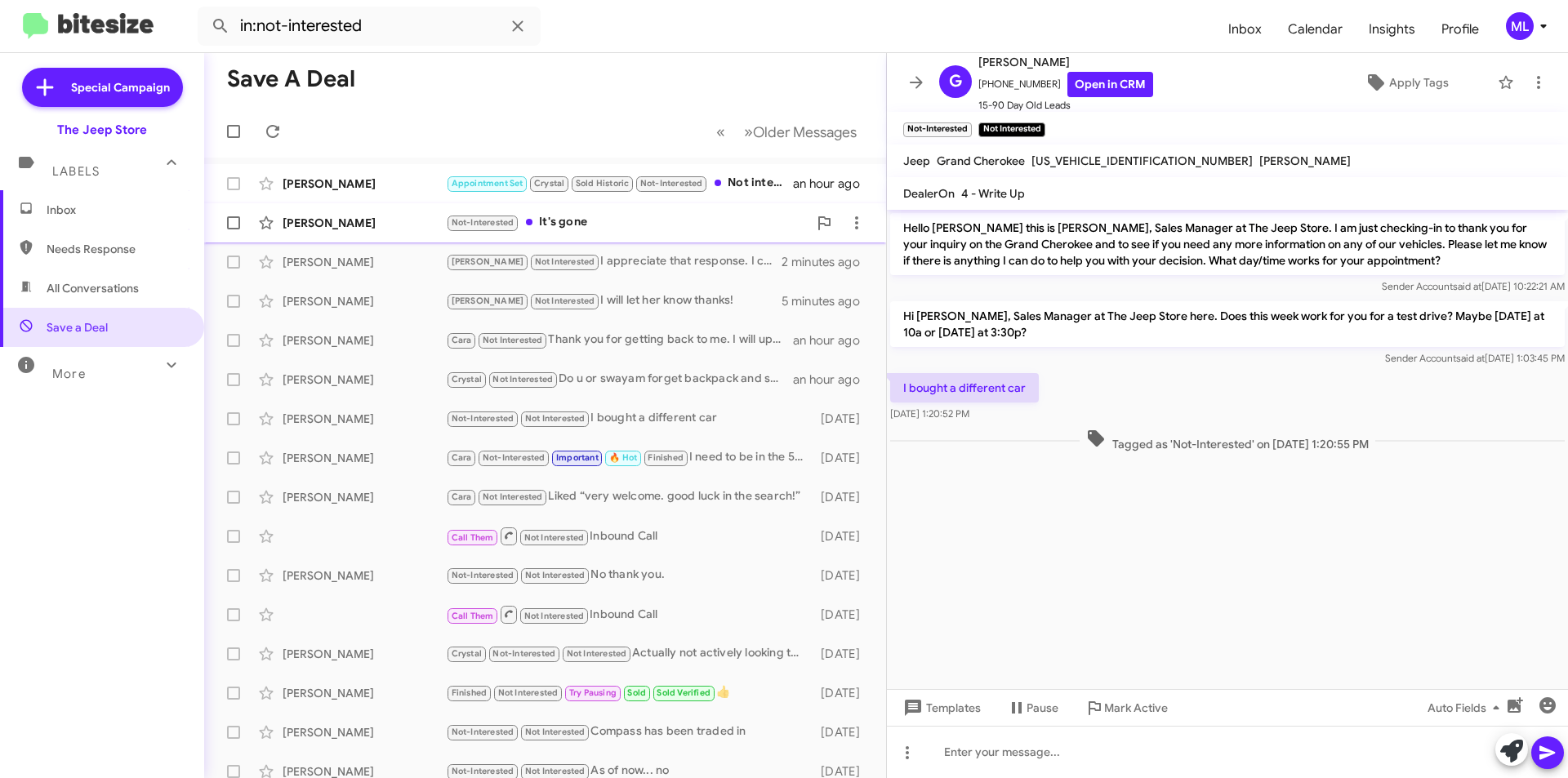
click at [577, 229] on div "Not-Interested It's gone" at bounding box center [627, 223] width 362 height 19
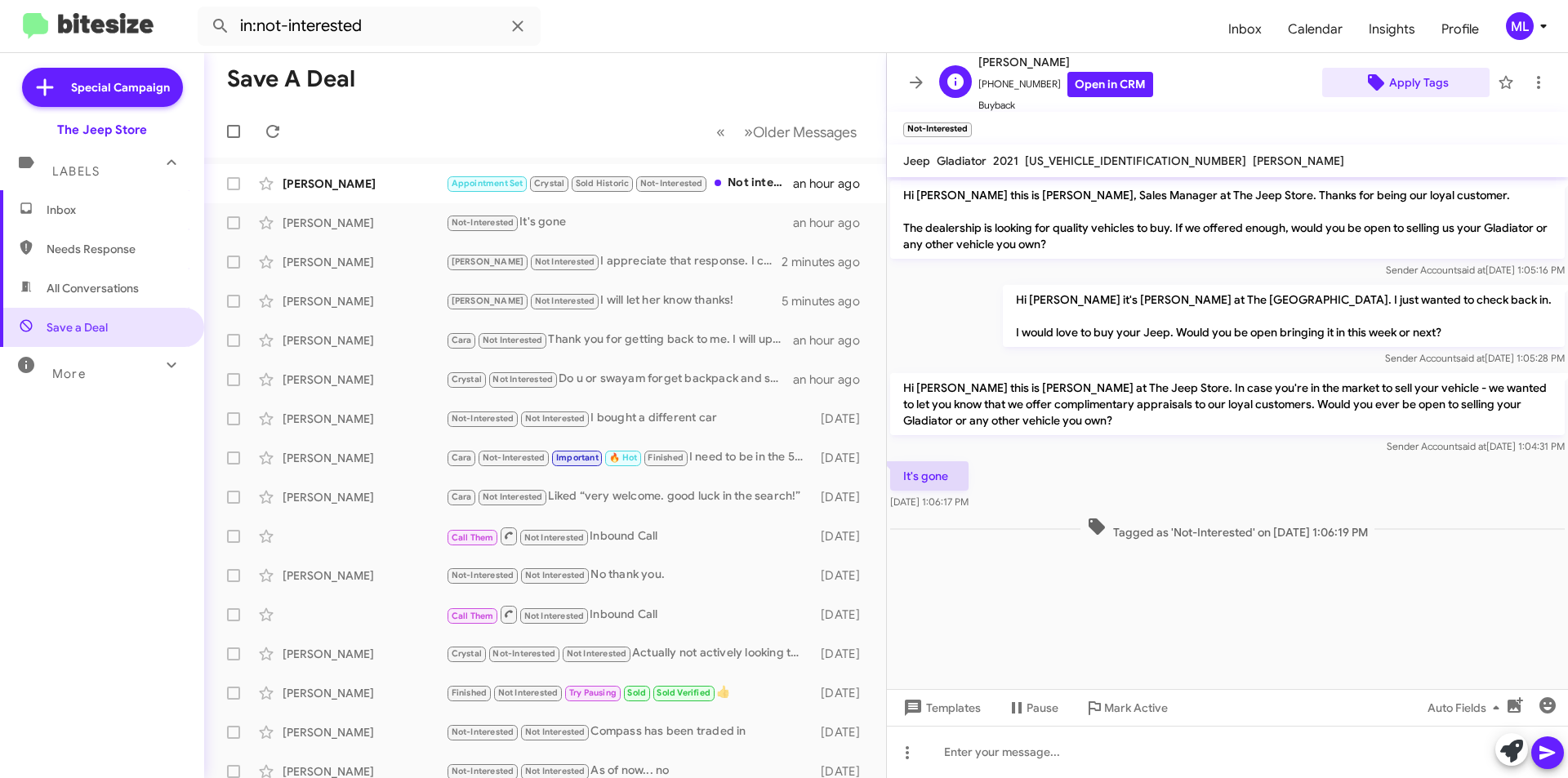
click at [1417, 84] on span "Apply Tags" at bounding box center [1419, 83] width 59 height 30
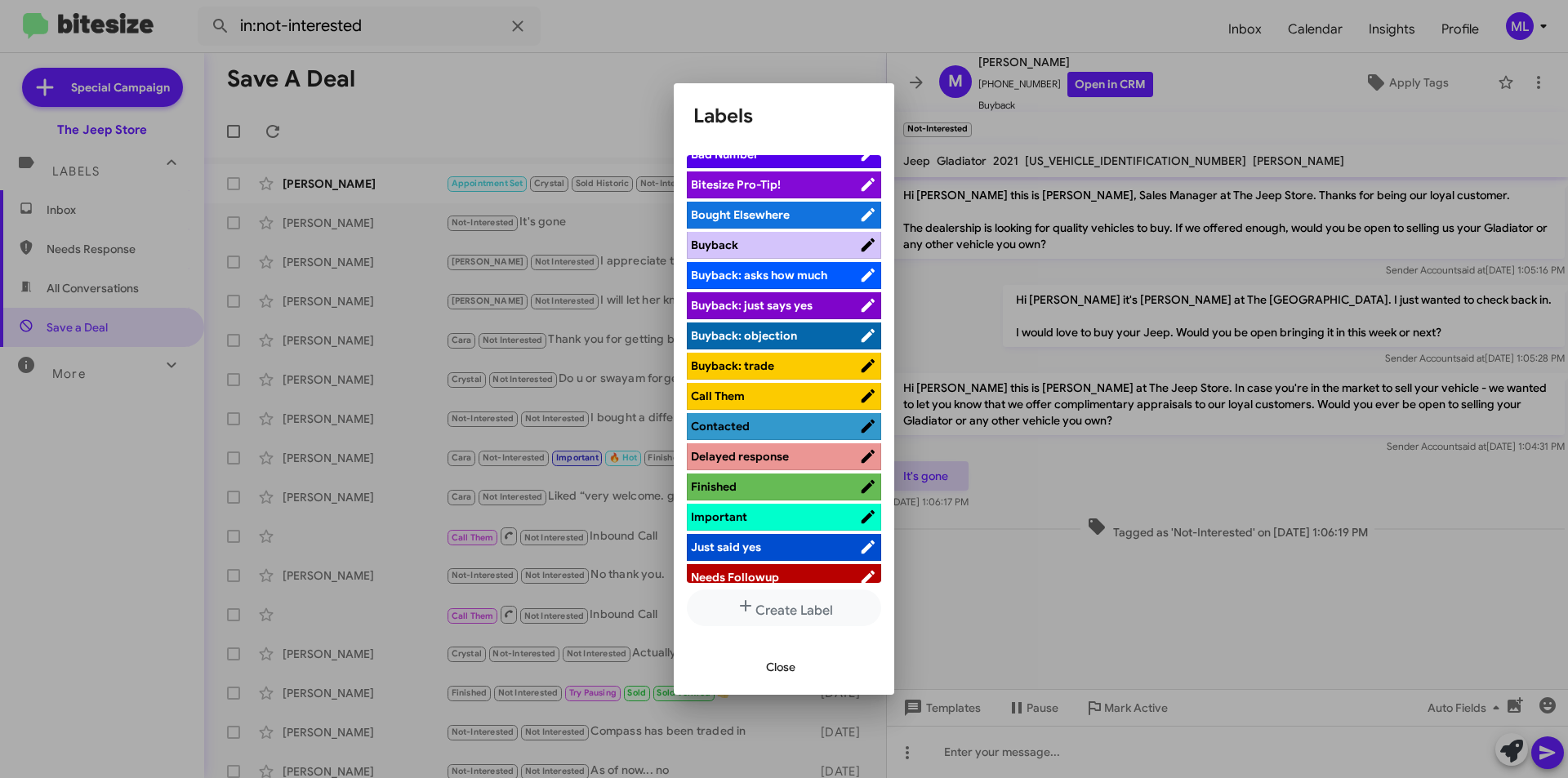
scroll to position [490, 0]
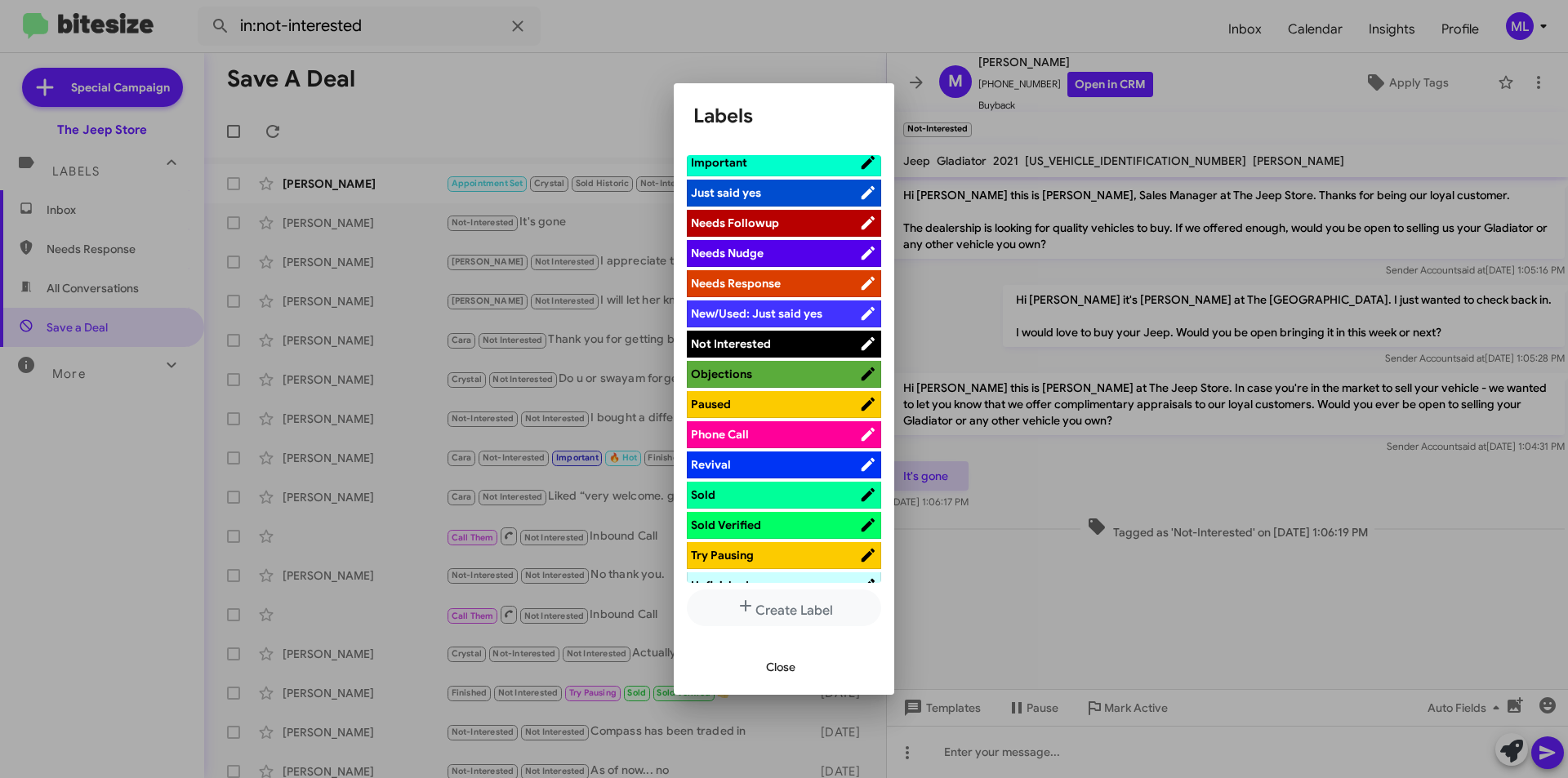
click at [752, 345] on span "Not Interested" at bounding box center [731, 344] width 80 height 15
click at [785, 679] on span "Close" at bounding box center [781, 668] width 30 height 30
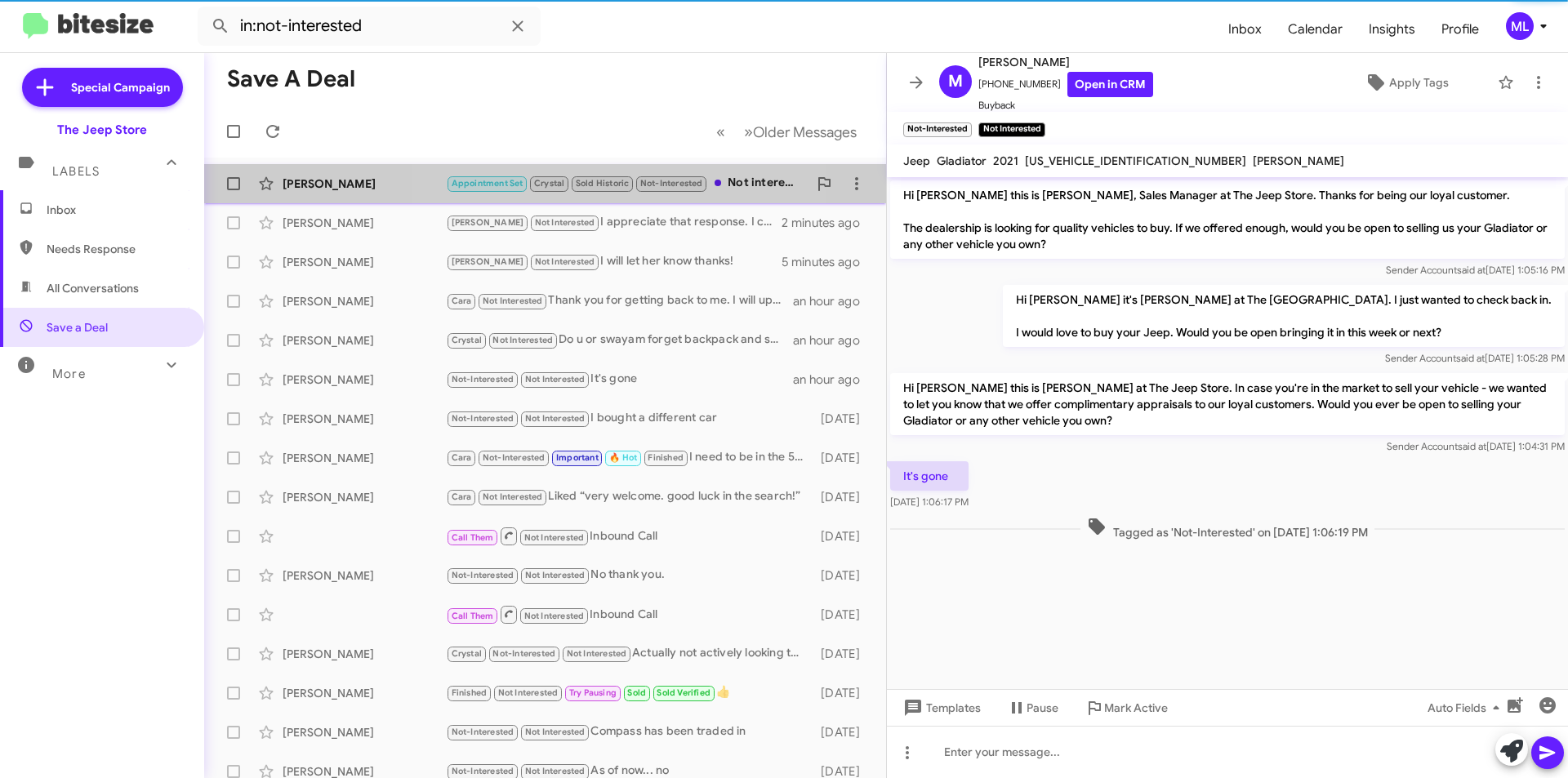
click at [625, 187] on span "Sold Historic" at bounding box center [603, 183] width 54 height 10
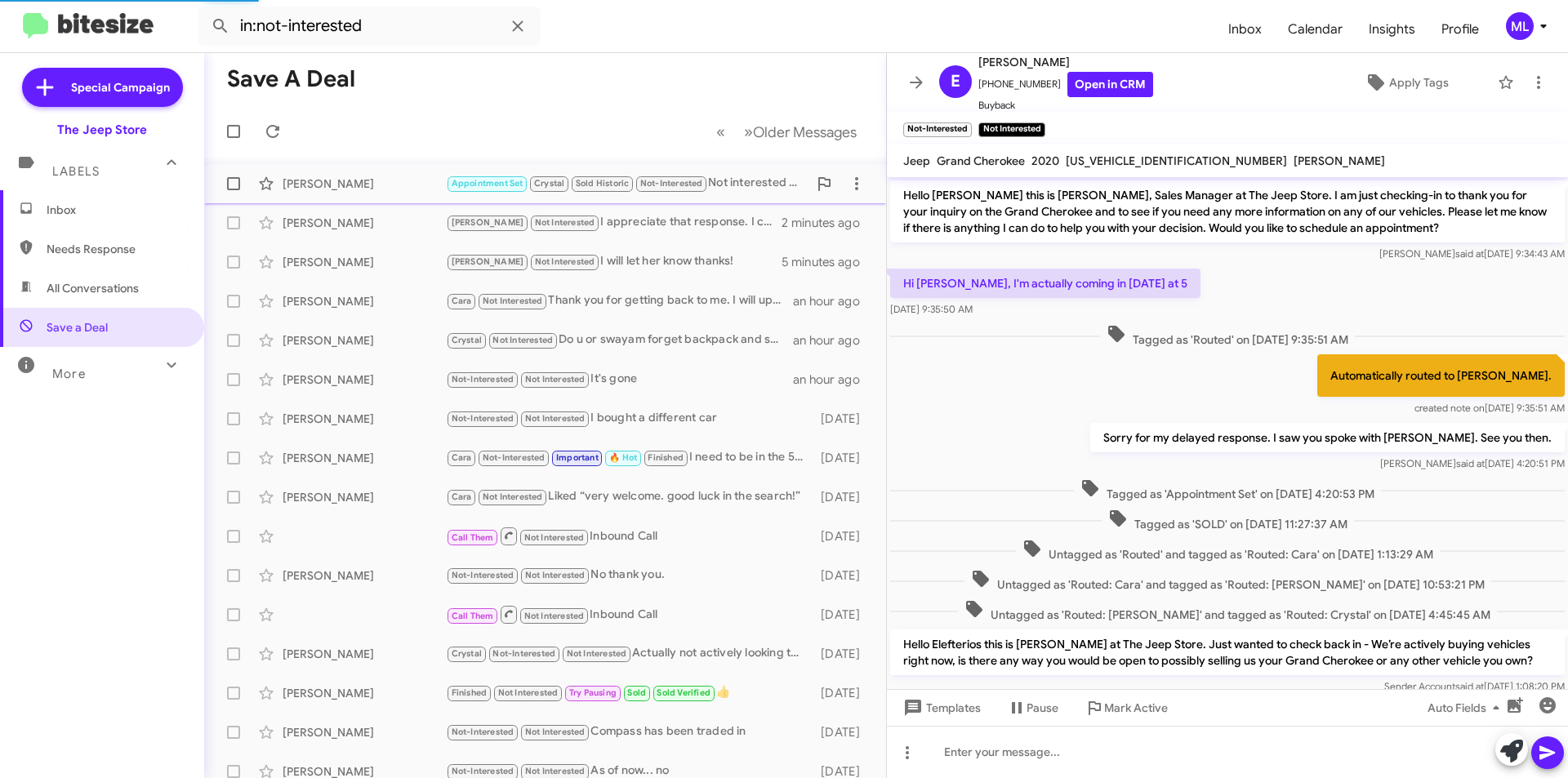
scroll to position [316, 0]
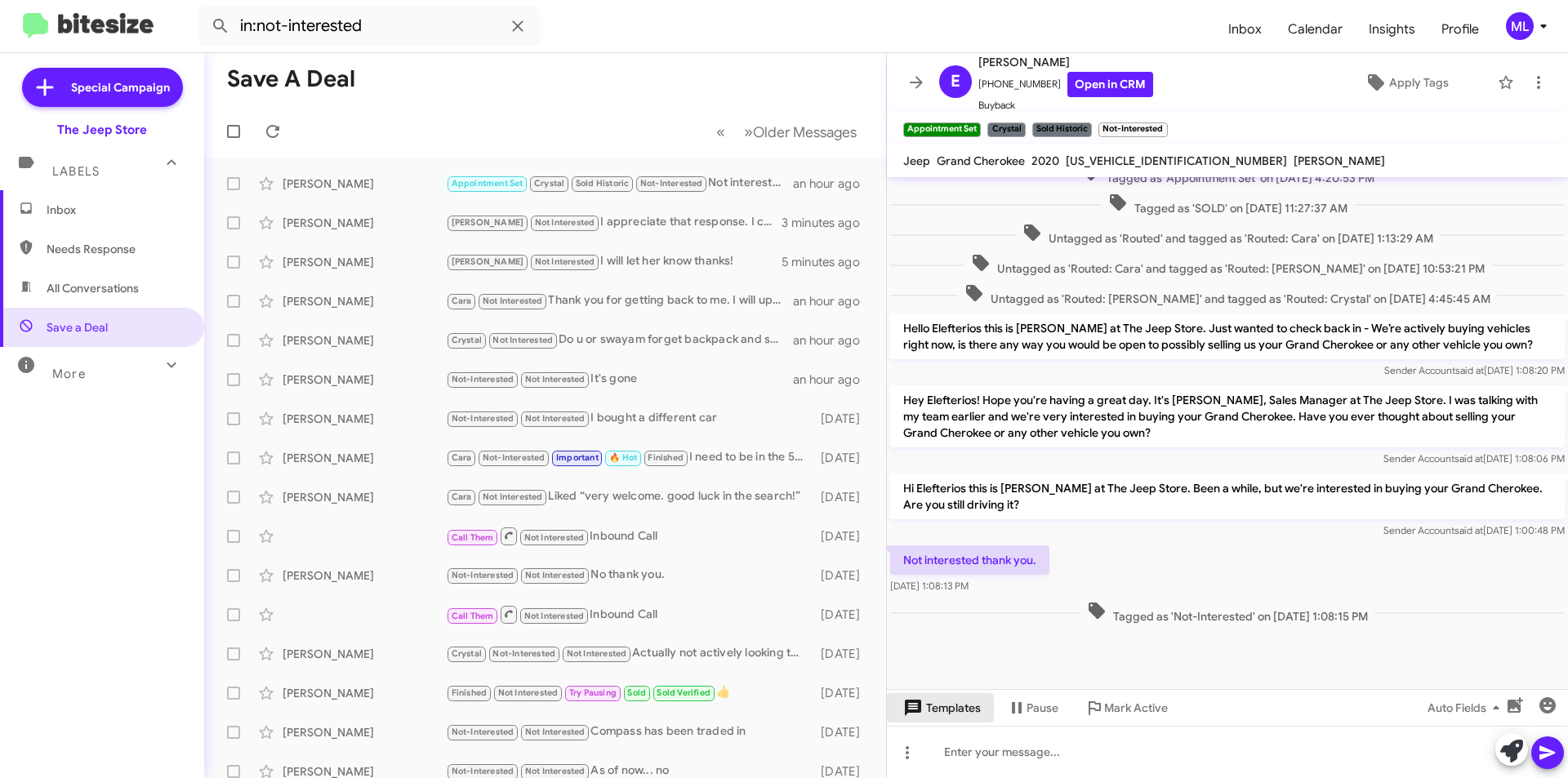
click at [953, 707] on span "Templates" at bounding box center [940, 708] width 81 height 30
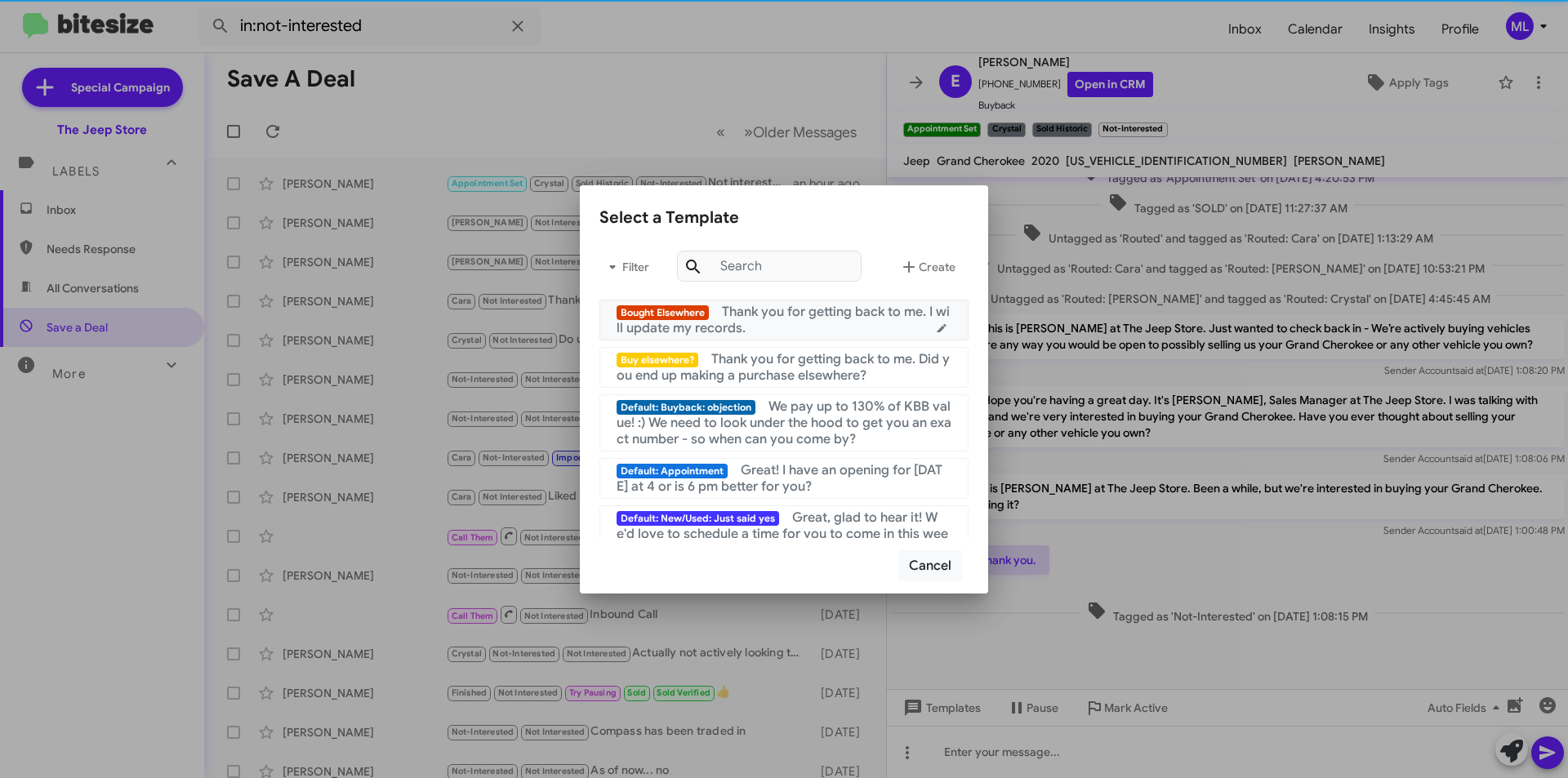
click at [781, 316] on span "Thank you for getting back to me. I will update my records." at bounding box center [783, 319] width 333 height 32
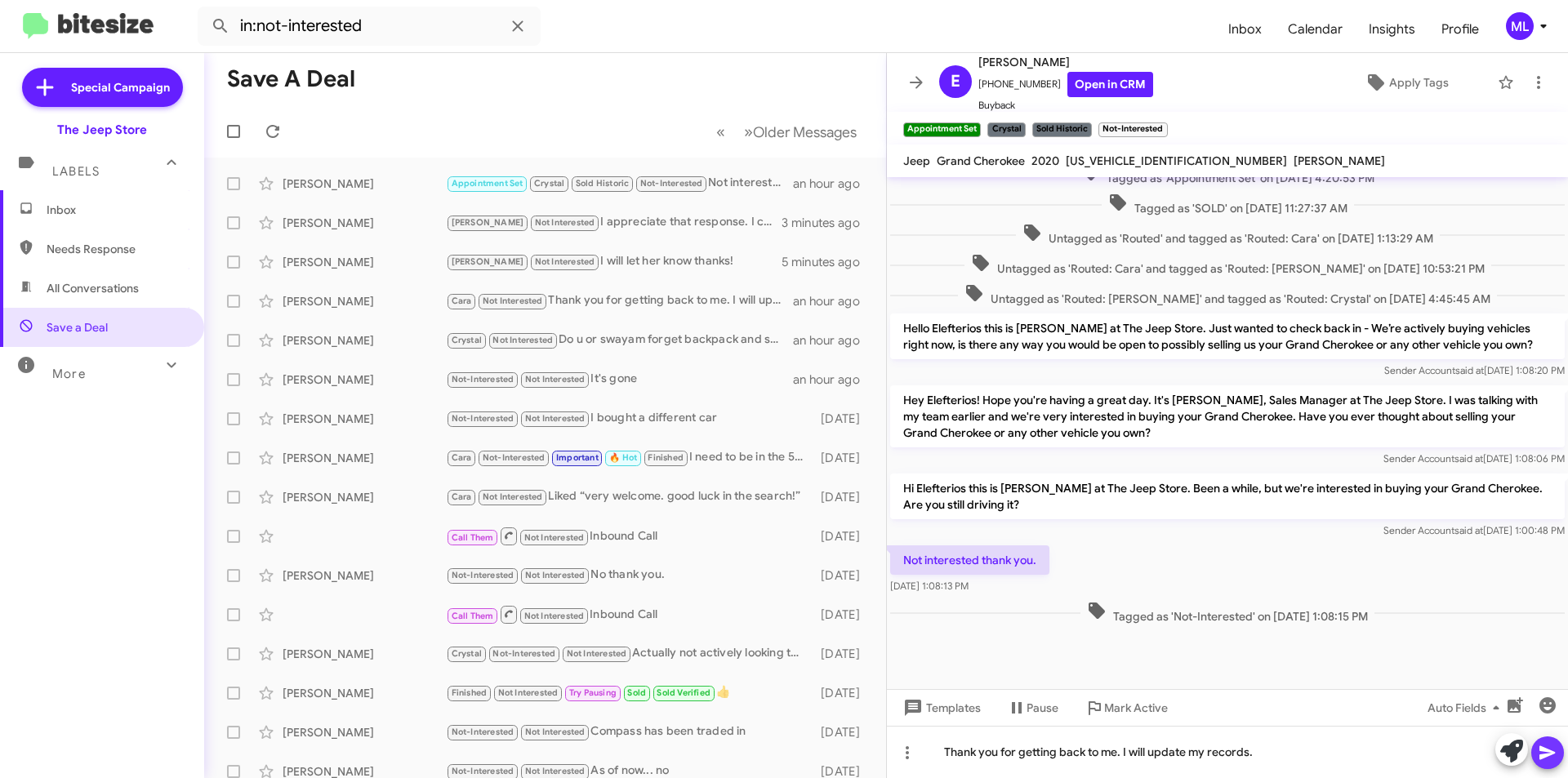
click at [1552, 746] on icon at bounding box center [1547, 753] width 19 height 19
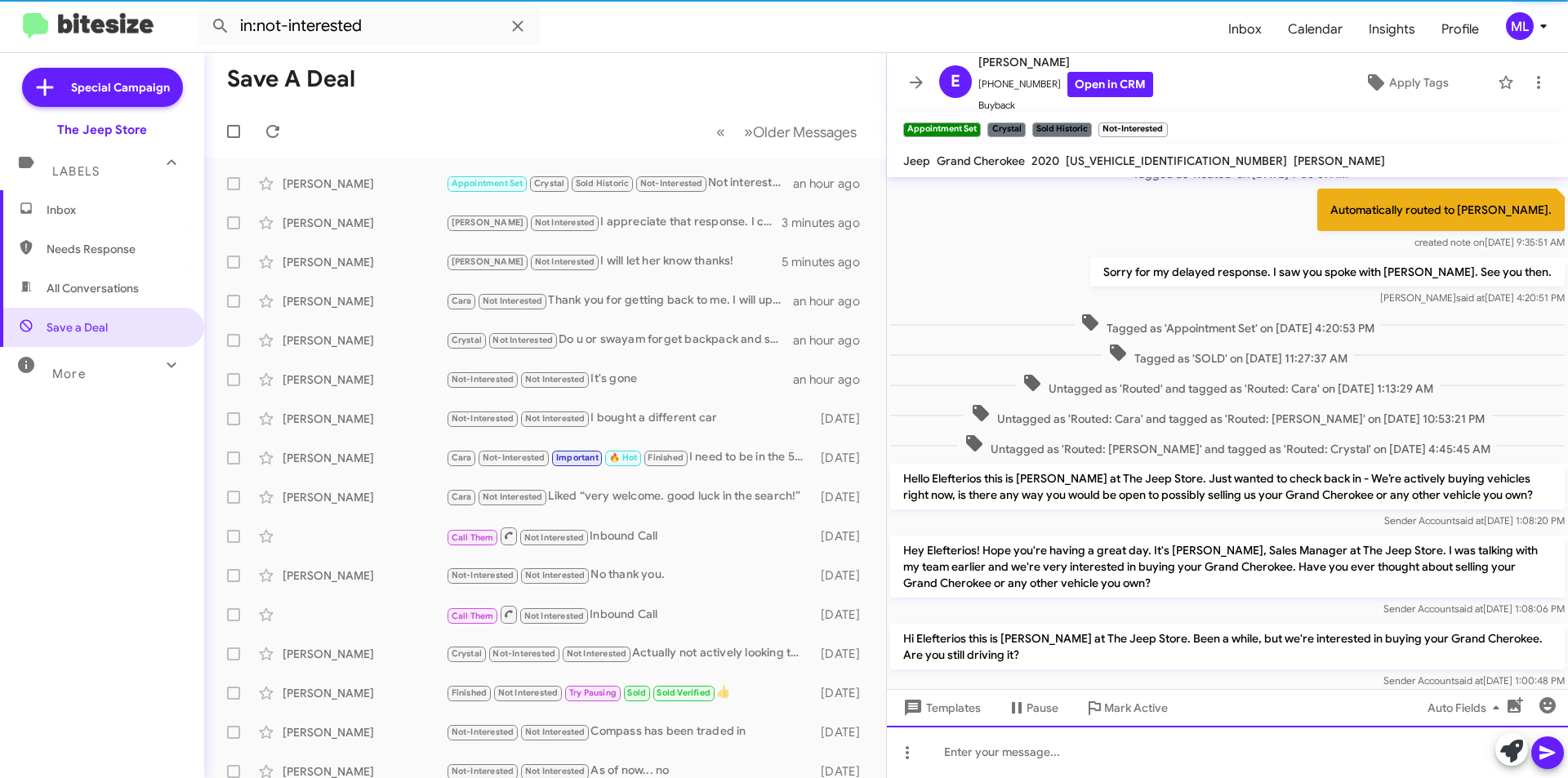
scroll to position [376, 0]
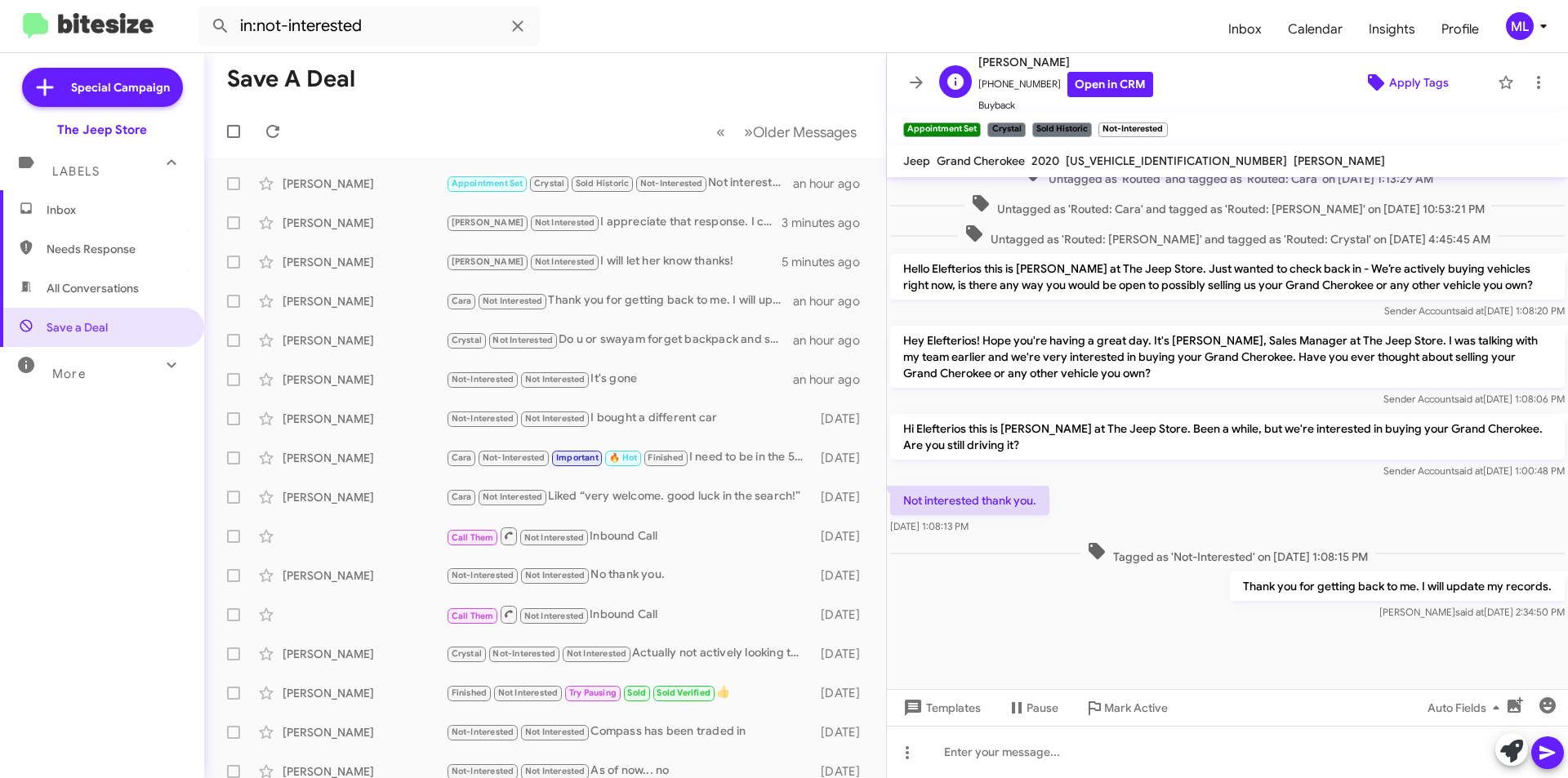
click at [1419, 83] on span "Apply Tags" at bounding box center [1419, 83] width 59 height 30
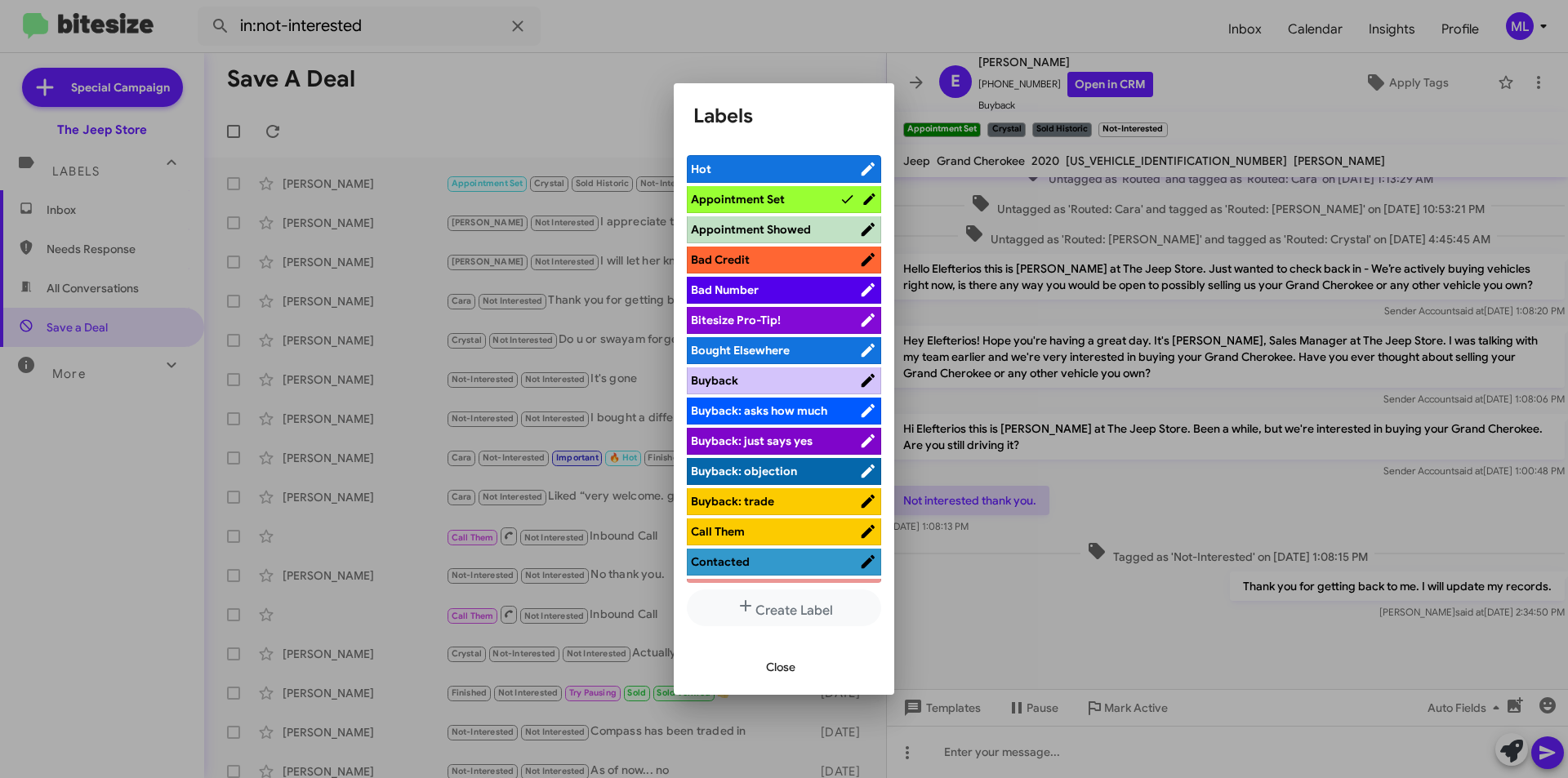
scroll to position [408, 0]
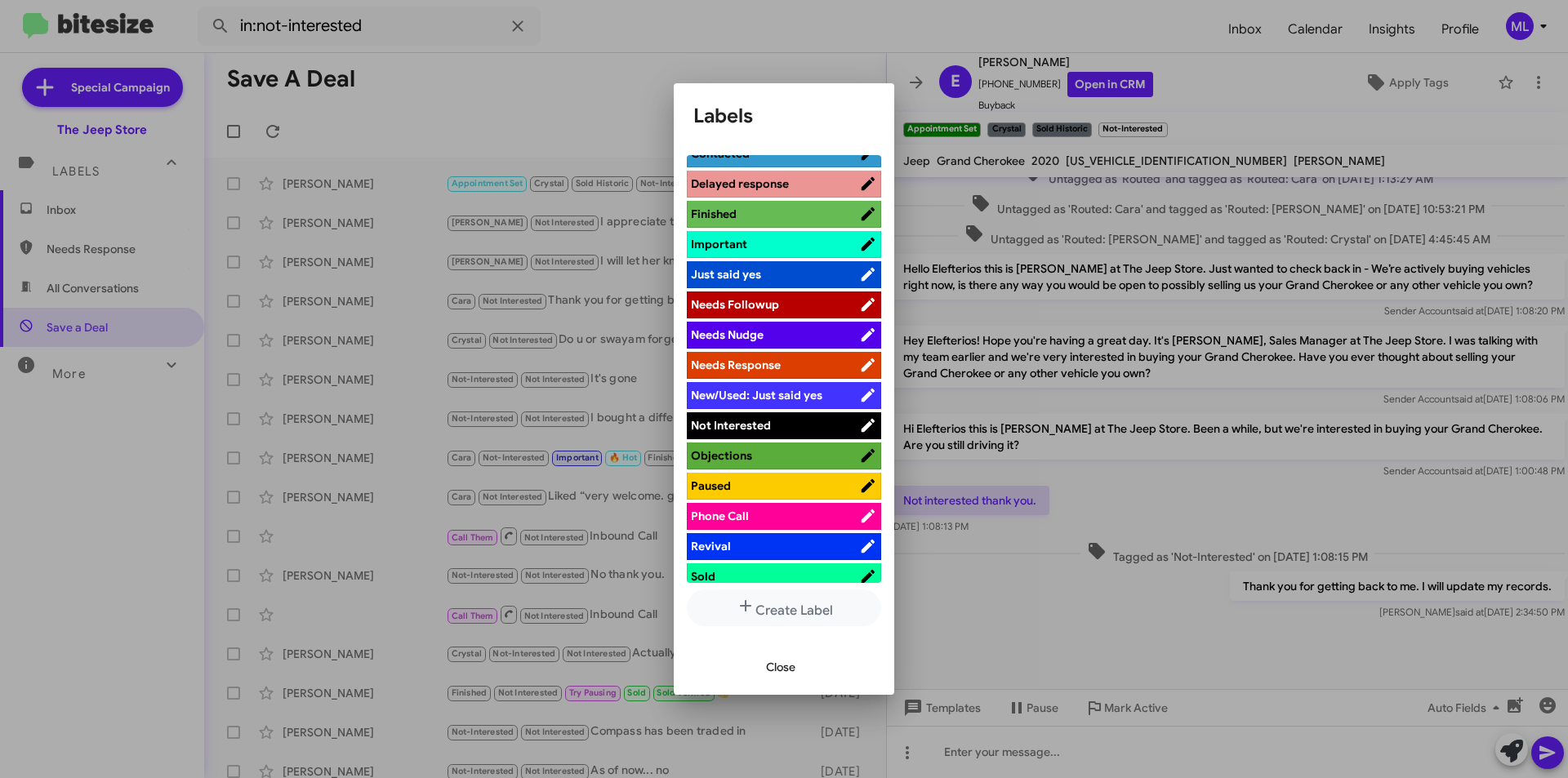
click at [782, 434] on li "Not Interested" at bounding box center [784, 425] width 194 height 27
click at [791, 424] on span "Not Interested" at bounding box center [774, 426] width 168 height 17
click at [773, 665] on span "Close" at bounding box center [781, 668] width 30 height 30
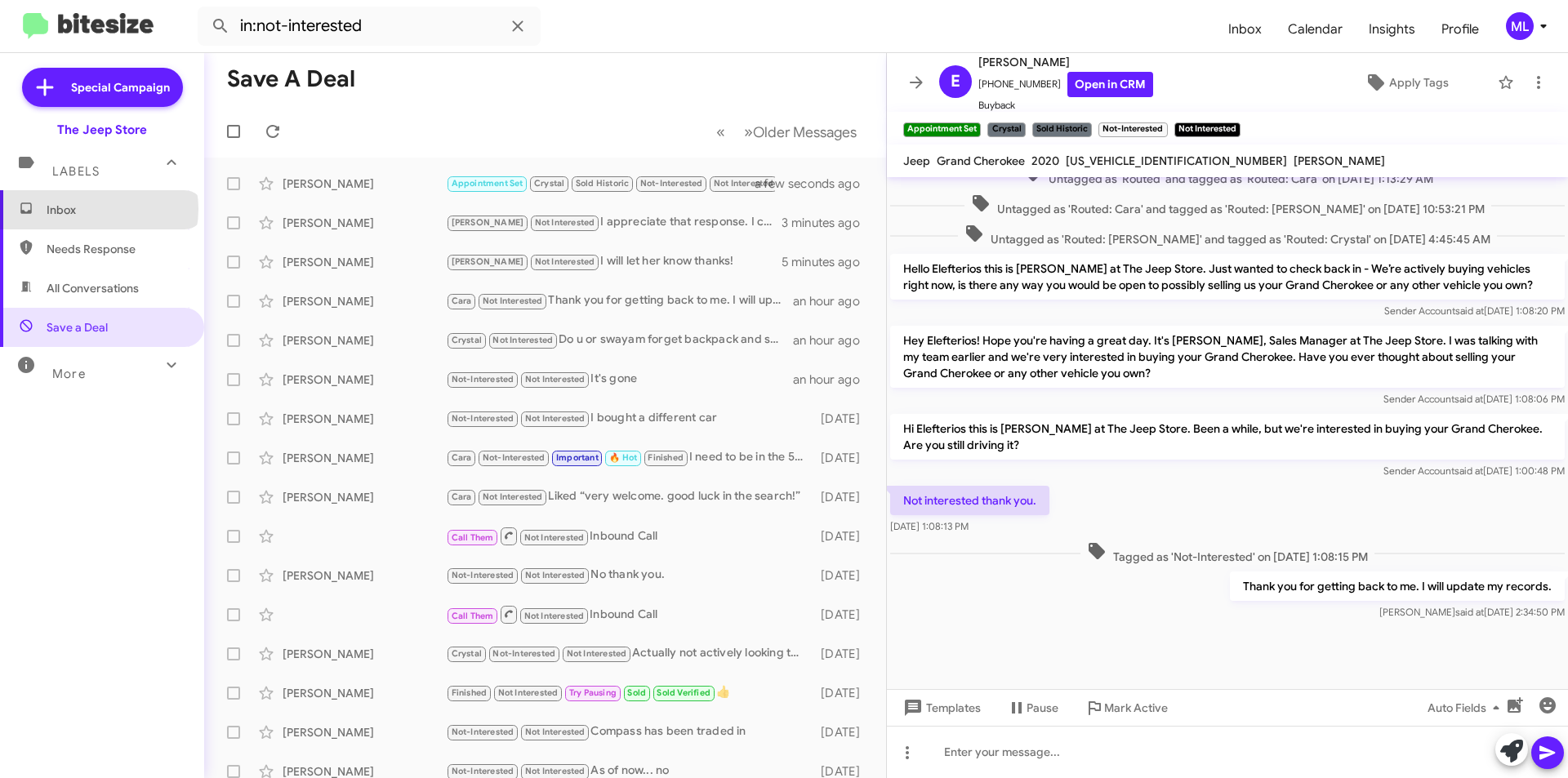
click at [98, 209] on span "Inbox" at bounding box center [116, 210] width 139 height 17
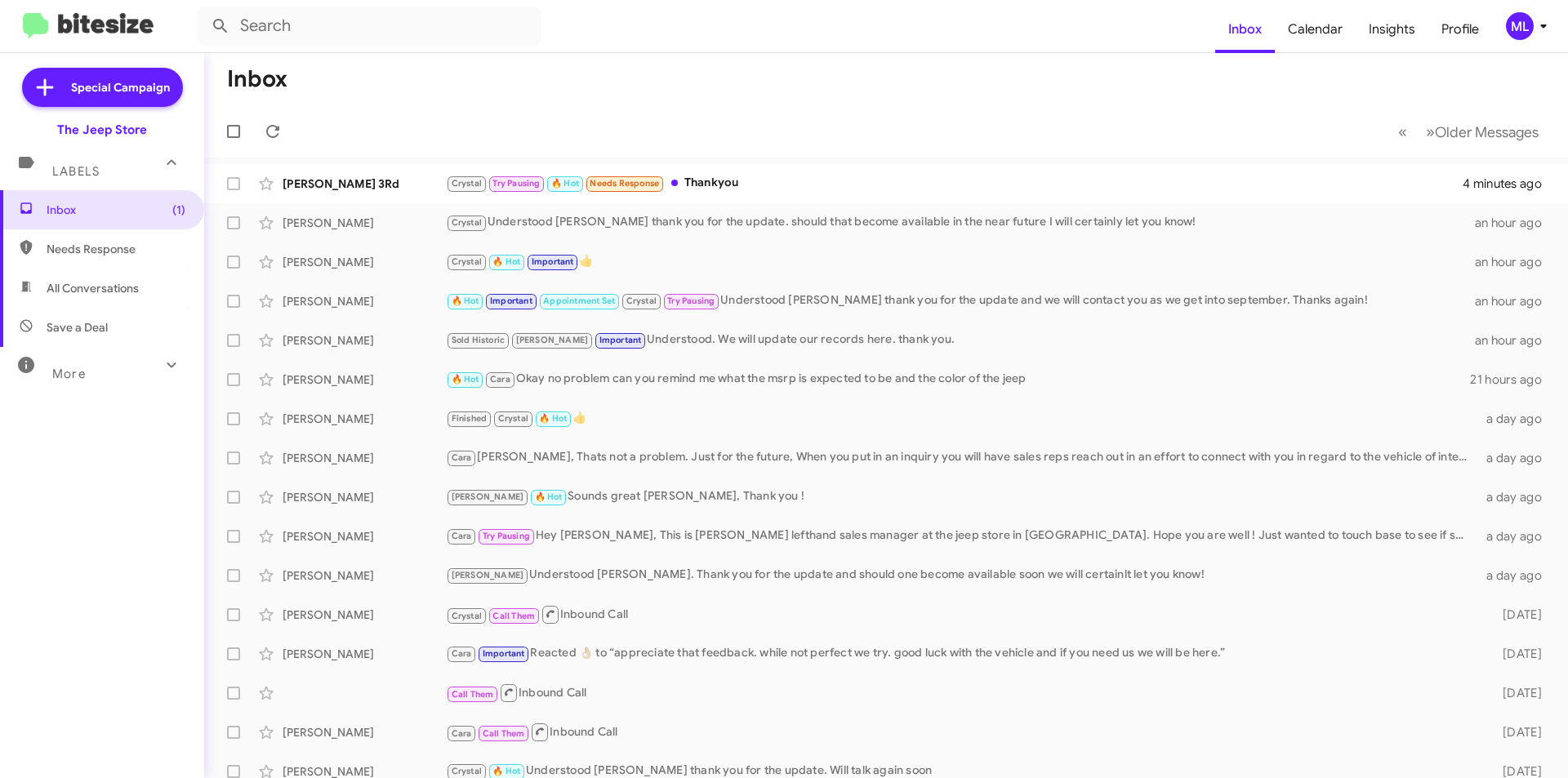
click at [113, 320] on span "Save a Deal" at bounding box center [102, 328] width 204 height 39
type input "in:not-interested"
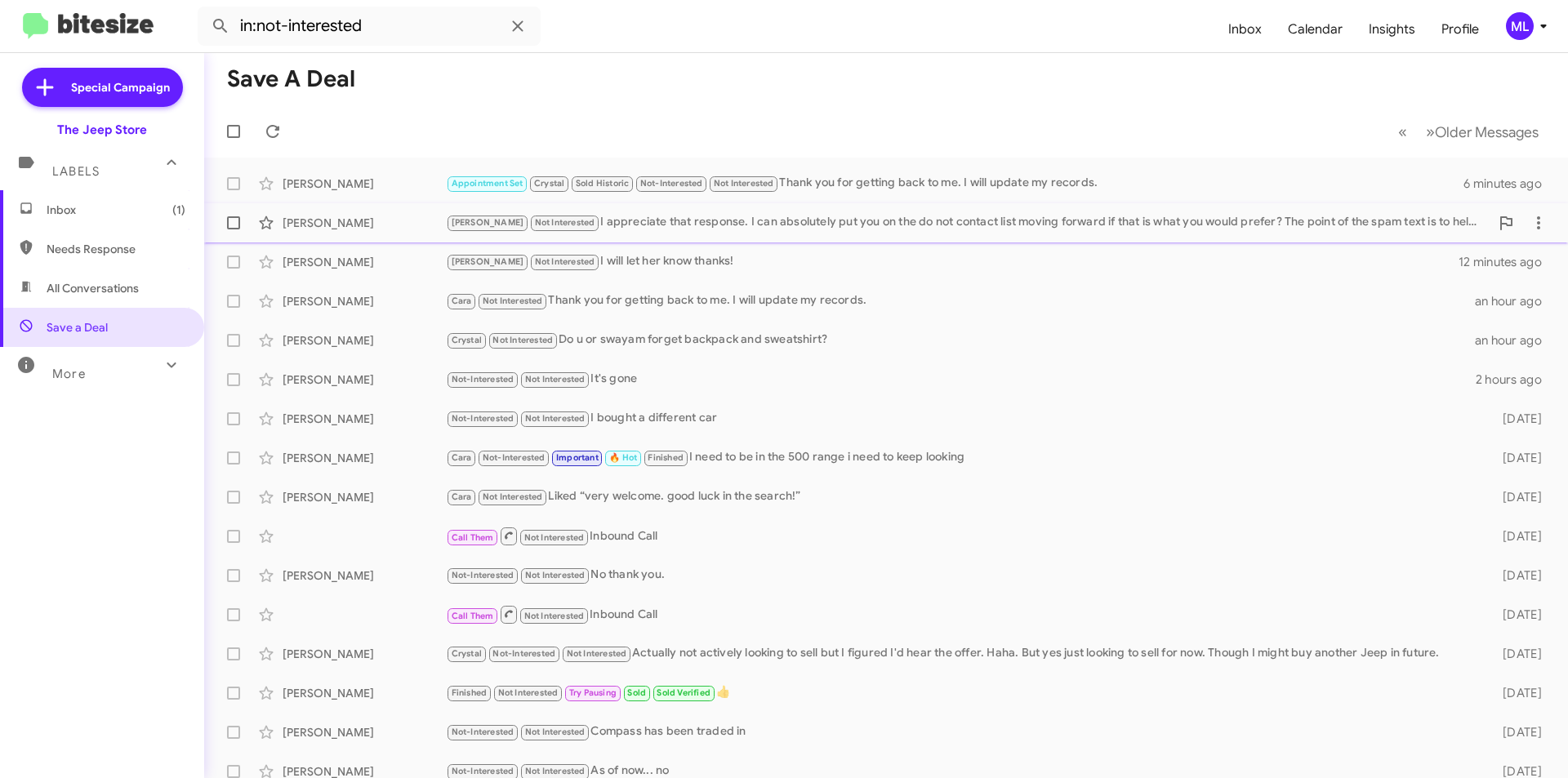
click at [377, 228] on div "[PERSON_NAME]" at bounding box center [364, 223] width 163 height 17
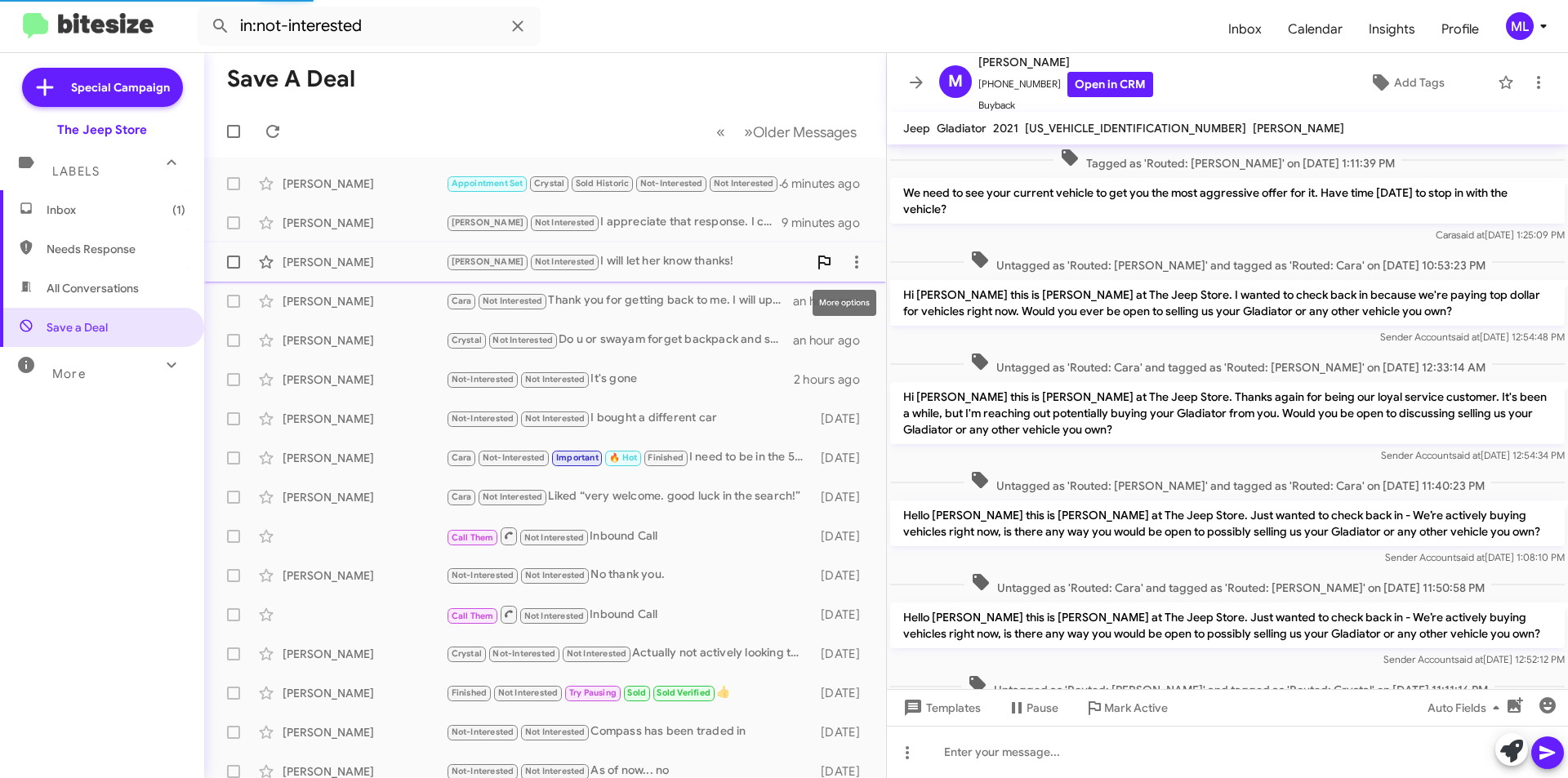
scroll to position [657, 0]
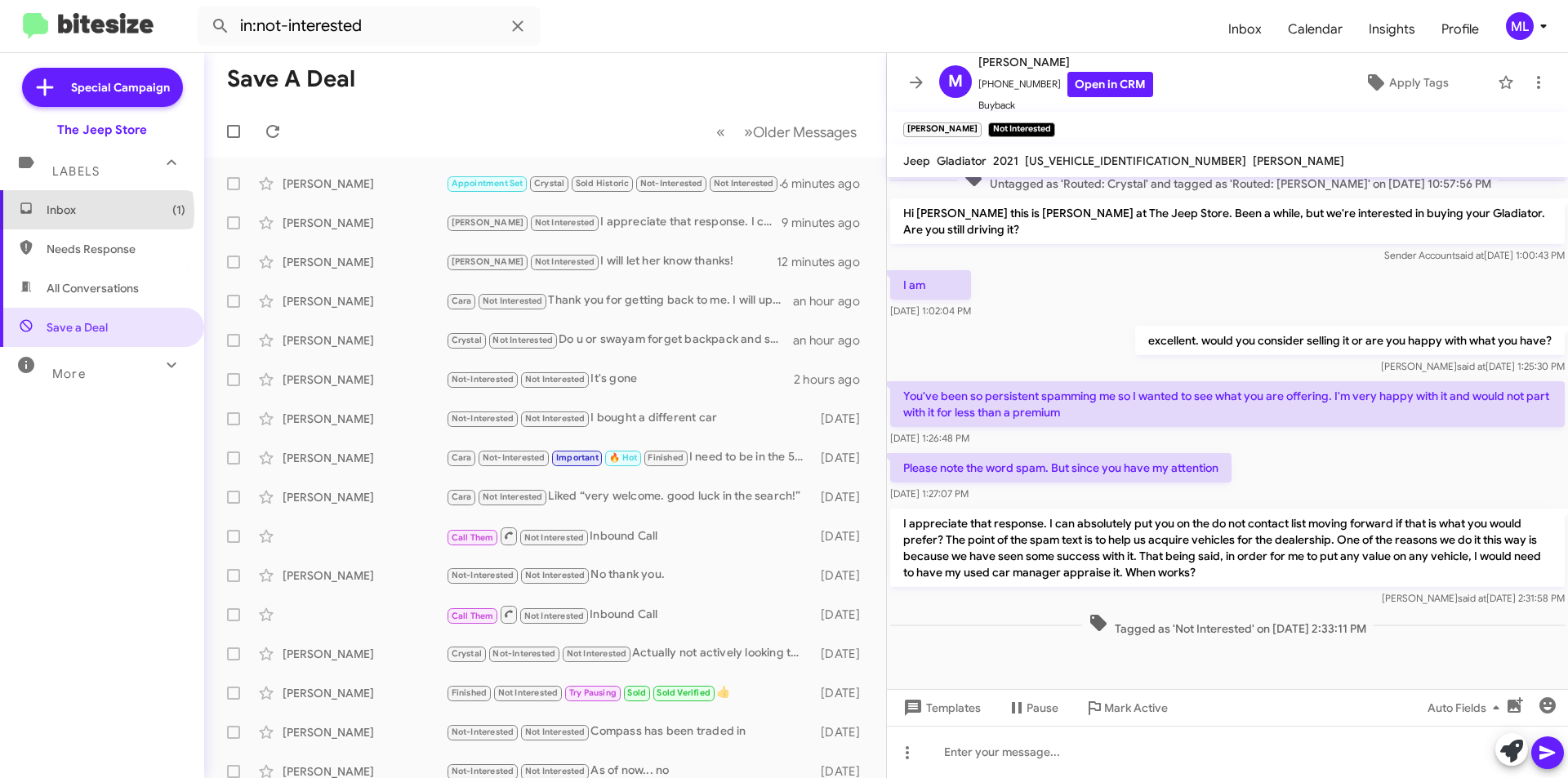
click at [86, 212] on span "Inbox (1)" at bounding box center [116, 210] width 139 height 17
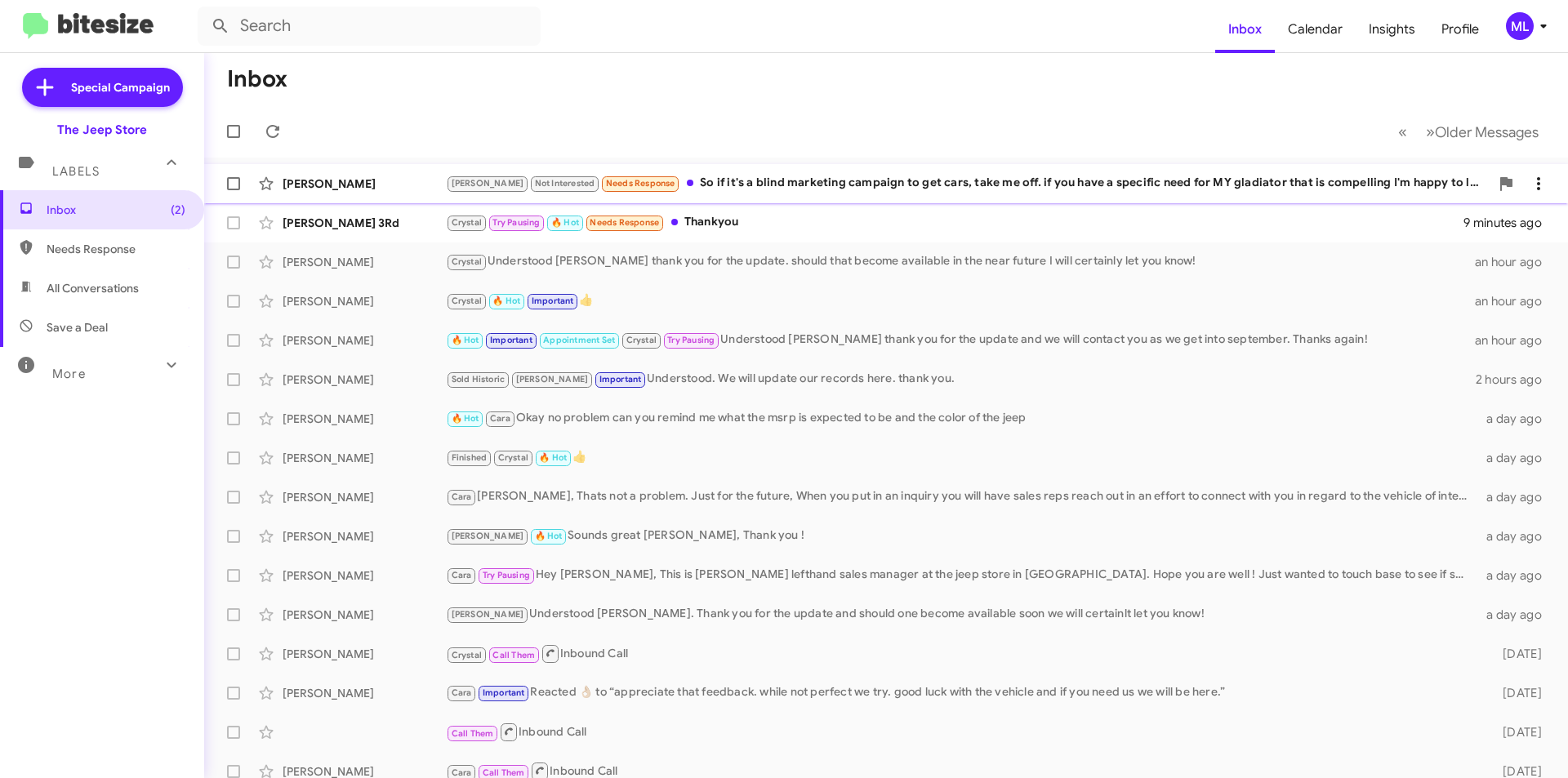
click at [845, 177] on div "[PERSON_NAME] Not Interested Needs Response So if it's a blind marketing campai…" at bounding box center [967, 183] width 1043 height 19
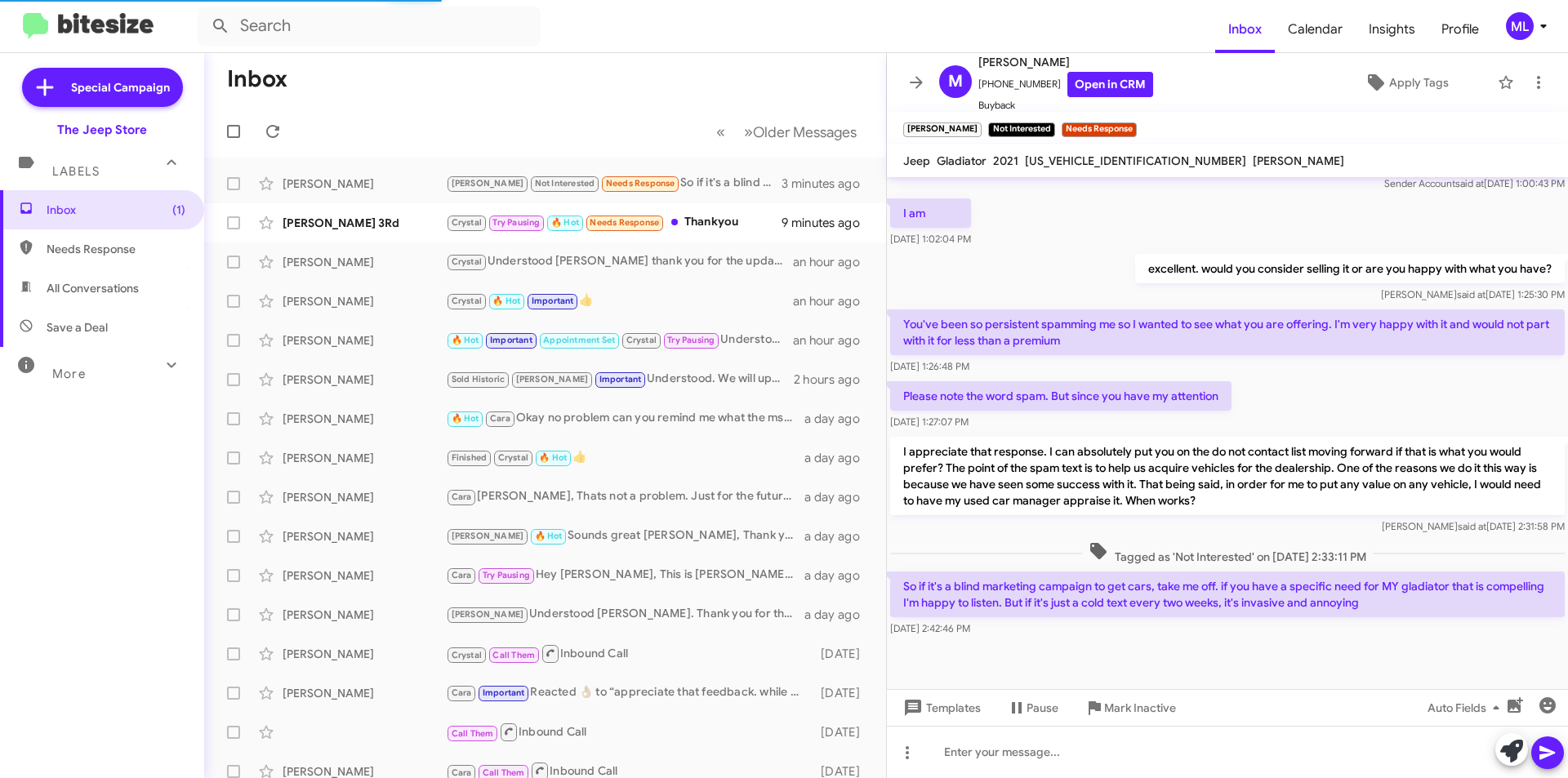
scroll to position [732, 0]
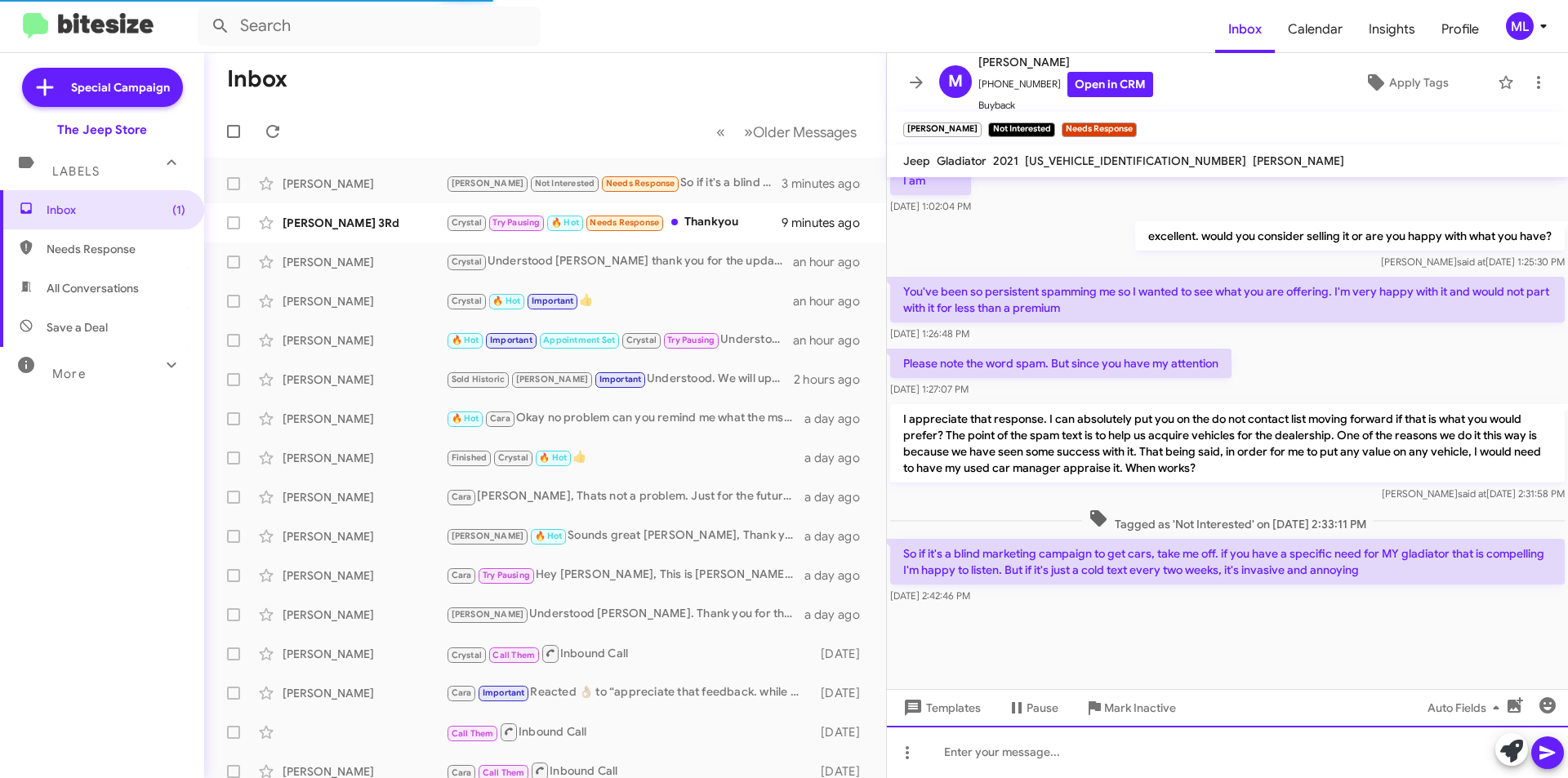
click at [1053, 748] on div at bounding box center [1227, 752] width 681 height 52
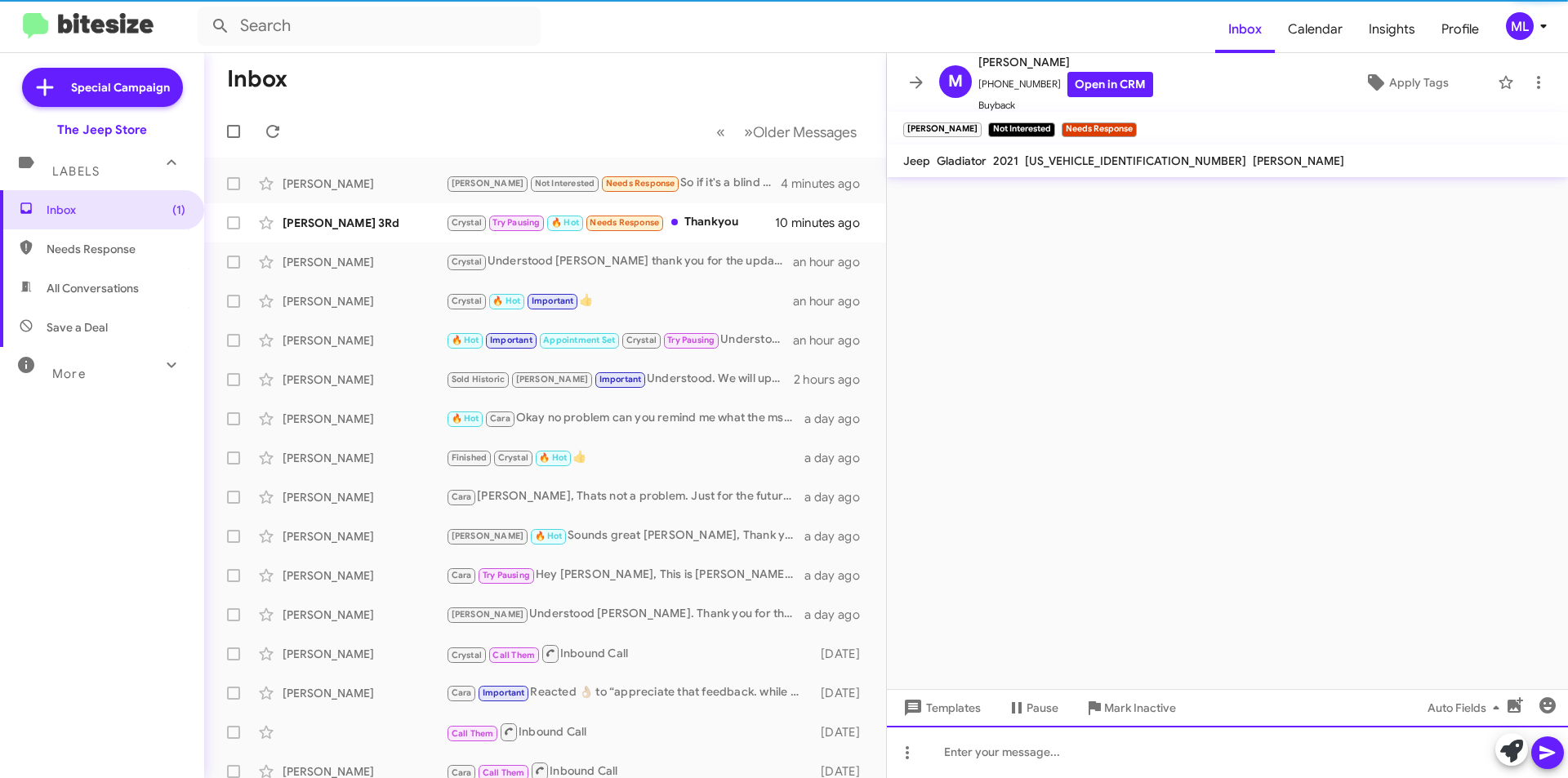
scroll to position [0, 0]
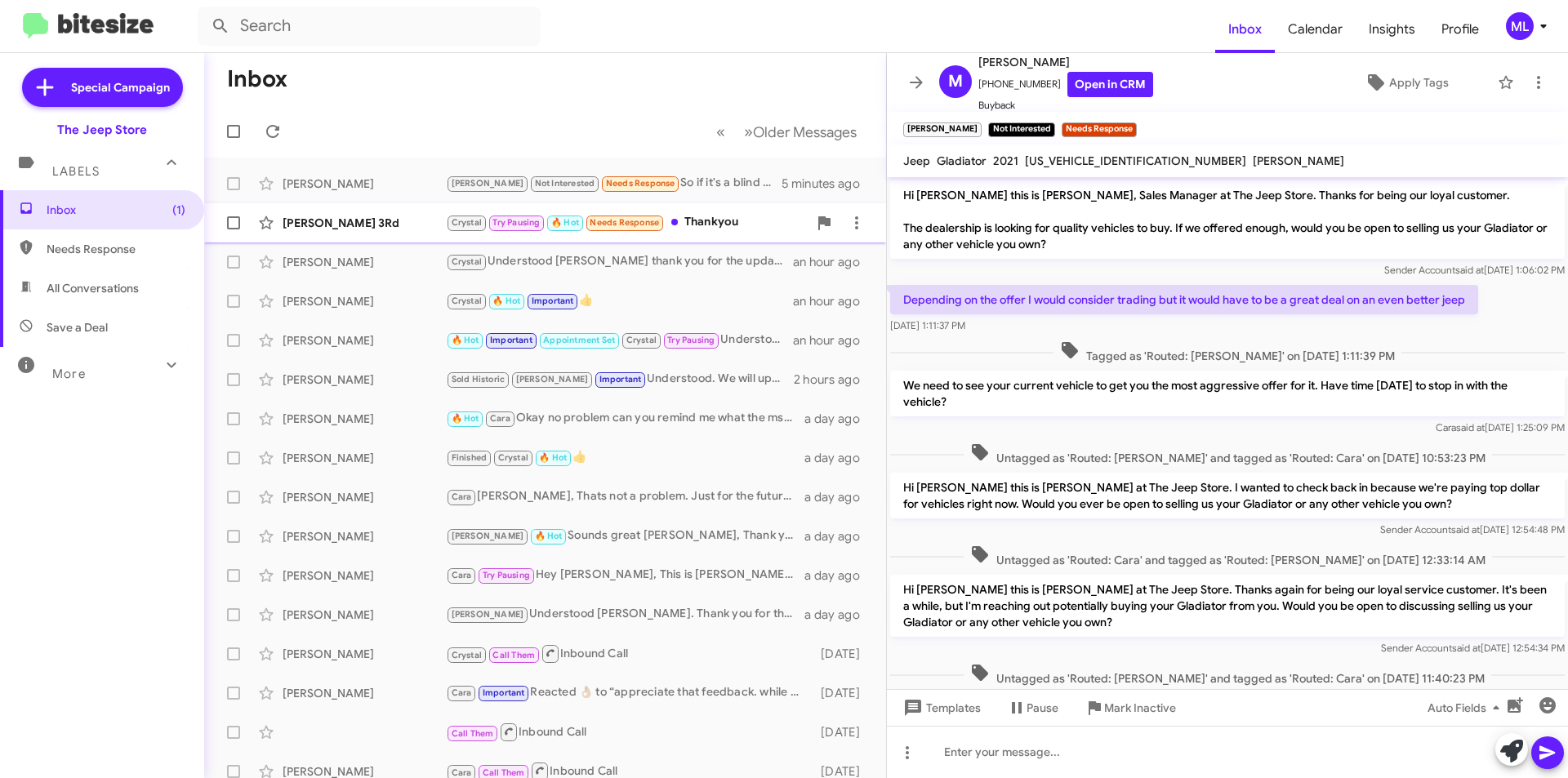
click at [644, 223] on span "Needs Response" at bounding box center [624, 222] width 70 height 10
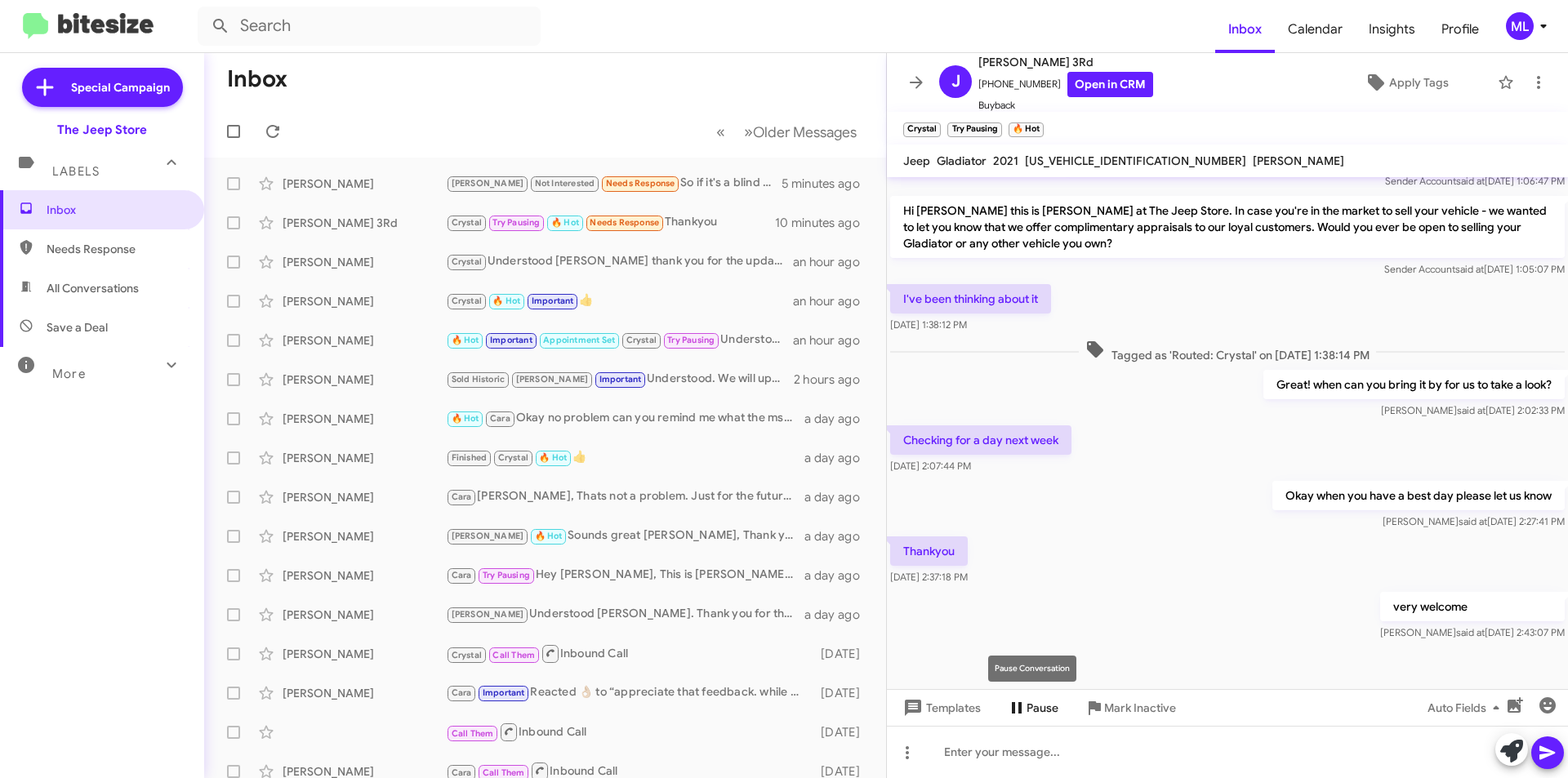
click at [1019, 704] on icon at bounding box center [1017, 708] width 10 height 11
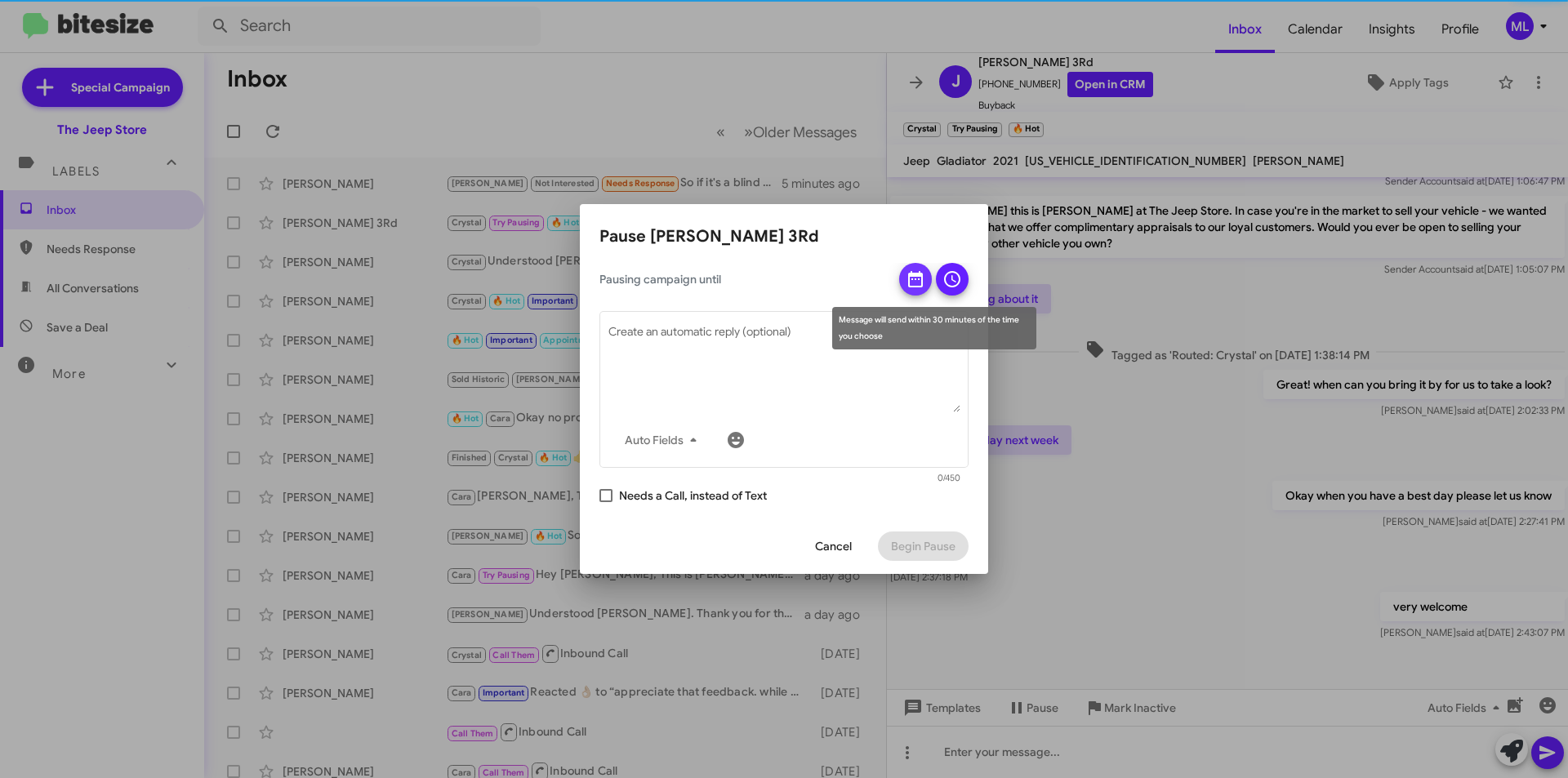
click at [919, 276] on icon at bounding box center [915, 279] width 15 height 17
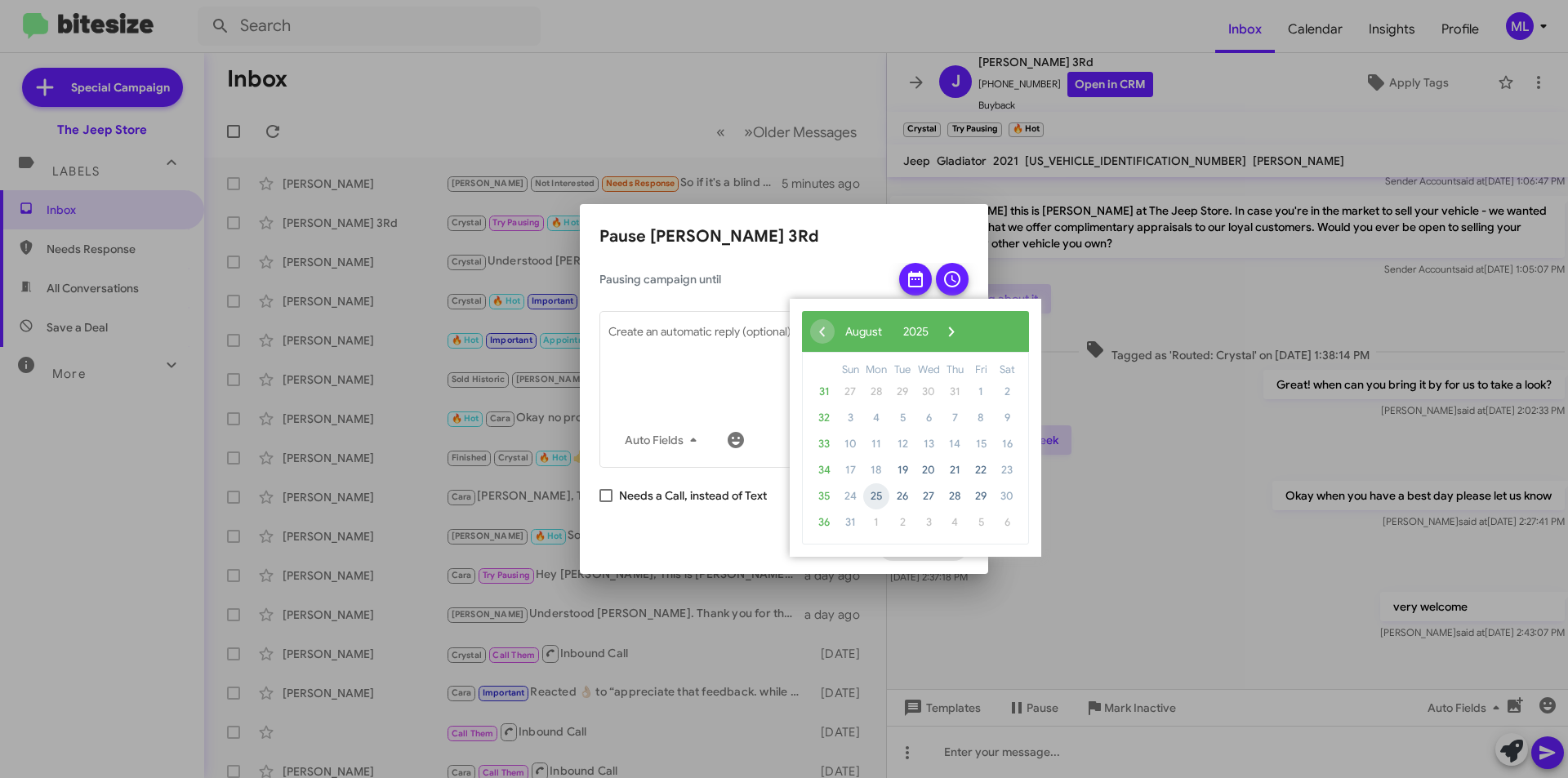
click at [875, 505] on span "25" at bounding box center [876, 497] width 26 height 26
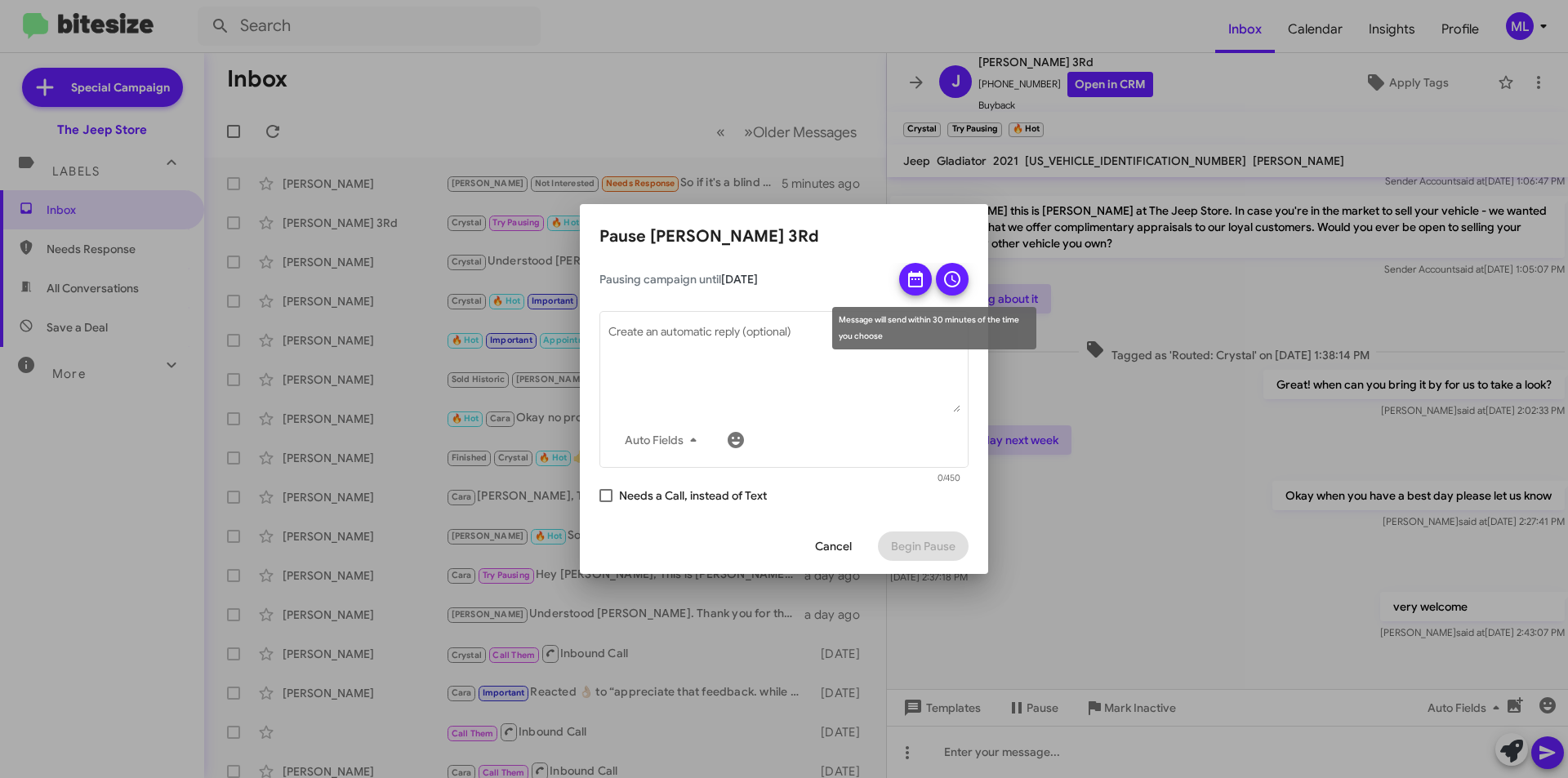
click at [951, 278] on icon at bounding box center [952, 279] width 19 height 19
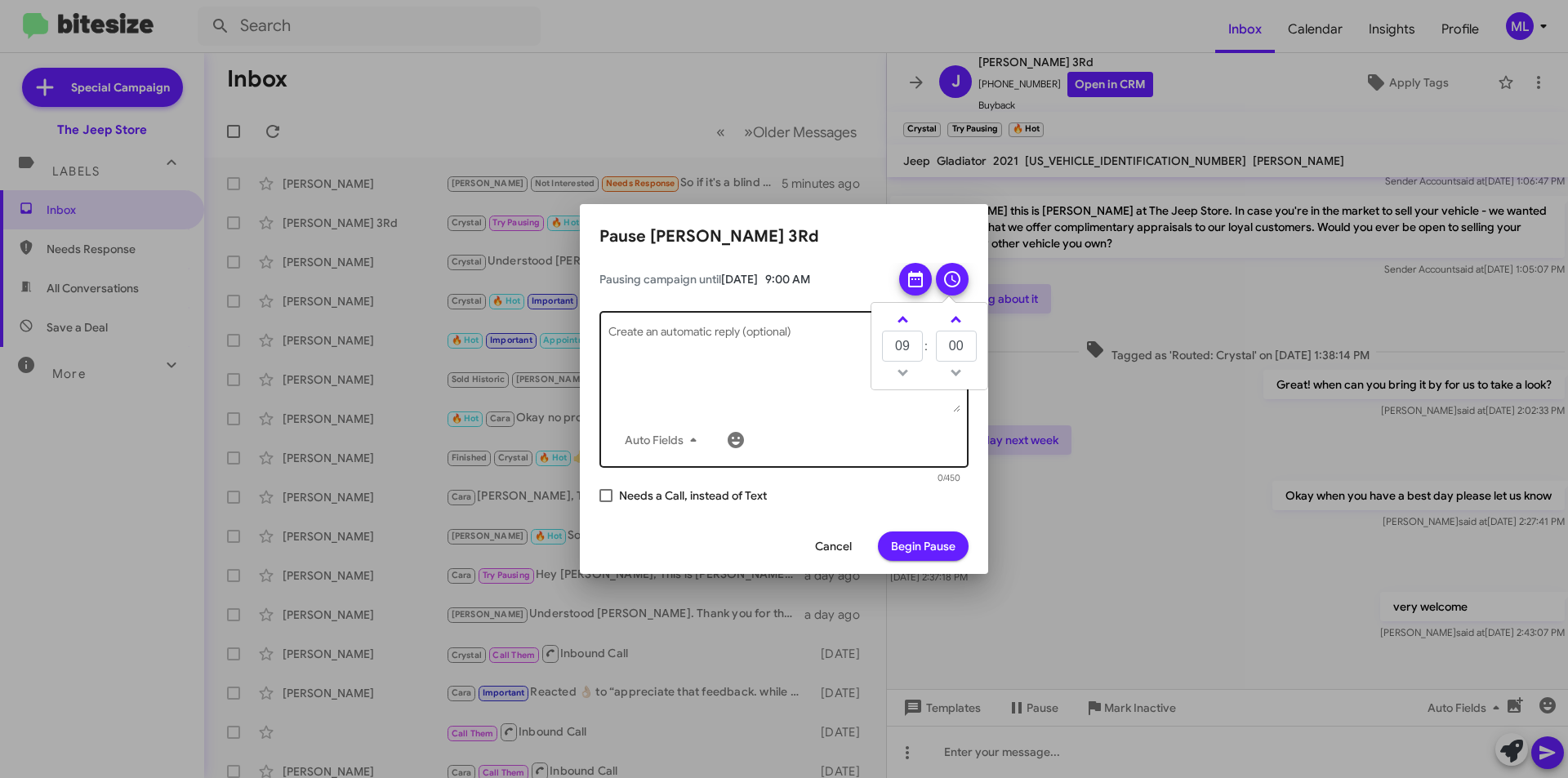
click at [691, 374] on textarea "Create an automatic reply (optional)" at bounding box center [784, 370] width 352 height 84
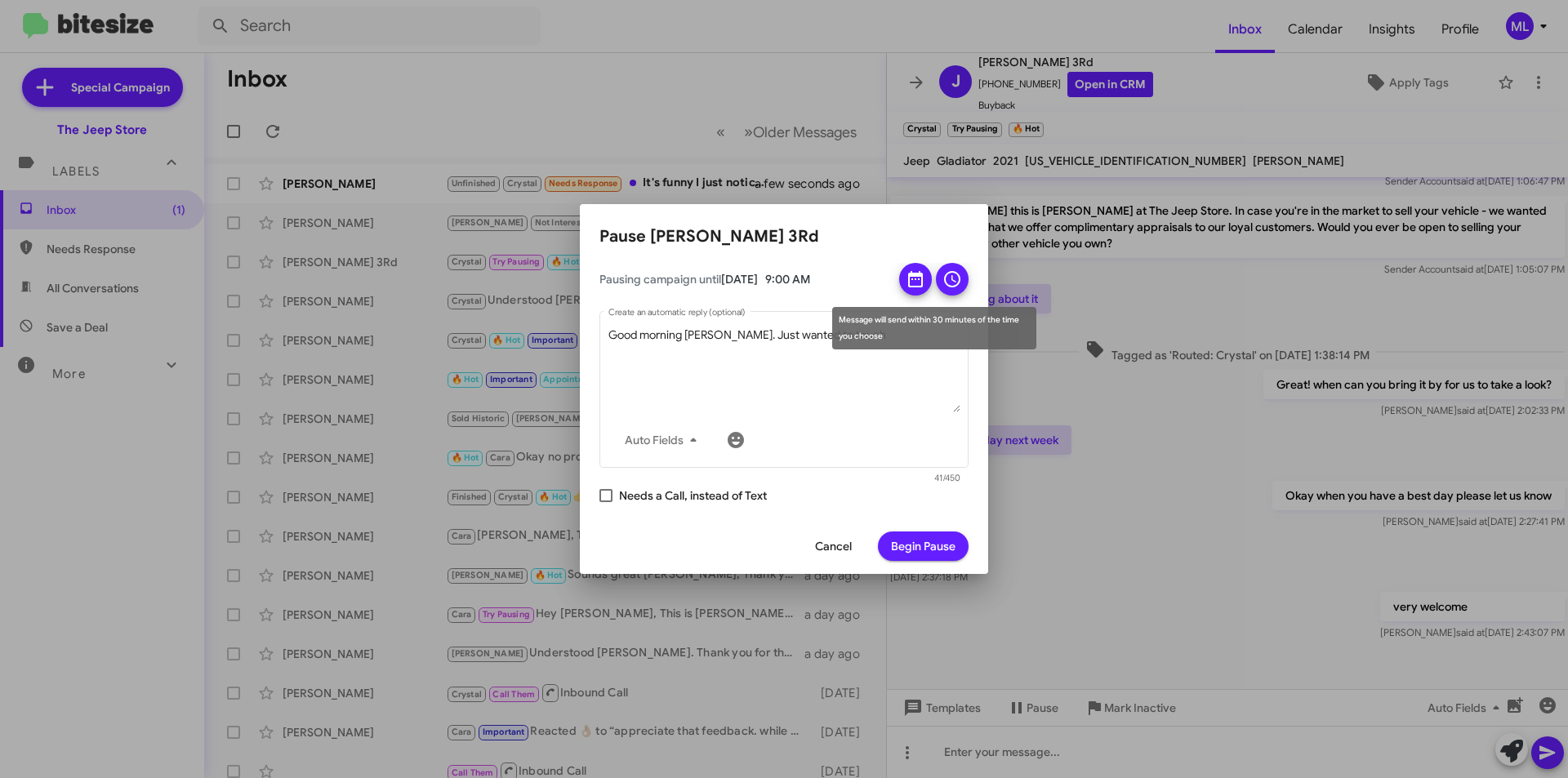
drag, startPoint x: 946, startPoint y: 289, endPoint x: 870, endPoint y: 350, distance: 97.5
click at [870, 350] on mat-tooltip-component "Message will send within 30 minutes of the time you choose" at bounding box center [934, 328] width 227 height 65
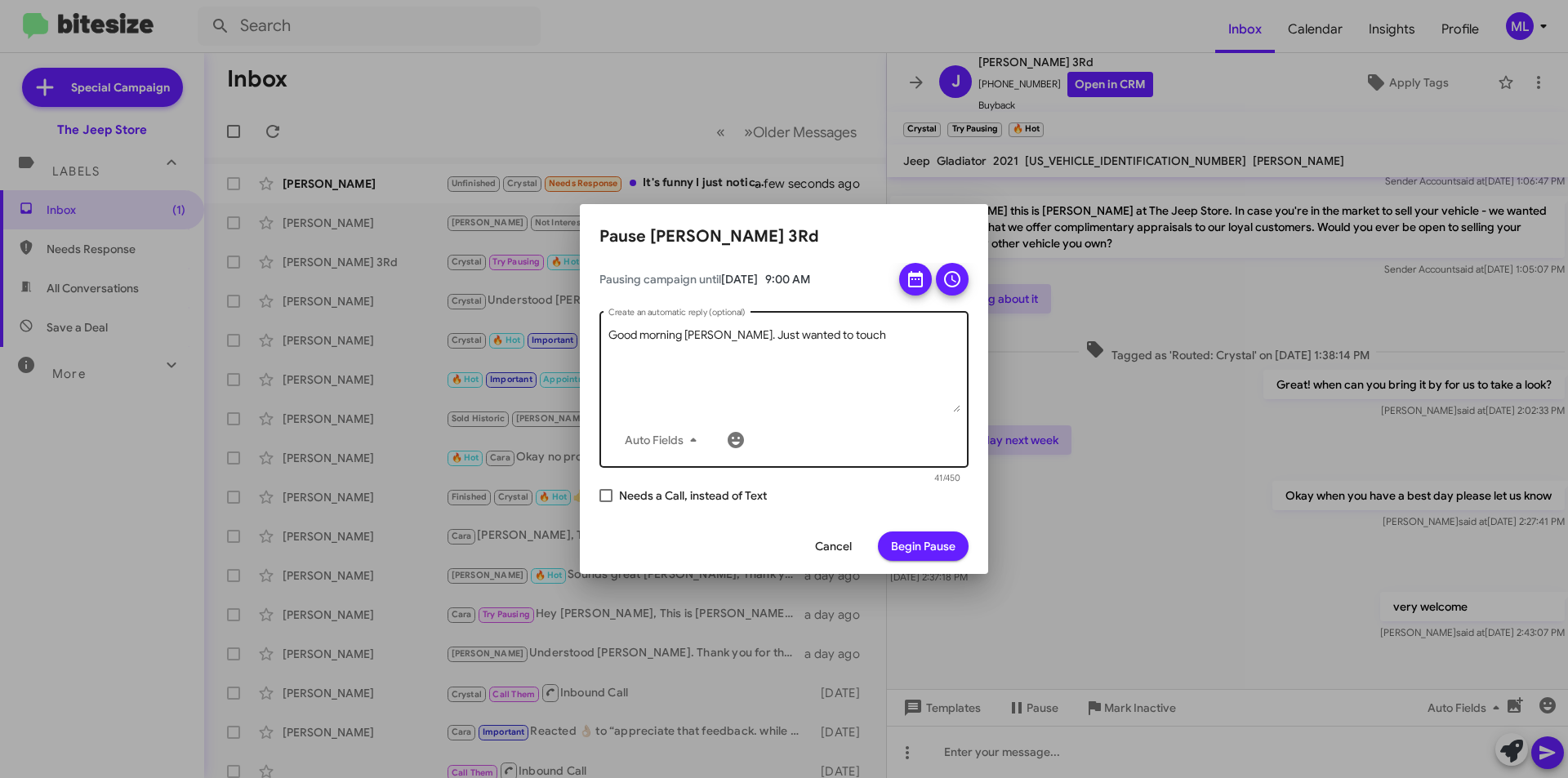
click at [853, 344] on textarea "Good morning [PERSON_NAME]. Just wanted to touch" at bounding box center [784, 370] width 352 height 84
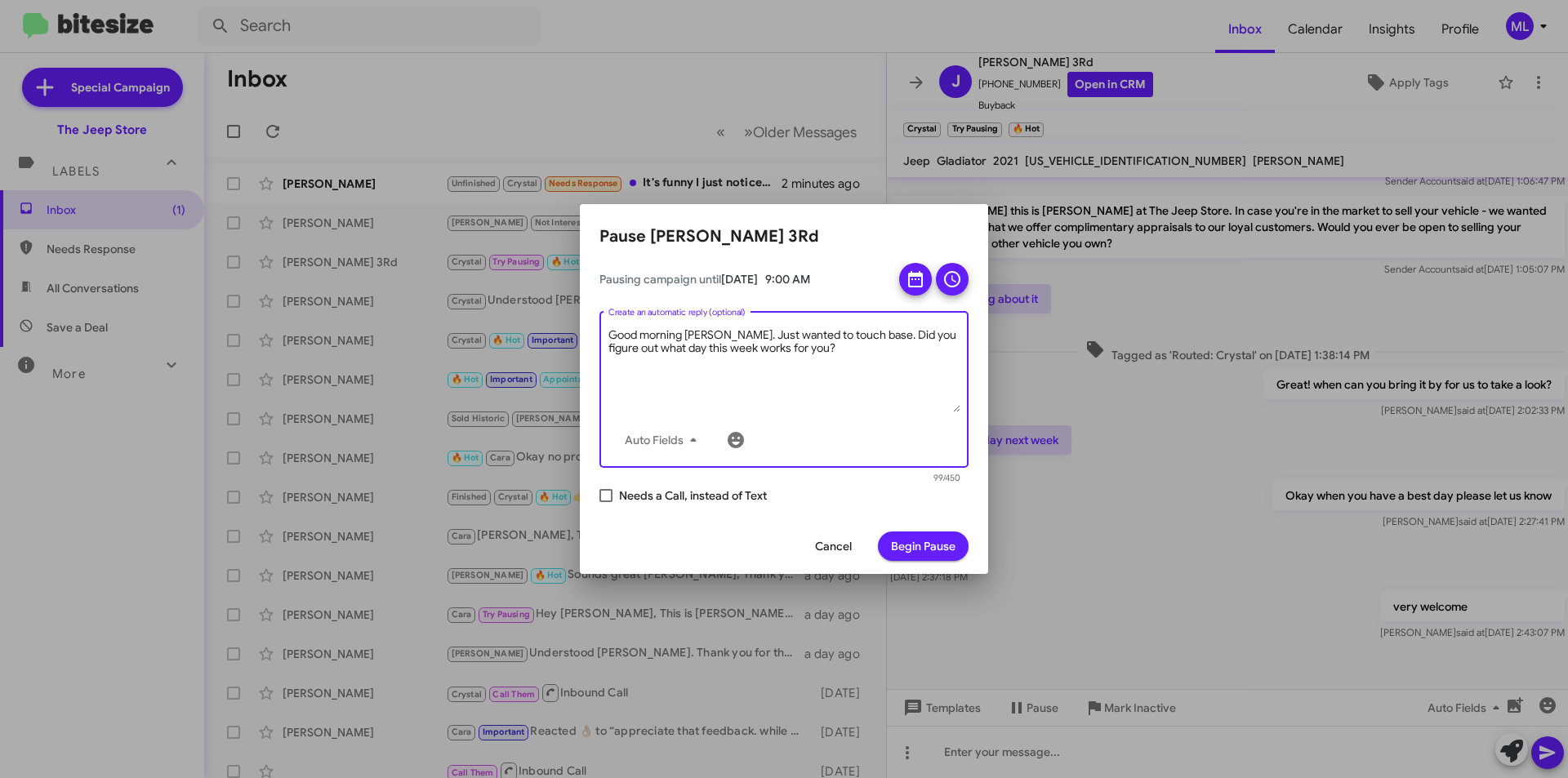
type textarea "Good morning [PERSON_NAME]. Just wanted to touch base. Did you figure out what …"
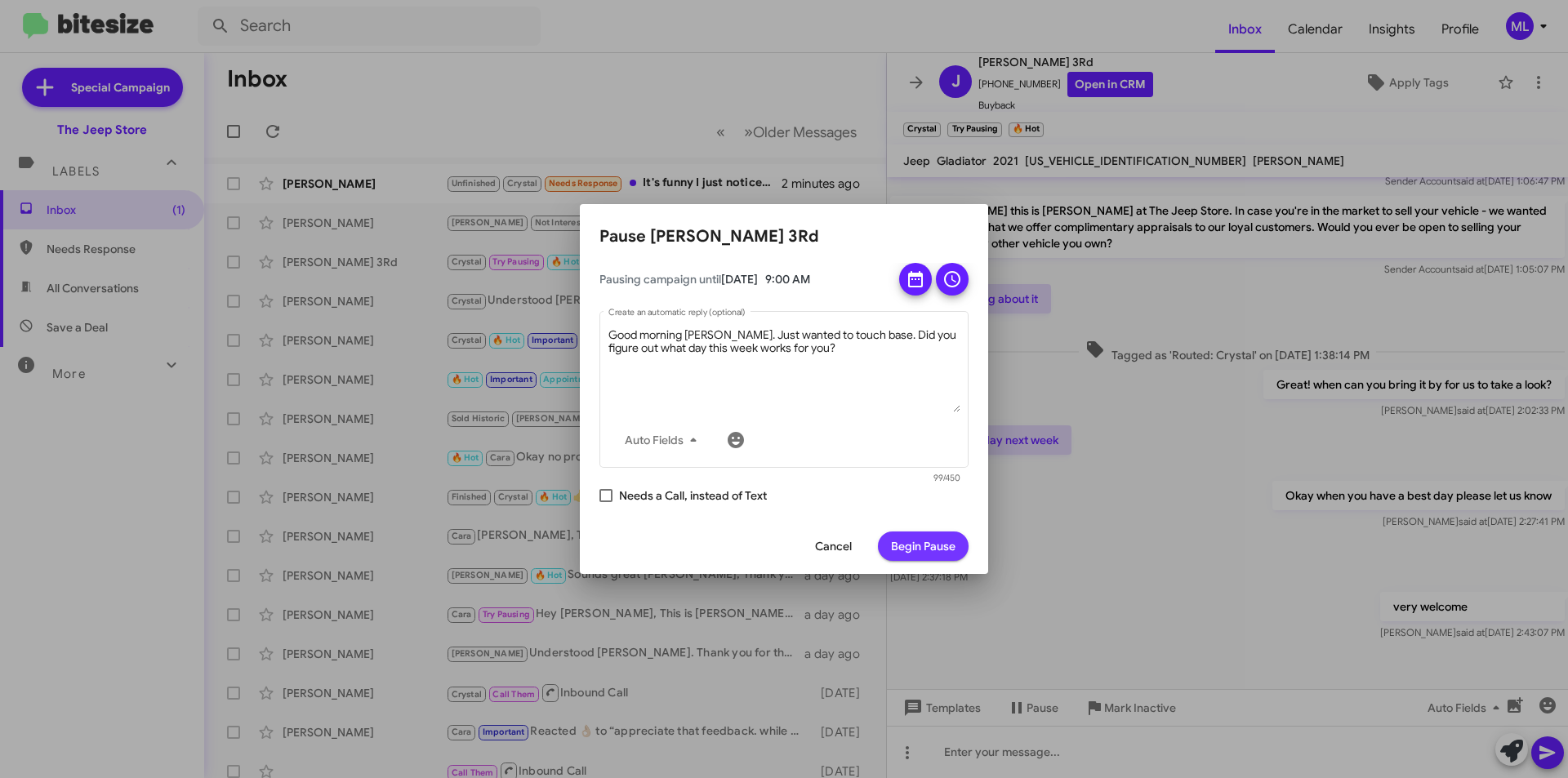
click at [943, 546] on span "Begin Pause" at bounding box center [923, 547] width 64 height 30
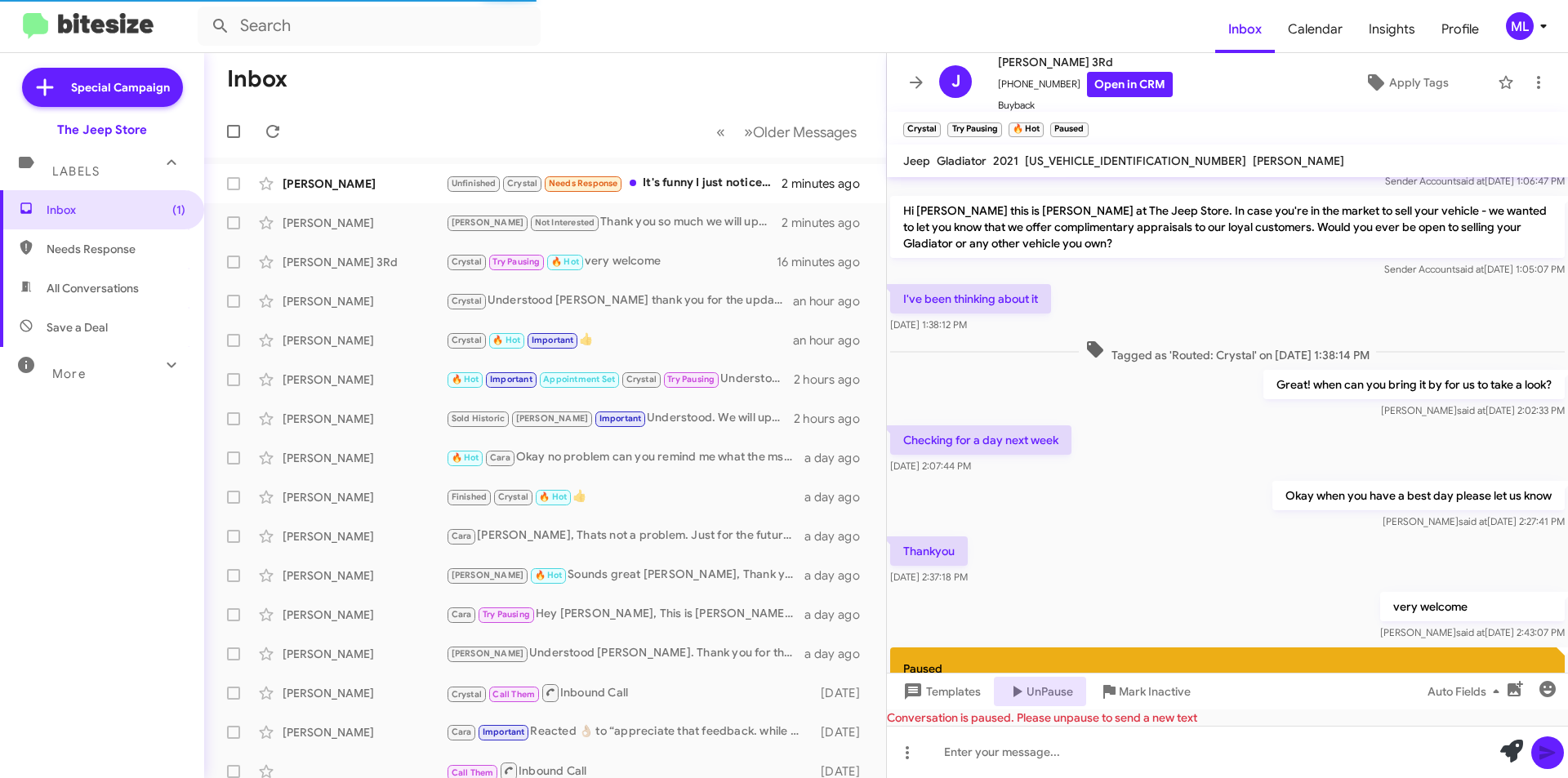
scroll to position [807, 0]
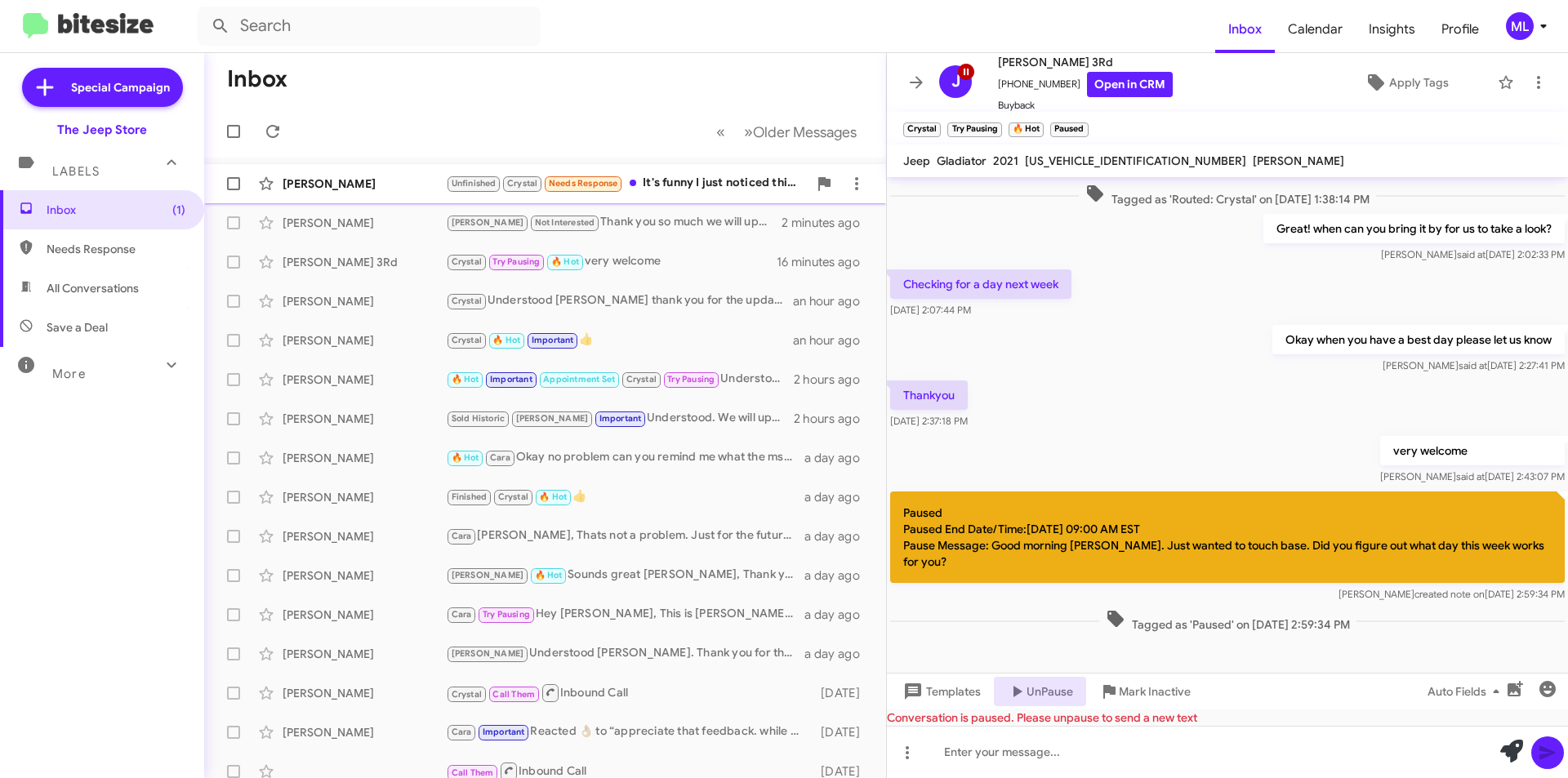
click at [353, 181] on div "[PERSON_NAME]" at bounding box center [364, 184] width 163 height 17
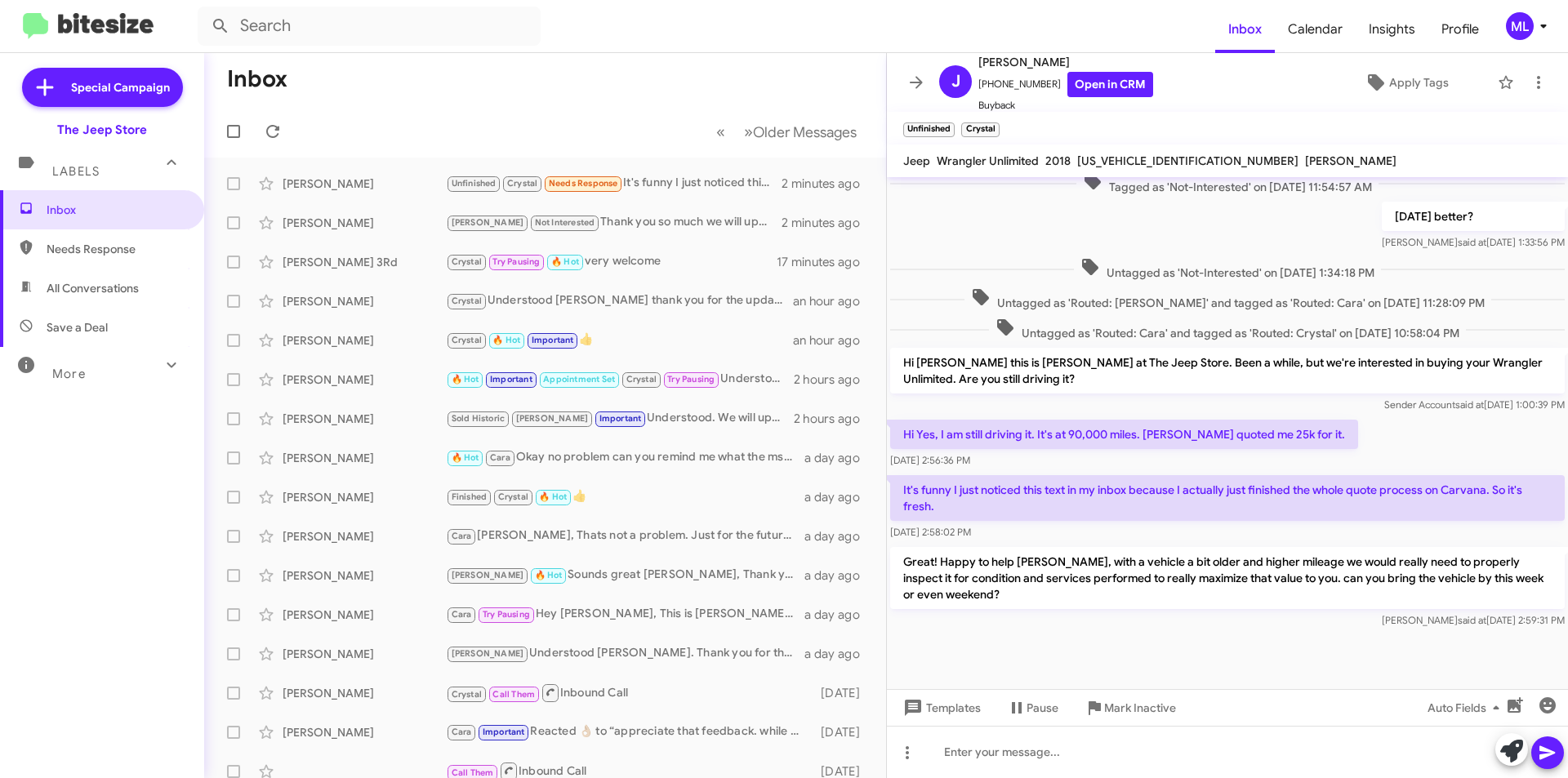
click at [135, 322] on span "Save a Deal" at bounding box center [102, 328] width 204 height 39
type input "in:not-interested"
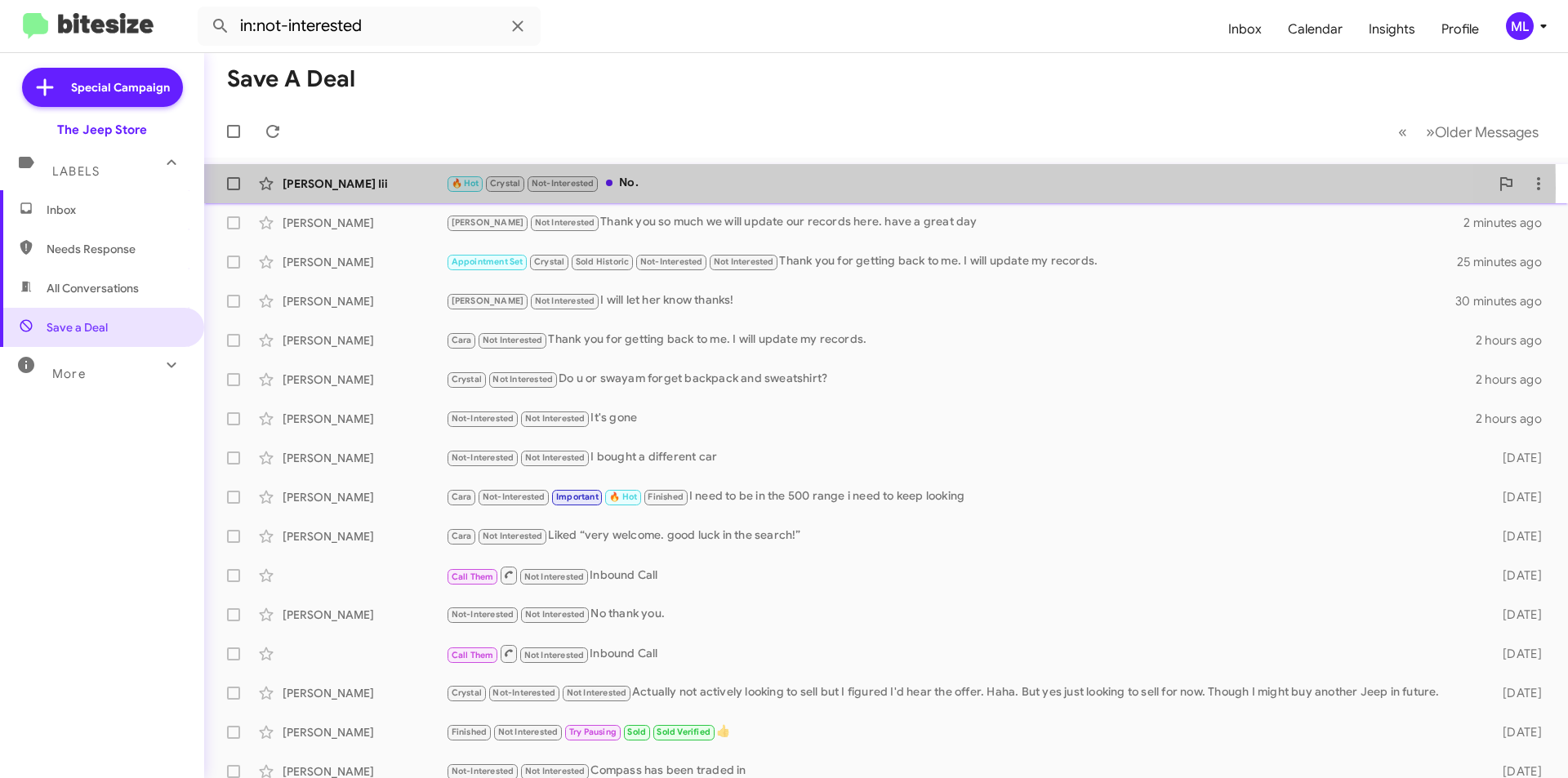
click at [373, 188] on div "[PERSON_NAME] Iii" at bounding box center [364, 184] width 163 height 17
